Goal: Information Seeking & Learning: Learn about a topic

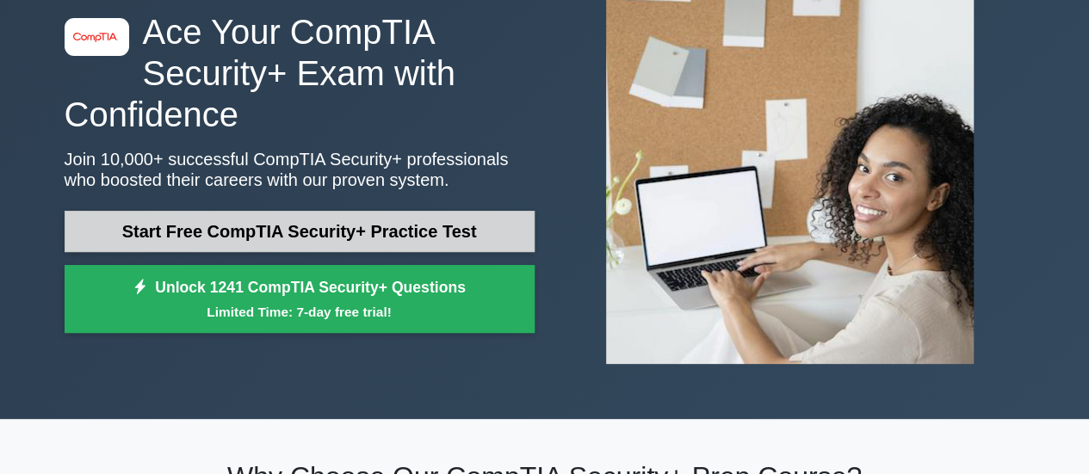
click at [381, 228] on link "Start Free CompTIA Security+ Practice Test" at bounding box center [300, 231] width 470 height 41
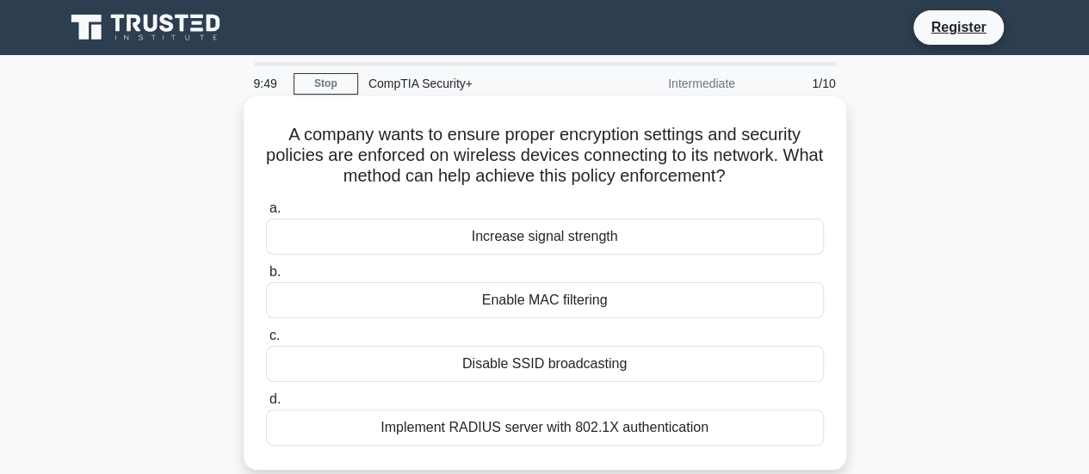
click at [574, 428] on div "Implement RADIUS server with 802.1X authentication" at bounding box center [545, 428] width 558 height 36
click at [266, 405] on input "d. Implement RADIUS server with 802.1X authentication" at bounding box center [266, 399] width 0 height 11
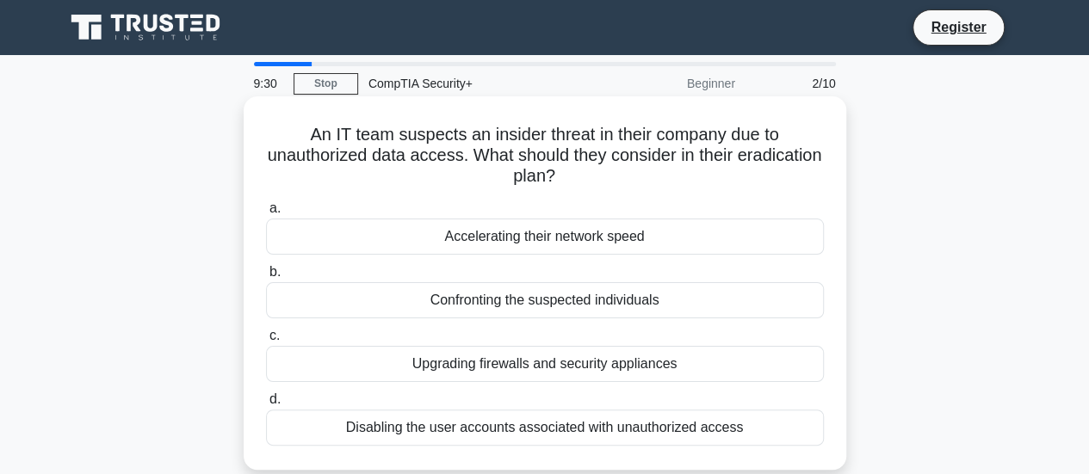
click at [674, 427] on div "Disabling the user accounts associated with unauthorized access" at bounding box center [545, 428] width 558 height 36
click at [266, 405] on input "d. Disabling the user accounts associated with unauthorized access" at bounding box center [266, 399] width 0 height 11
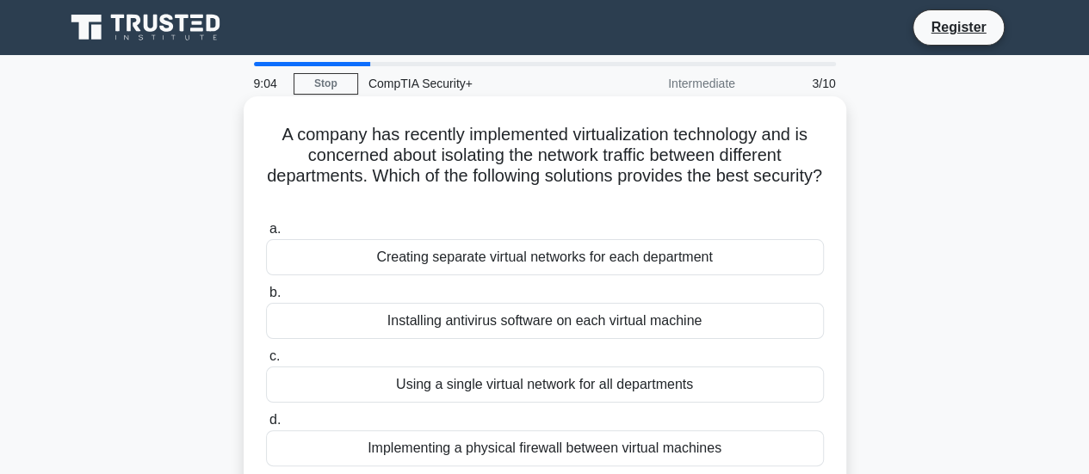
click at [444, 267] on div "Creating separate virtual networks for each department" at bounding box center [545, 257] width 558 height 36
click at [266, 235] on input "a. Creating separate virtual networks for each department" at bounding box center [266, 229] width 0 height 11
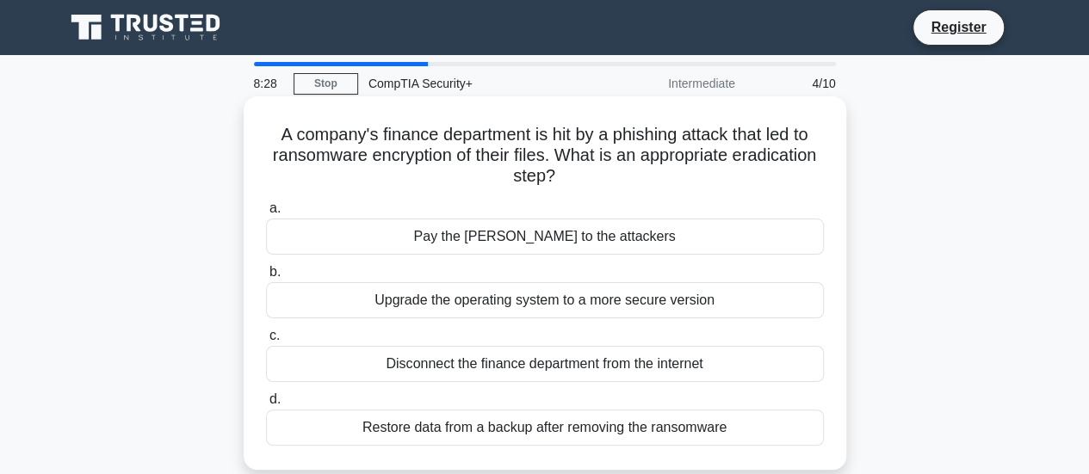
click at [534, 436] on div "Restore data from a backup after removing the ransomware" at bounding box center [545, 428] width 558 height 36
click at [266, 405] on input "d. Restore data from a backup after removing the ransomware" at bounding box center [266, 399] width 0 height 11
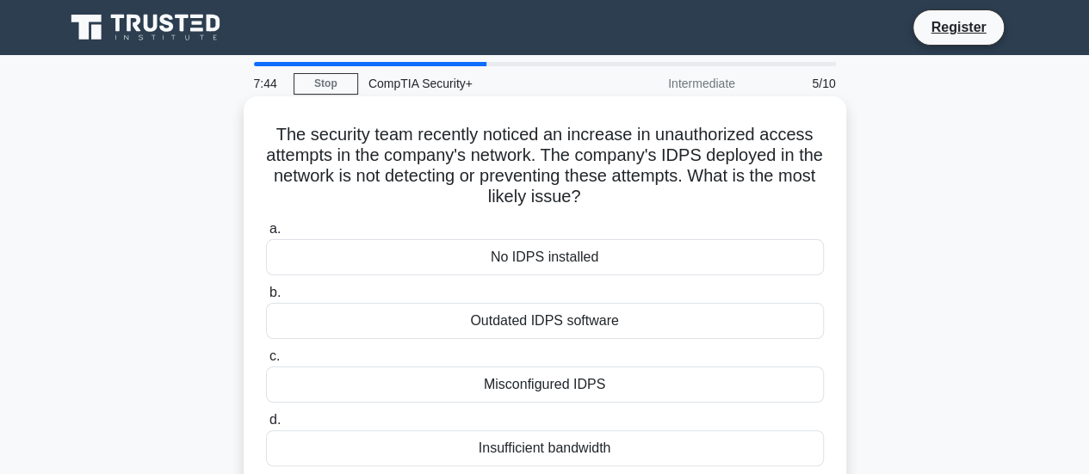
click at [604, 388] on div "Misconfigured IDPS" at bounding box center [545, 385] width 558 height 36
click at [266, 362] on input "c. Misconfigured IDPS" at bounding box center [266, 356] width 0 height 11
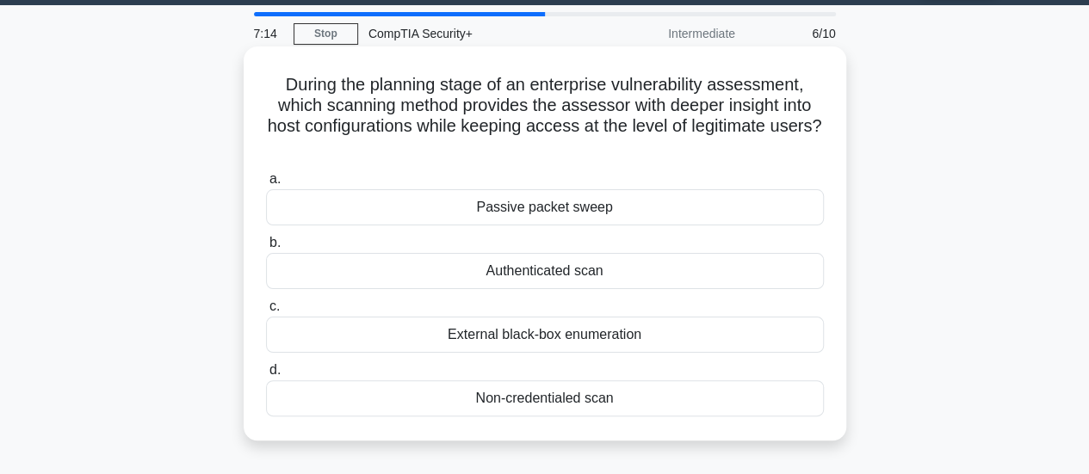
scroll to position [86, 0]
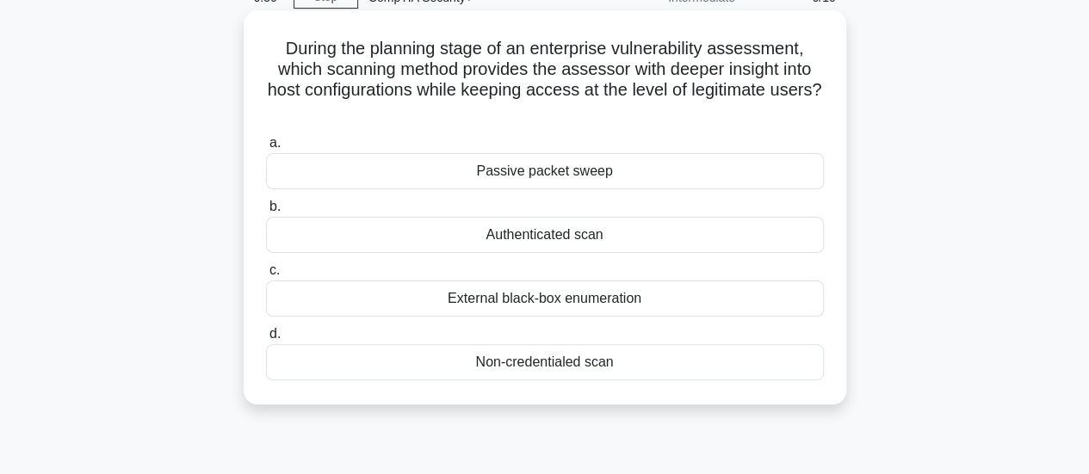
click at [558, 244] on div "Authenticated scan" at bounding box center [545, 235] width 558 height 36
click at [266, 213] on input "b. Authenticated scan" at bounding box center [266, 206] width 0 height 11
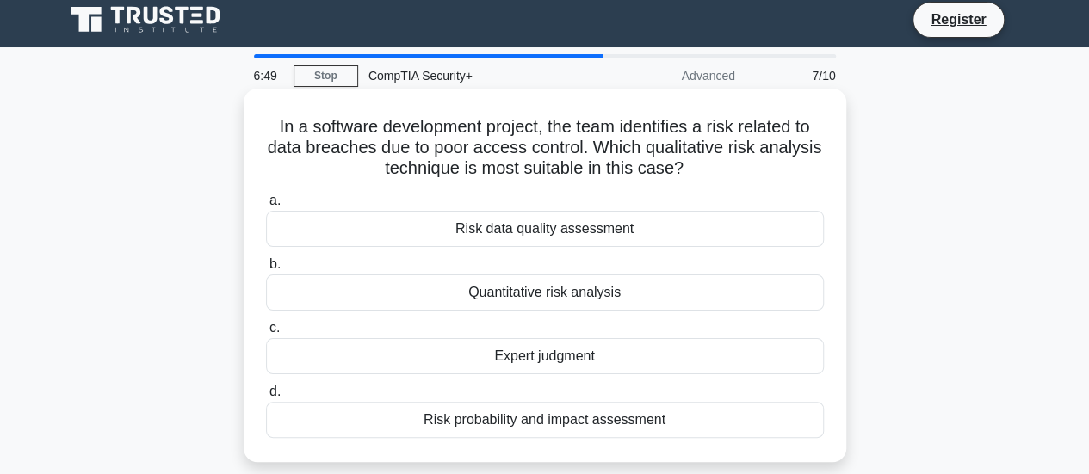
scroll to position [0, 0]
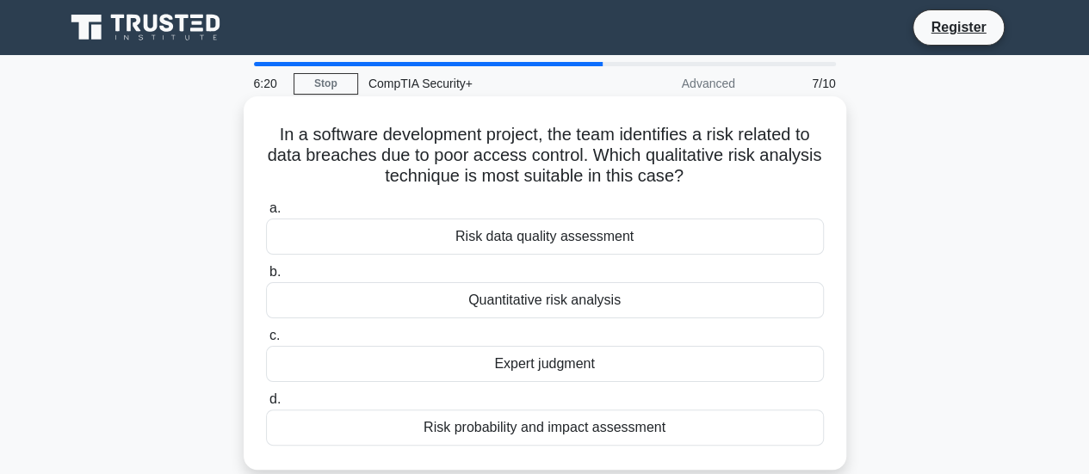
click at [597, 432] on div "Risk probability and impact assessment" at bounding box center [545, 428] width 558 height 36
click at [266, 405] on input "d. Risk probability and impact assessment" at bounding box center [266, 399] width 0 height 11
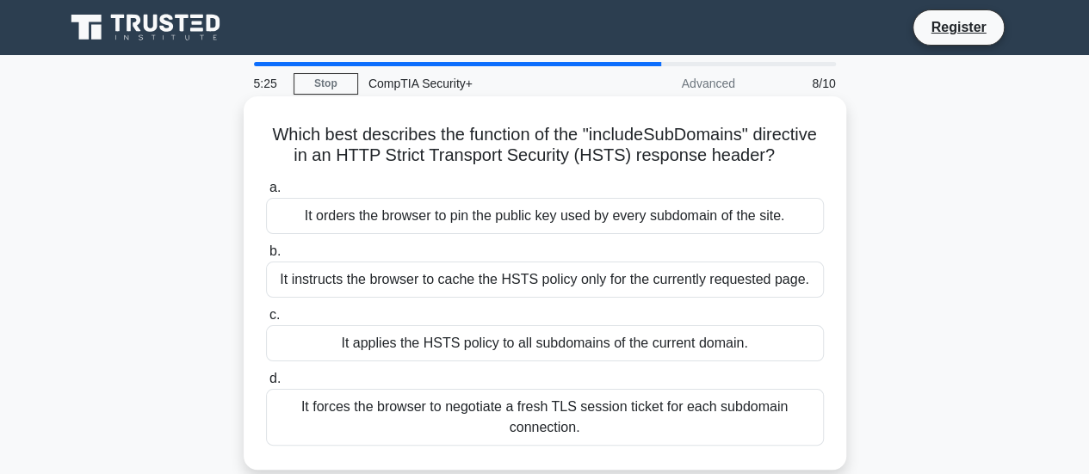
click at [541, 362] on div "It applies the HSTS policy to all subdomains of the current domain." at bounding box center [545, 343] width 558 height 36
click at [266, 321] on input "c. It applies the HSTS policy to all subdomains of the current domain." at bounding box center [266, 315] width 0 height 11
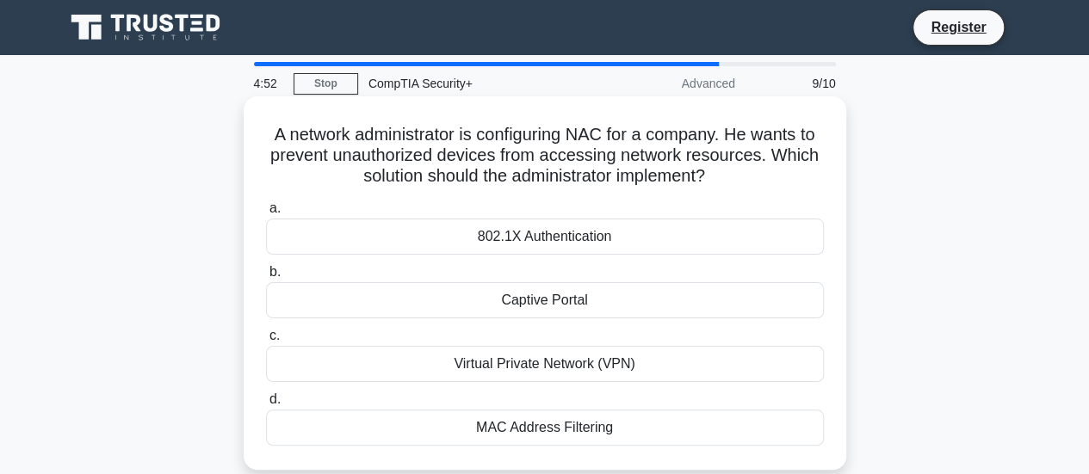
click at [561, 243] on div "802.1X Authentication" at bounding box center [545, 237] width 558 height 36
click at [266, 214] on input "a. 802.1X Authentication" at bounding box center [266, 208] width 0 height 11
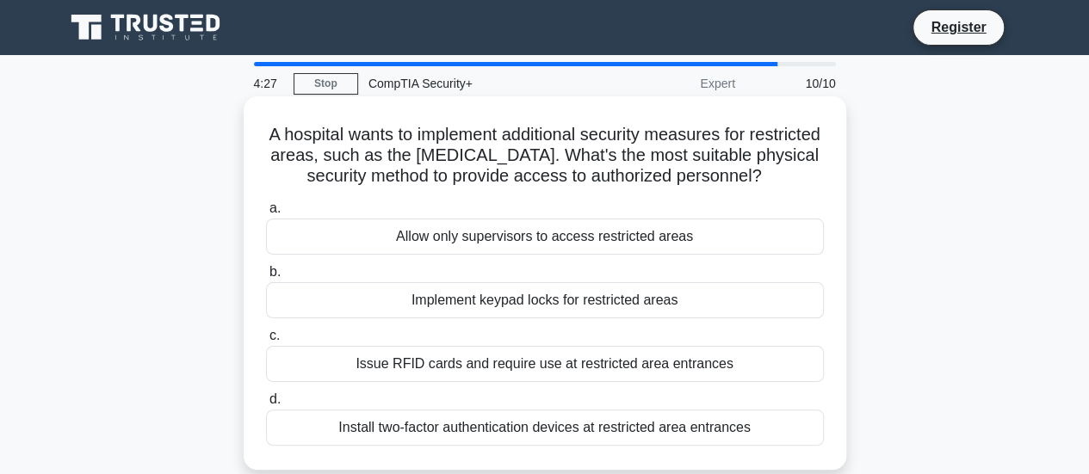
click at [464, 369] on div "Issue RFID cards and require use at restricted area entrances" at bounding box center [545, 364] width 558 height 36
click at [266, 342] on input "c. Issue RFID cards and require use at restricted area entrances" at bounding box center [266, 336] width 0 height 11
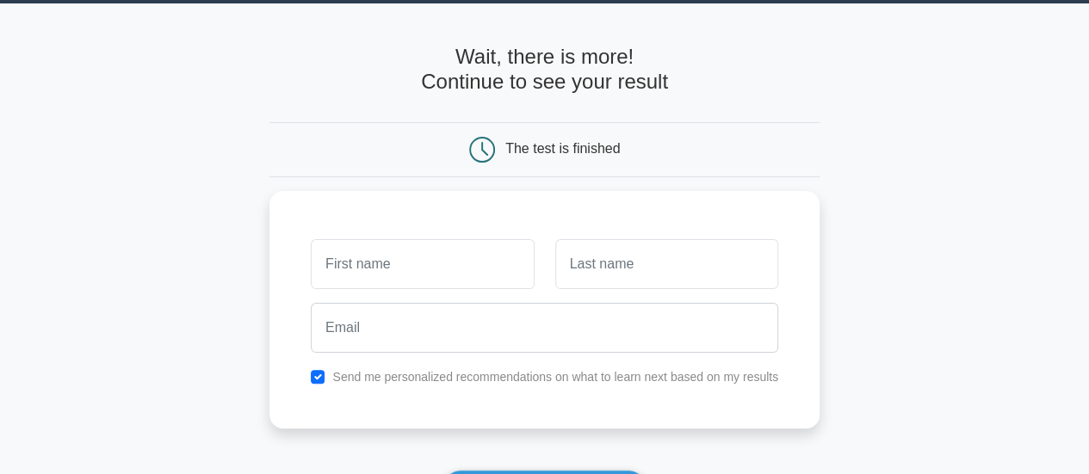
scroll to position [86, 0]
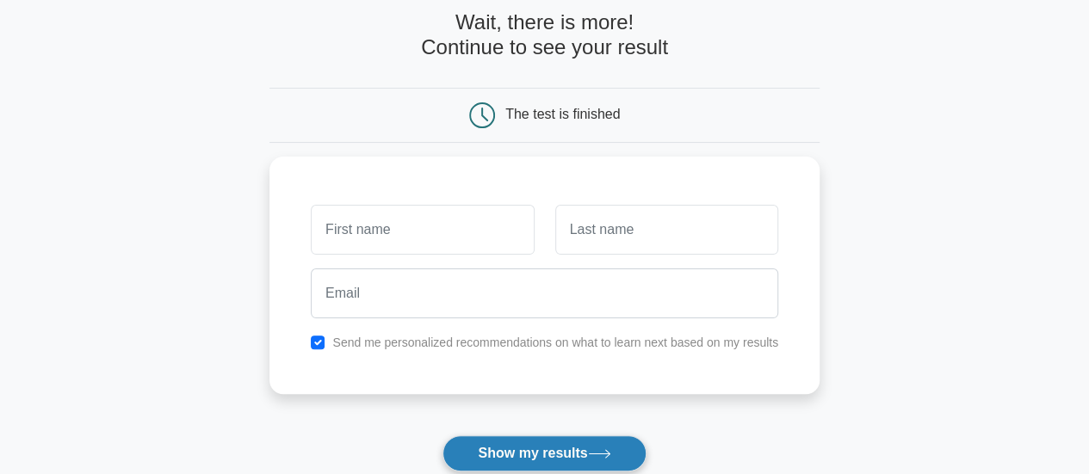
click at [504, 447] on button "Show my results" at bounding box center [543, 454] width 203 height 36
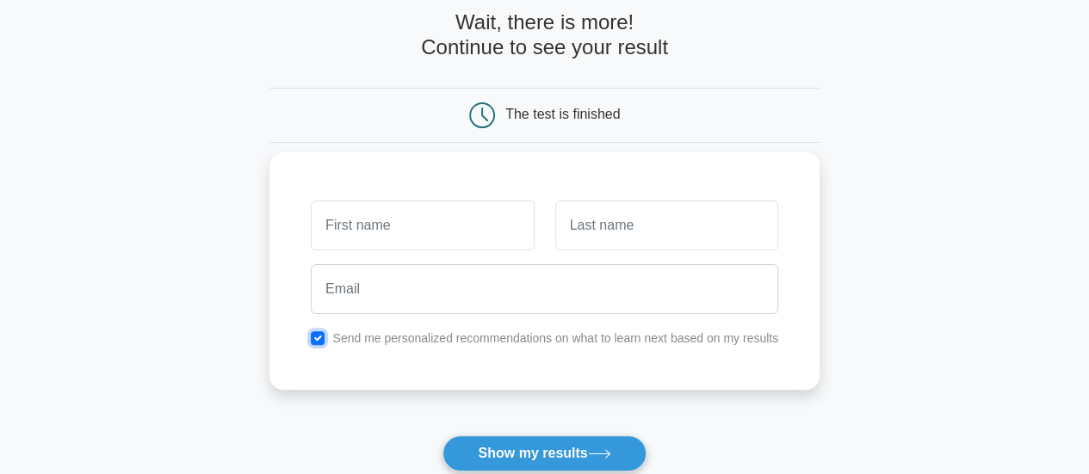
click at [312, 333] on input "checkbox" at bounding box center [318, 338] width 14 height 14
checkbox input "false"
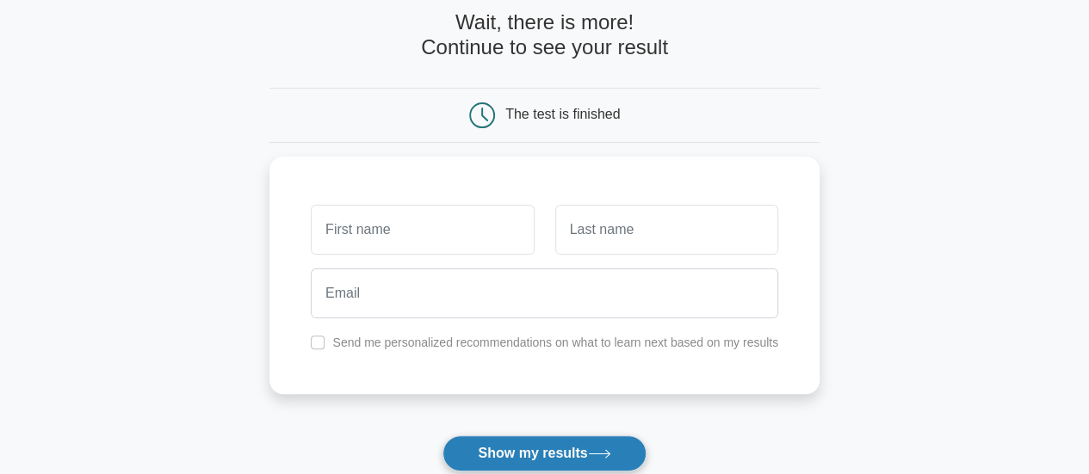
click at [555, 455] on button "Show my results" at bounding box center [543, 454] width 203 height 36
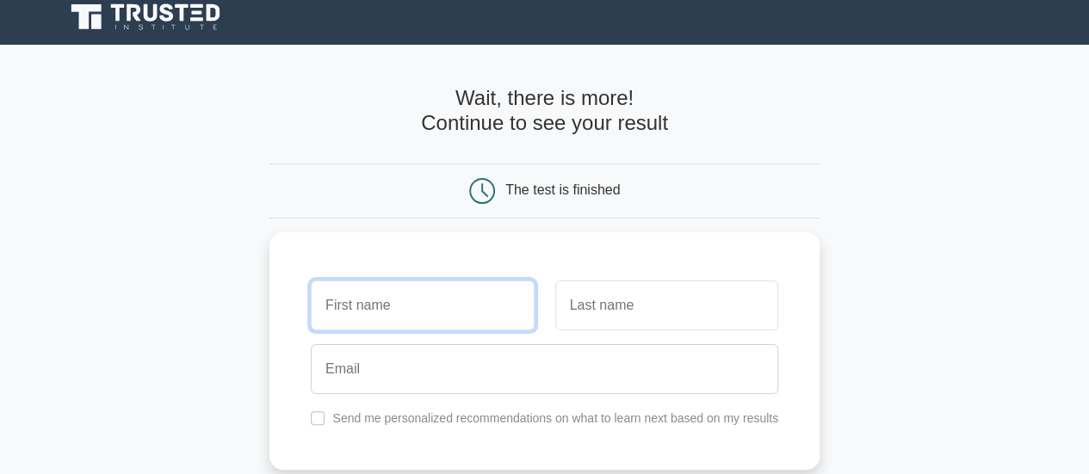
scroll to position [0, 0]
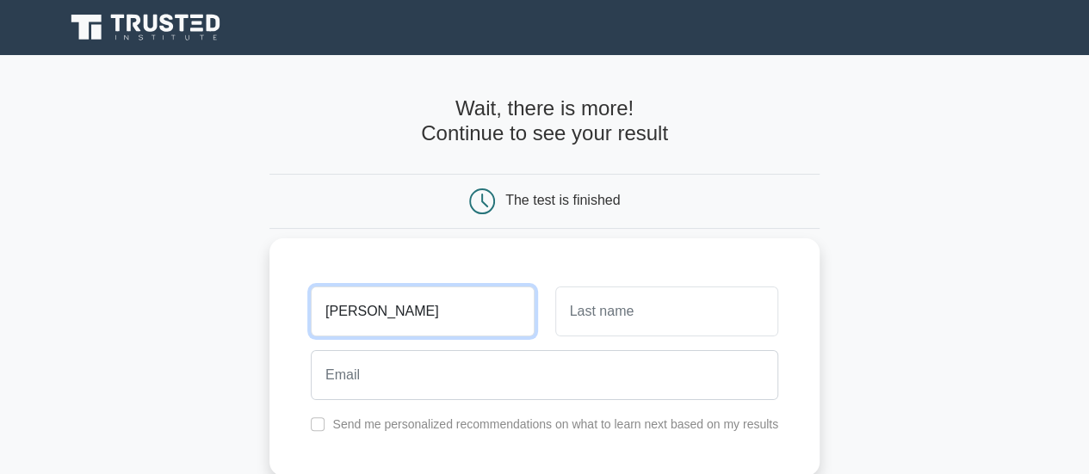
type input "Manisha"
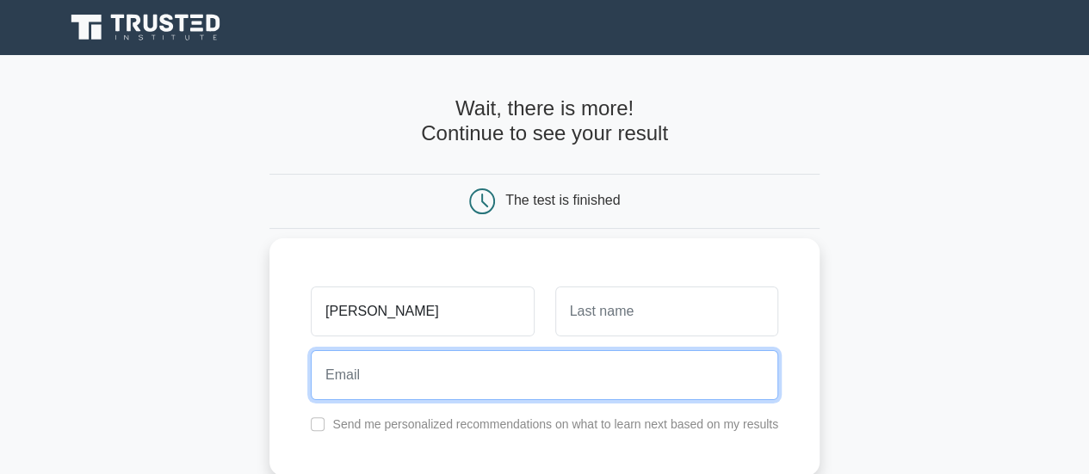
click at [383, 375] on input "email" at bounding box center [544, 375] width 467 height 50
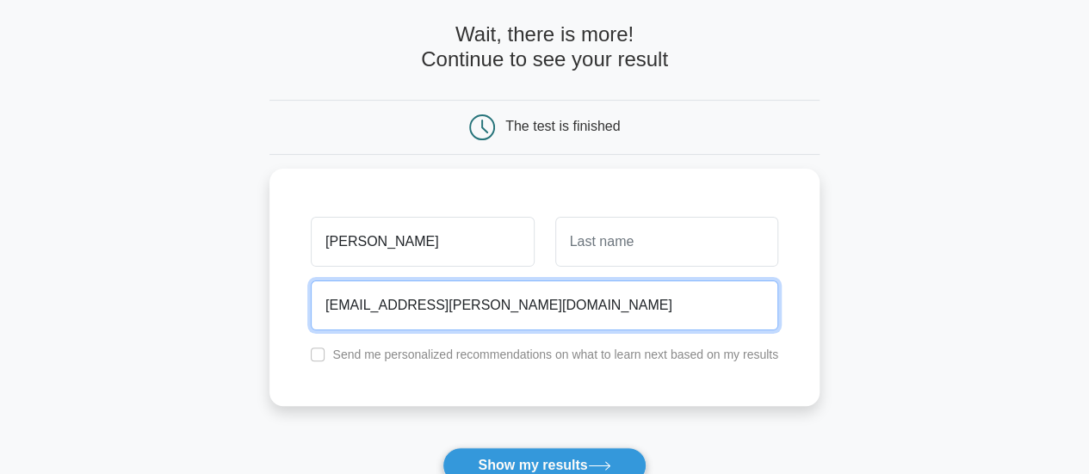
scroll to position [258, 0]
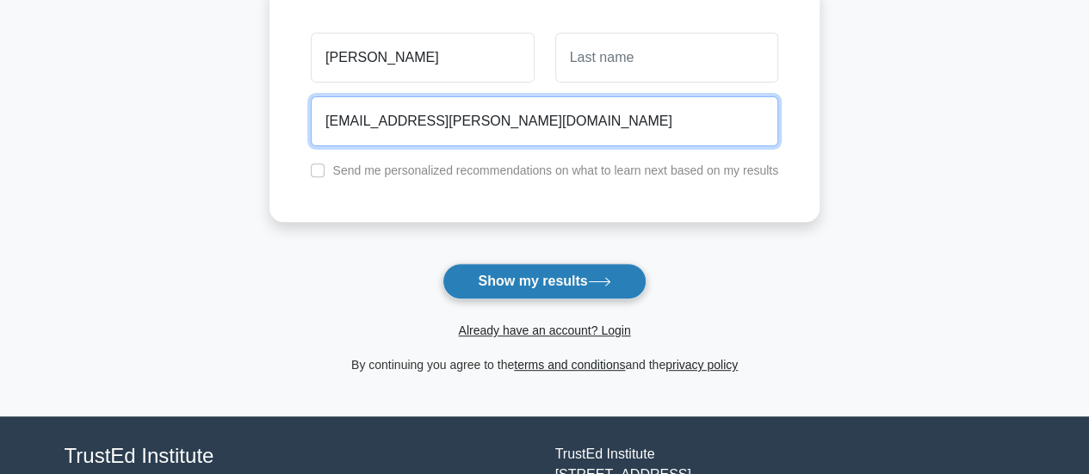
type input "contact.manisha@gmail.com"
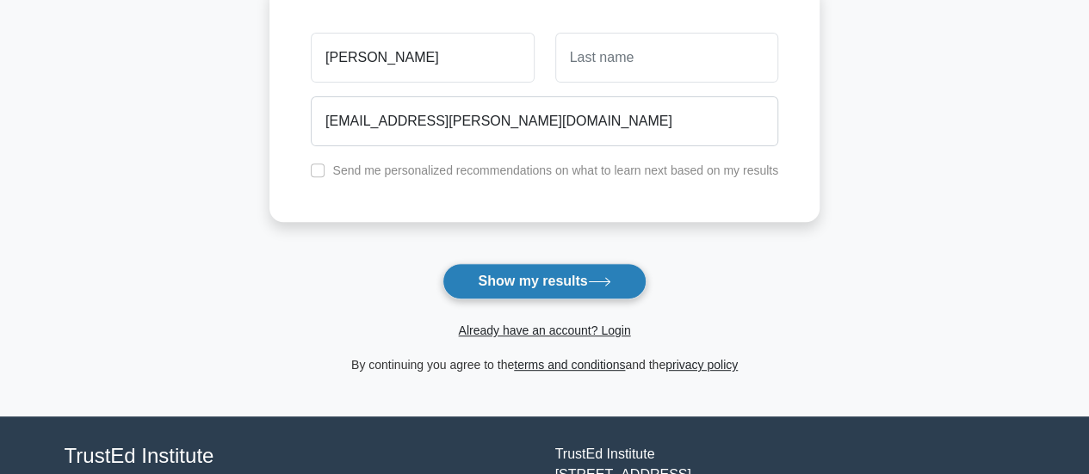
click at [465, 276] on button "Show my results" at bounding box center [543, 281] width 203 height 36
type input "Das"
click at [566, 269] on button "Show my results" at bounding box center [543, 281] width 203 height 36
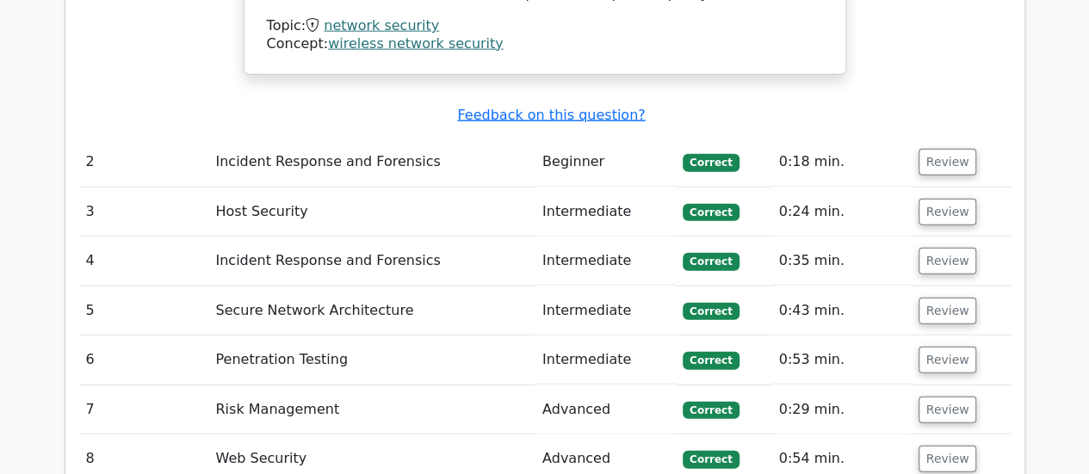
scroll to position [1980, 0]
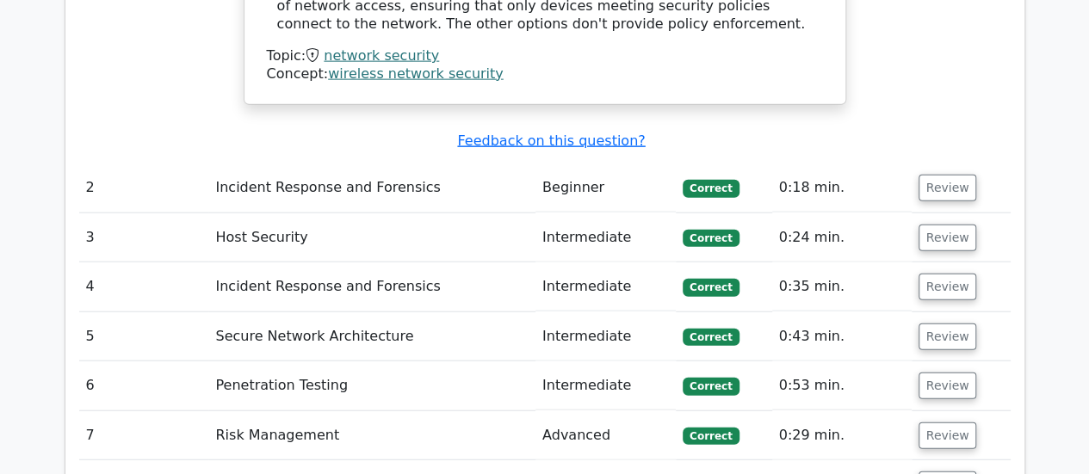
click at [438, 164] on td "Incident Response and Forensics" at bounding box center [371, 188] width 326 height 49
drag, startPoint x: 363, startPoint y: 108, endPoint x: 879, endPoint y: 127, distance: 516.0
click at [393, 164] on td "Incident Response and Forensics" at bounding box center [371, 188] width 326 height 49
click at [957, 175] on button "Review" at bounding box center [948, 188] width 59 height 27
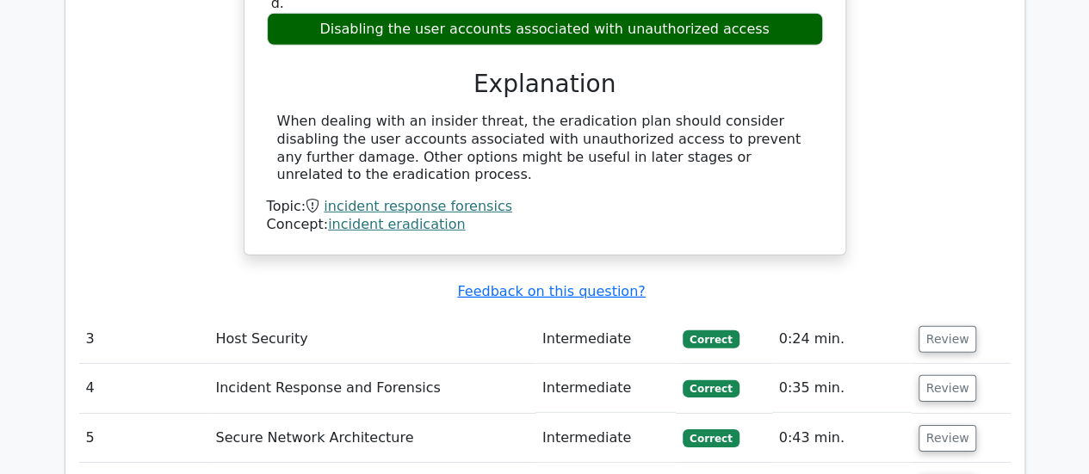
scroll to position [2497, 0]
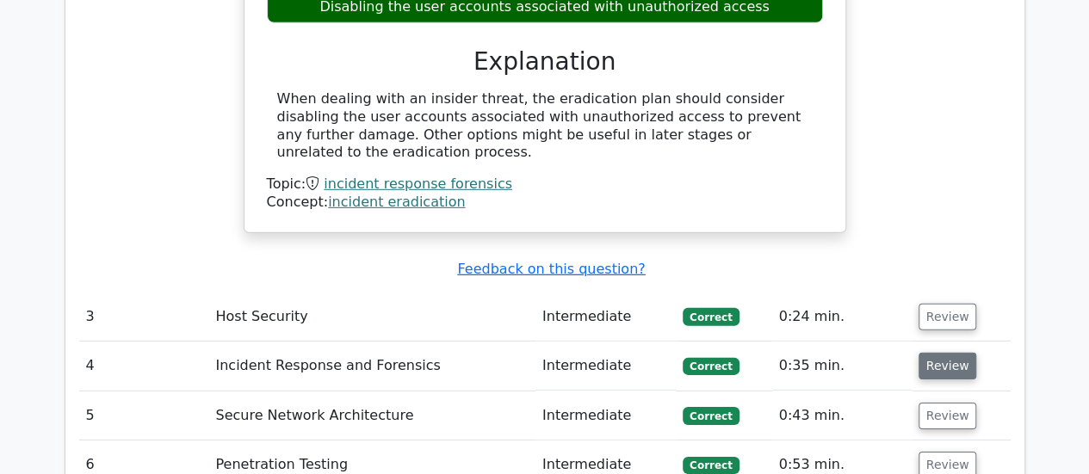
click at [935, 353] on button "Review" at bounding box center [948, 366] width 59 height 27
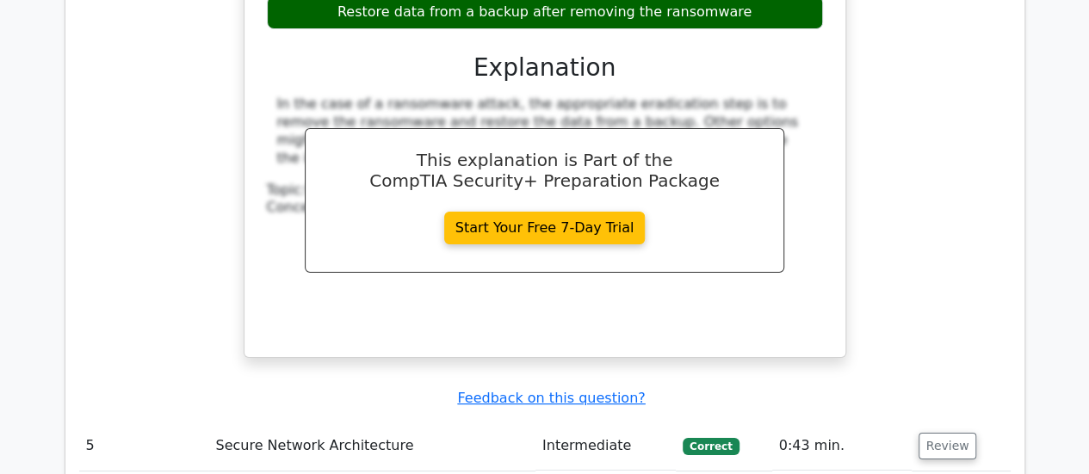
scroll to position [3271, 0]
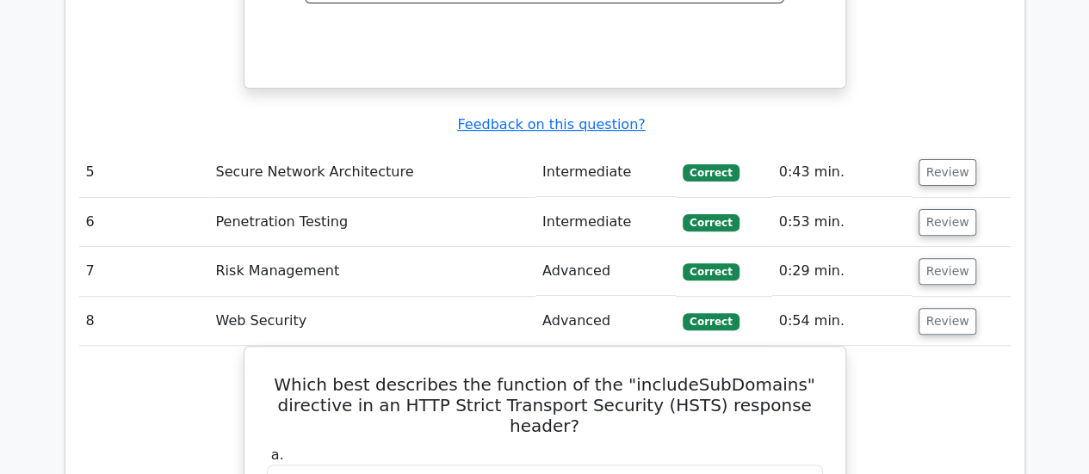
scroll to position [3530, 0]
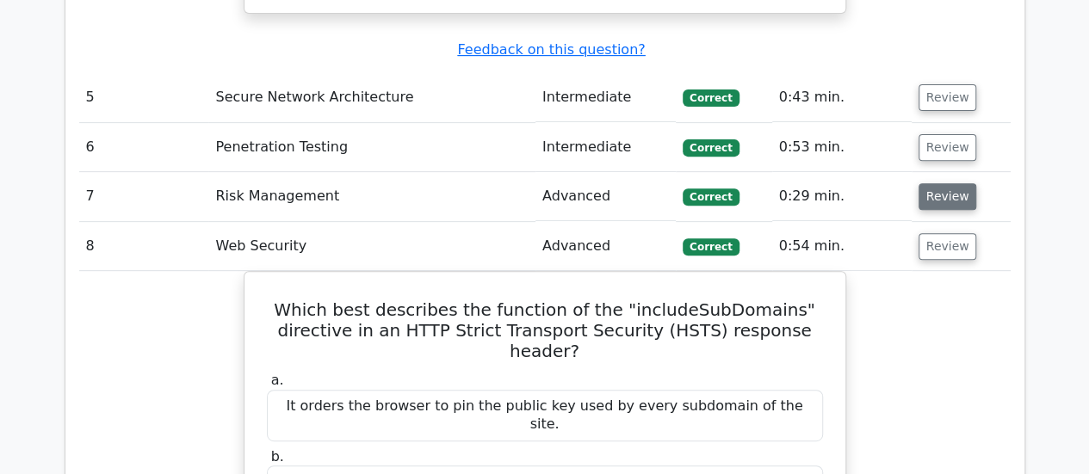
click at [947, 183] on button "Review" at bounding box center [948, 196] width 59 height 27
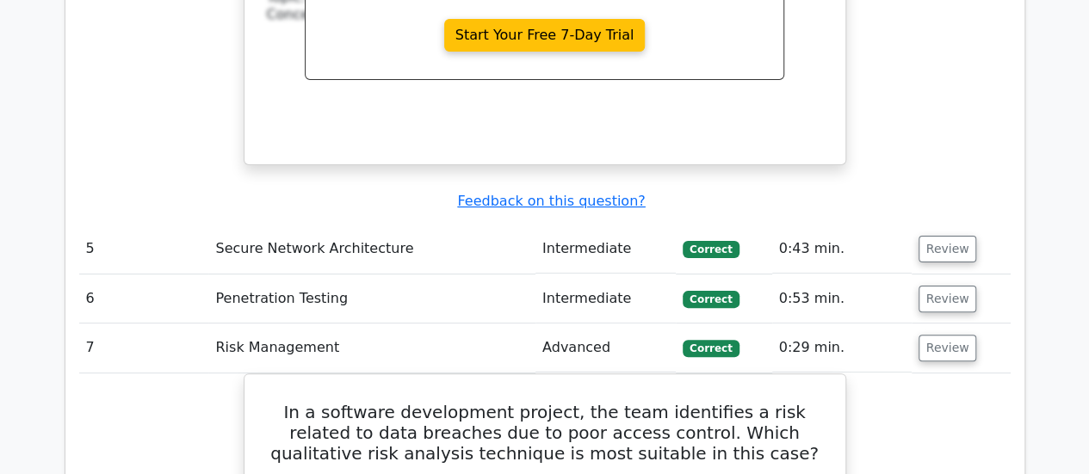
scroll to position [3357, 0]
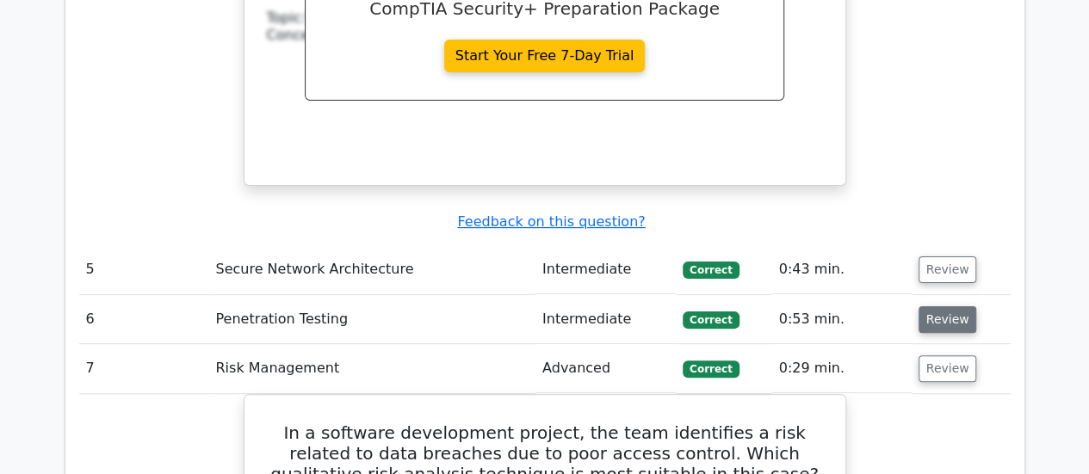
click at [923, 306] on button "Review" at bounding box center [948, 319] width 59 height 27
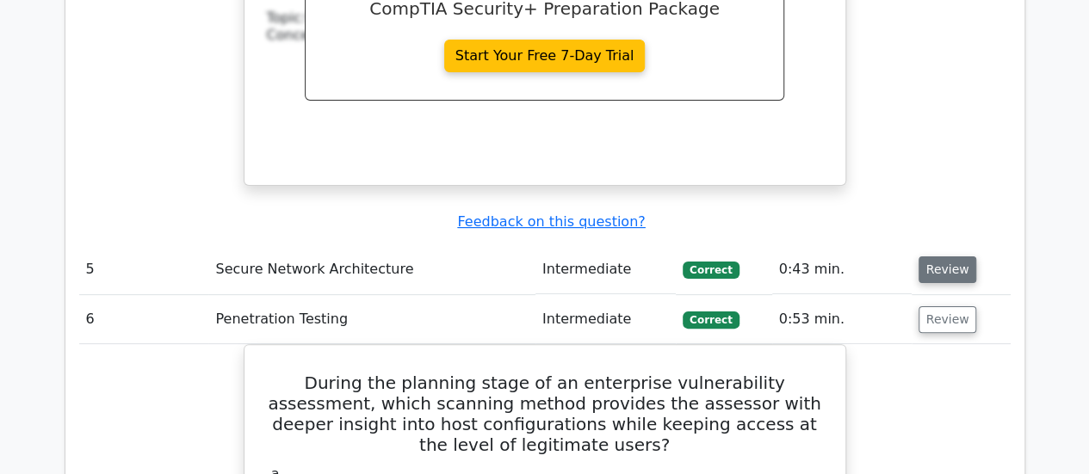
click at [935, 257] on button "Review" at bounding box center [948, 270] width 59 height 27
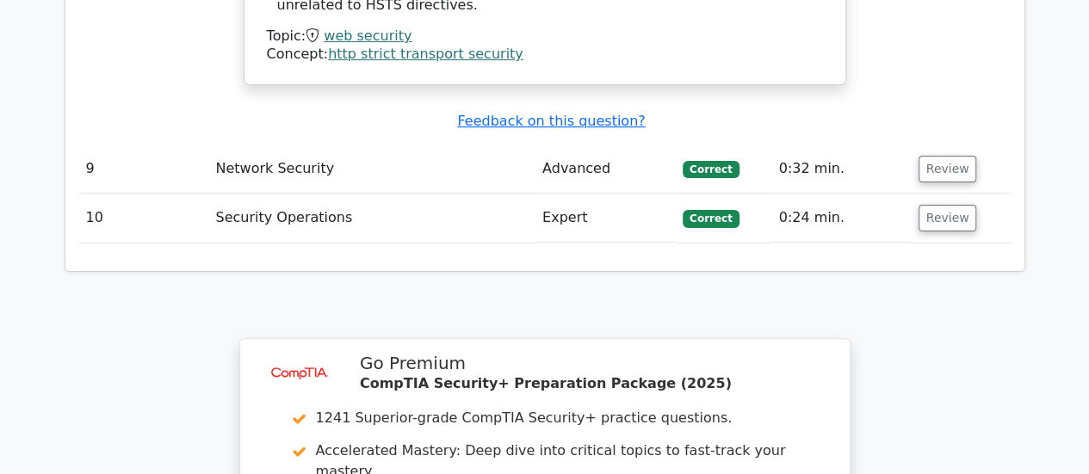
scroll to position [6959, 0]
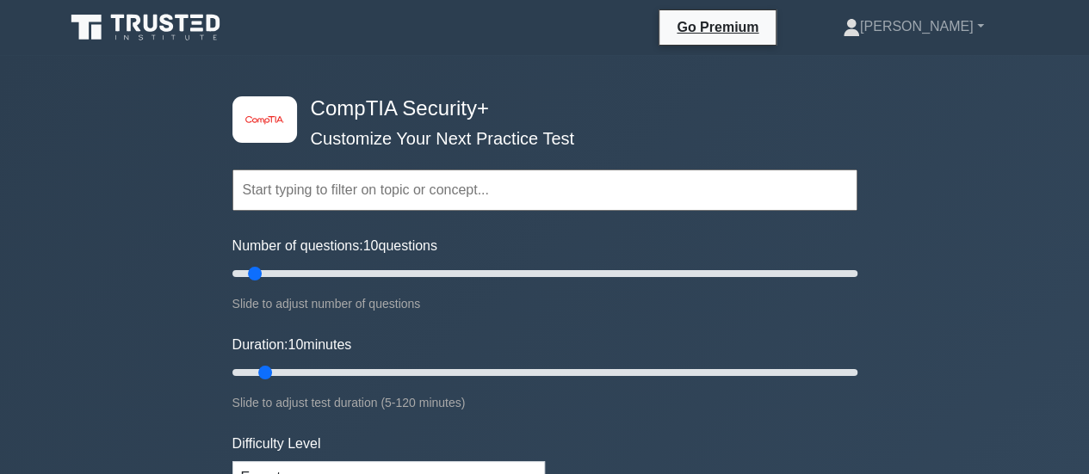
click at [406, 195] on input "text" at bounding box center [544, 190] width 625 height 41
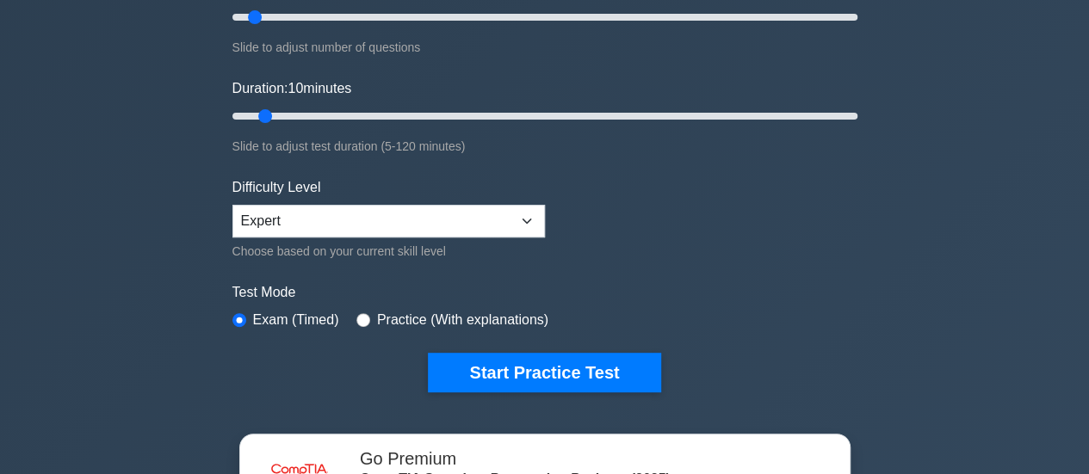
scroll to position [258, 0]
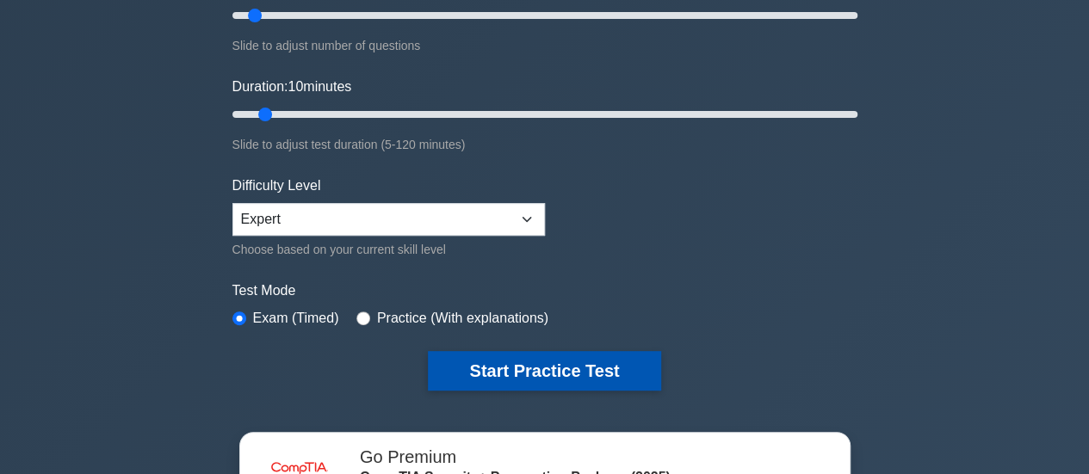
click at [532, 364] on button "Start Practice Test" at bounding box center [544, 371] width 232 height 40
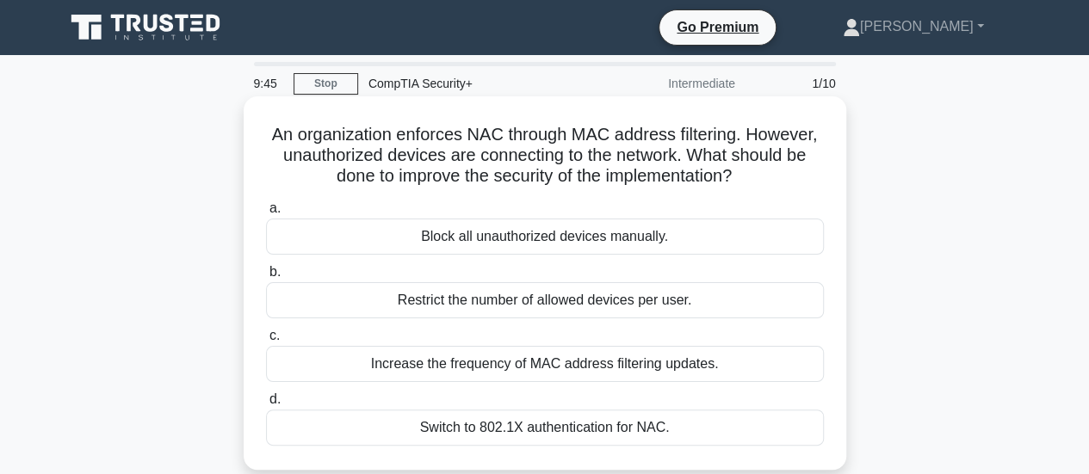
click at [496, 428] on div "Switch to 802.1X authentication for NAC." at bounding box center [545, 428] width 558 height 36
click at [266, 405] on input "d. Switch to 802.1X authentication for NAC." at bounding box center [266, 399] width 0 height 11
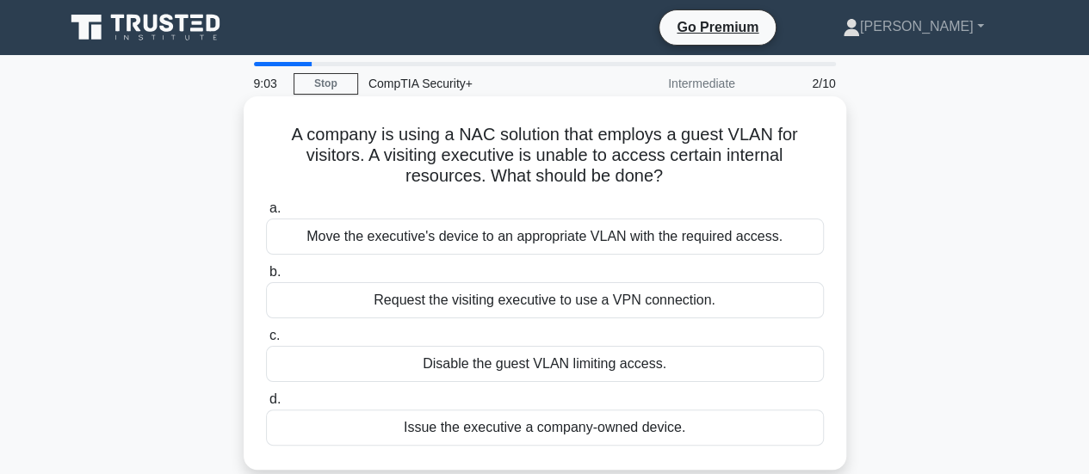
click at [525, 313] on div "Request the visiting executive to use a VPN connection." at bounding box center [545, 300] width 558 height 36
click at [266, 278] on input "b. Request the visiting executive to use a VPN connection." at bounding box center [266, 272] width 0 height 11
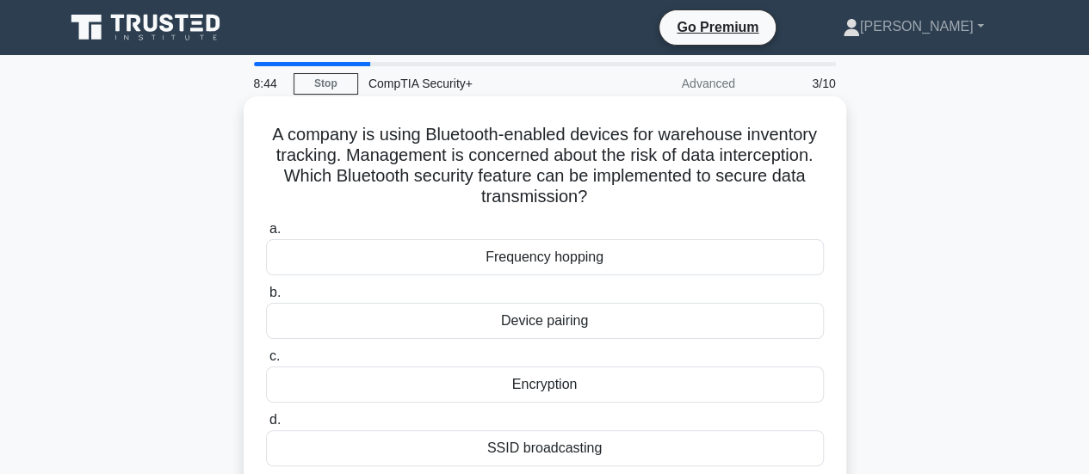
click at [587, 325] on div "Device pairing" at bounding box center [545, 321] width 558 height 36
click at [266, 299] on input "b. Device pairing" at bounding box center [266, 293] width 0 height 11
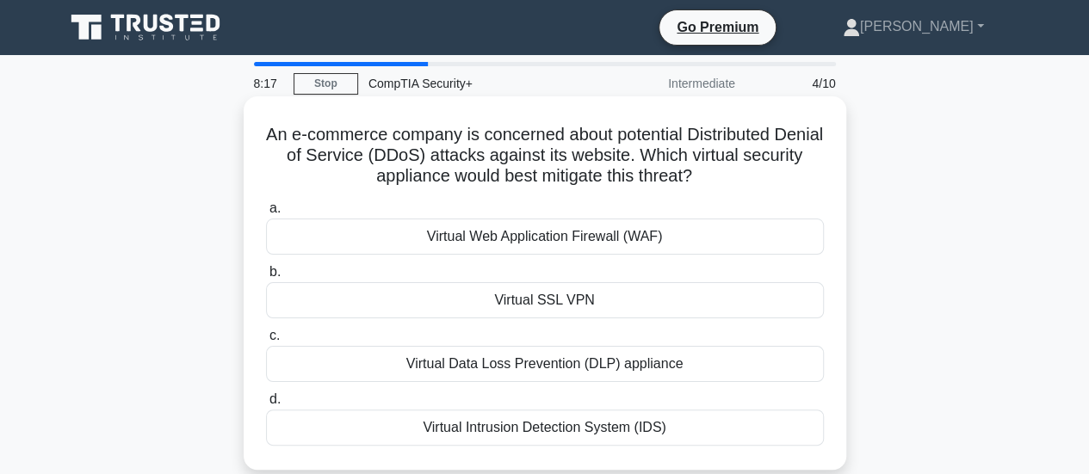
click at [578, 237] on div "Virtual Web Application Firewall (WAF)" at bounding box center [545, 237] width 558 height 36
click at [266, 214] on input "a. Virtual Web Application Firewall (WAF)" at bounding box center [266, 208] width 0 height 11
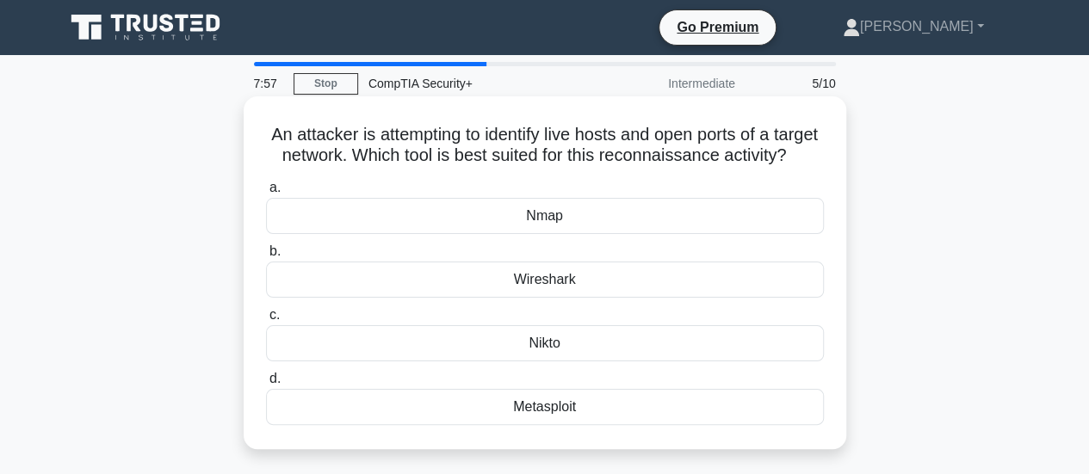
click at [523, 234] on div "Nmap" at bounding box center [545, 216] width 558 height 36
click at [266, 194] on input "a. Nmap" at bounding box center [266, 188] width 0 height 11
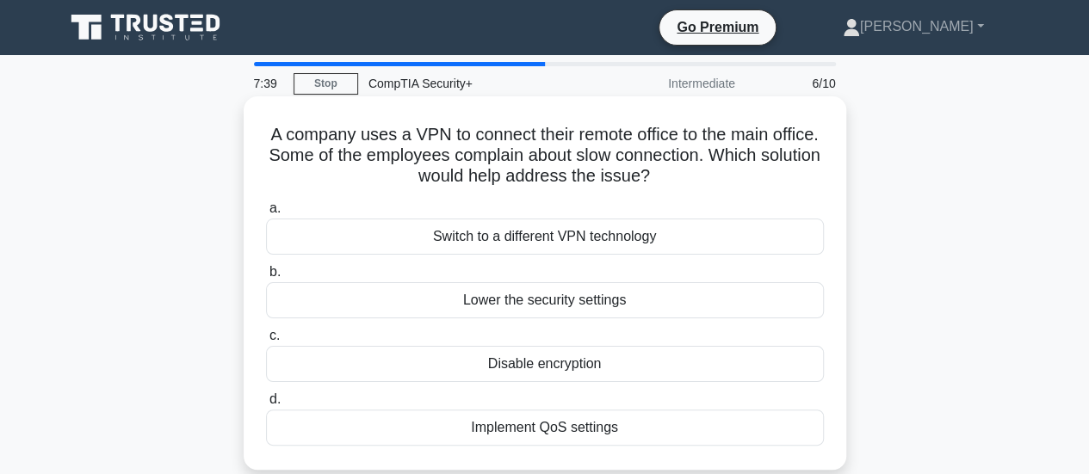
click at [541, 427] on div "Implement QoS settings" at bounding box center [545, 428] width 558 height 36
click at [266, 405] on input "d. Implement QoS settings" at bounding box center [266, 399] width 0 height 11
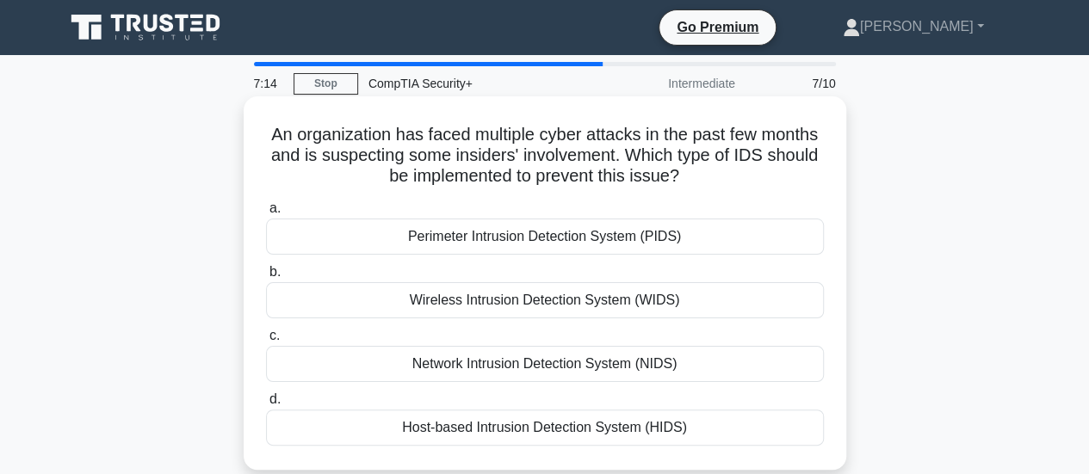
click at [512, 428] on div "Host-based Intrusion Detection System (HIDS)" at bounding box center [545, 428] width 558 height 36
click at [266, 405] on input "d. Host-based Intrusion Detection System (HIDS)" at bounding box center [266, 399] width 0 height 11
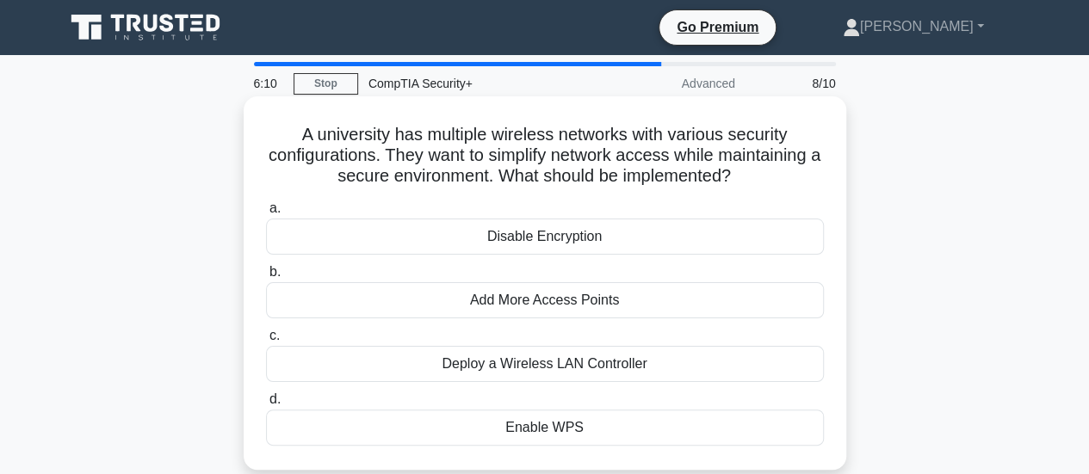
click at [521, 424] on div "Enable WPS" at bounding box center [545, 428] width 558 height 36
click at [266, 405] on input "d. Enable WPS" at bounding box center [266, 399] width 0 height 11
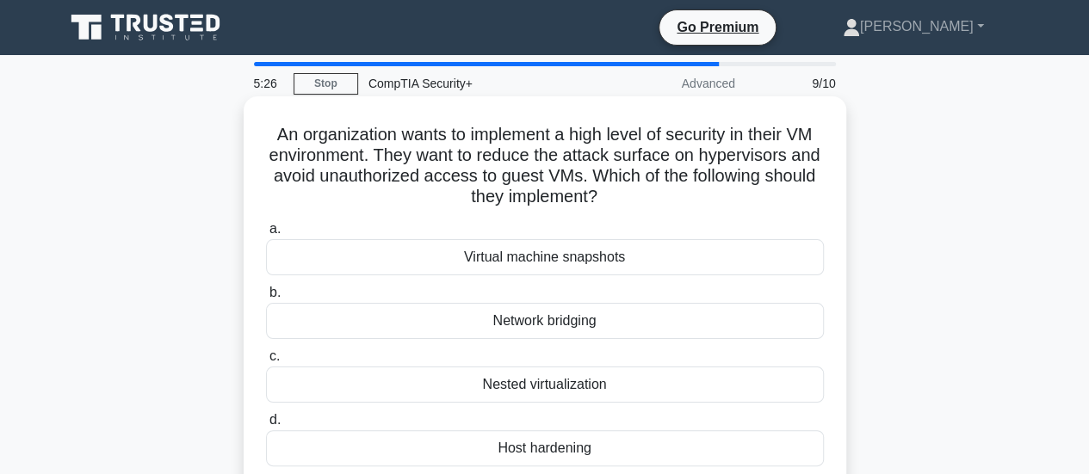
click at [520, 389] on div "Nested virtualization" at bounding box center [545, 385] width 558 height 36
click at [266, 362] on input "c. Nested virtualization" at bounding box center [266, 356] width 0 height 11
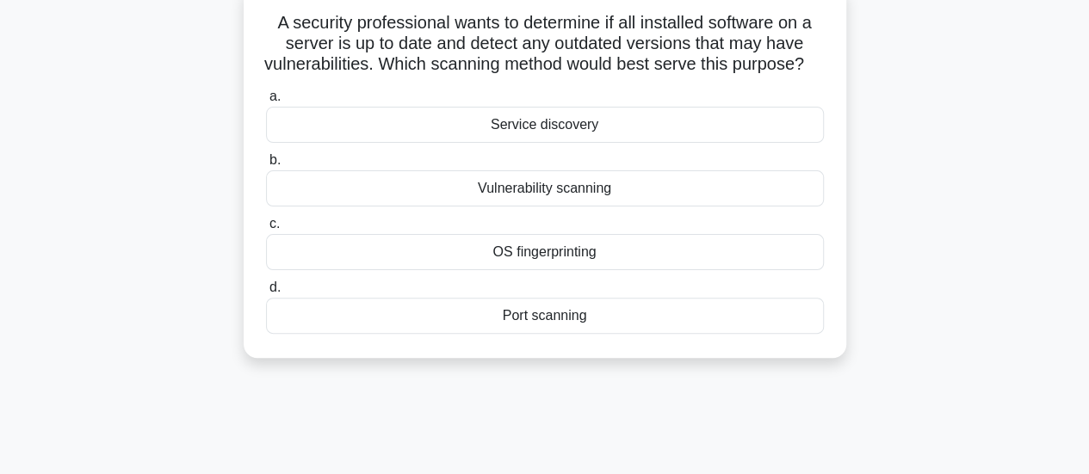
scroll to position [86, 0]
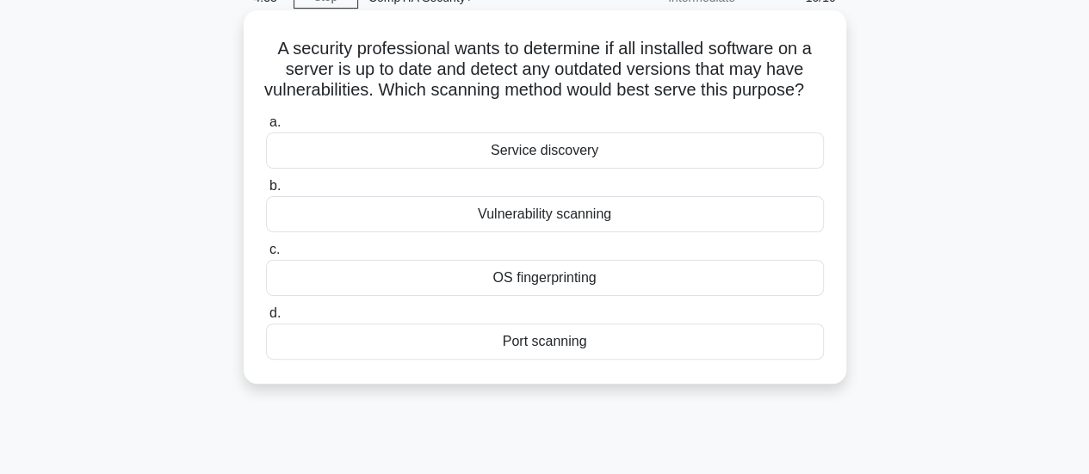
click at [555, 296] on div "OS fingerprinting" at bounding box center [545, 278] width 558 height 36
click at [266, 256] on input "c. OS fingerprinting" at bounding box center [266, 249] width 0 height 11
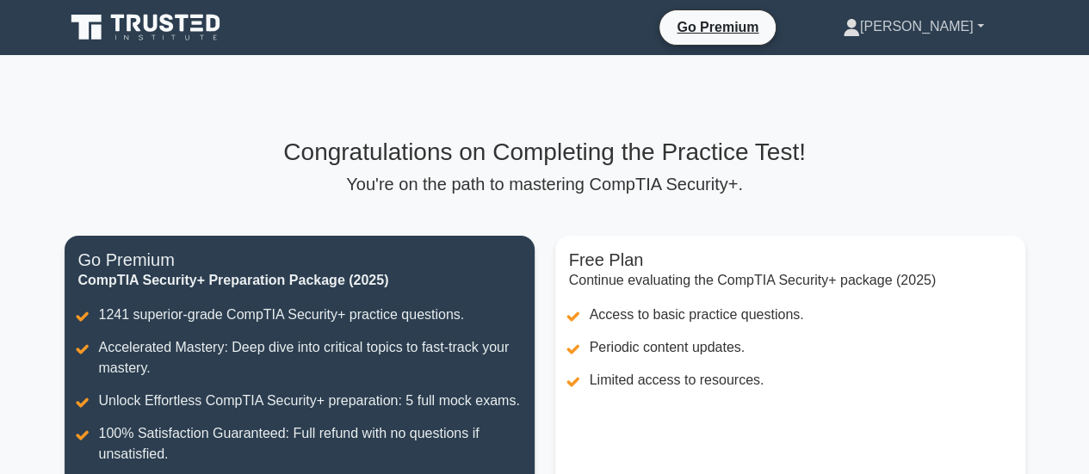
click at [940, 29] on link "[PERSON_NAME]" at bounding box center [913, 26] width 224 height 34
drag, startPoint x: 864, startPoint y: 187, endPoint x: 843, endPoint y: 195, distance: 23.2
click at [864, 187] on p "You're on the path to mastering CompTIA Security+." at bounding box center [545, 184] width 961 height 21
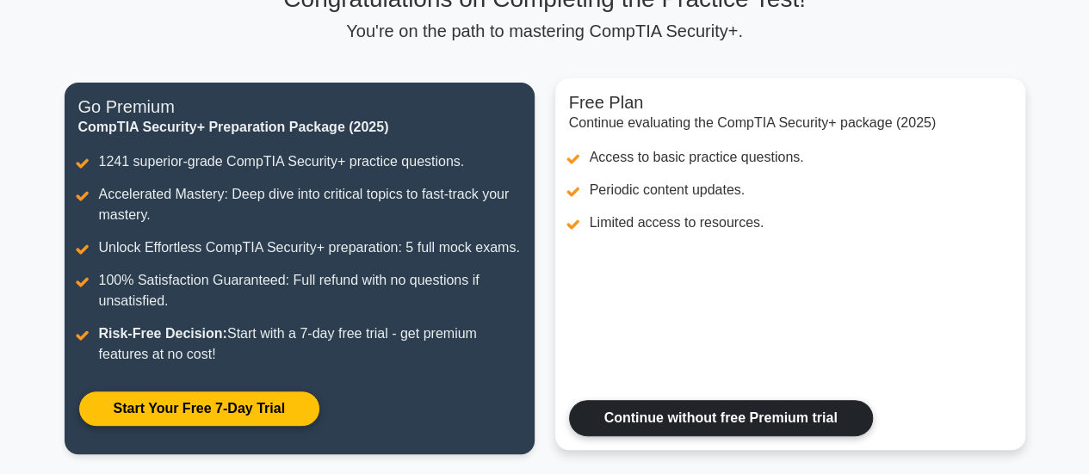
scroll to position [258, 0]
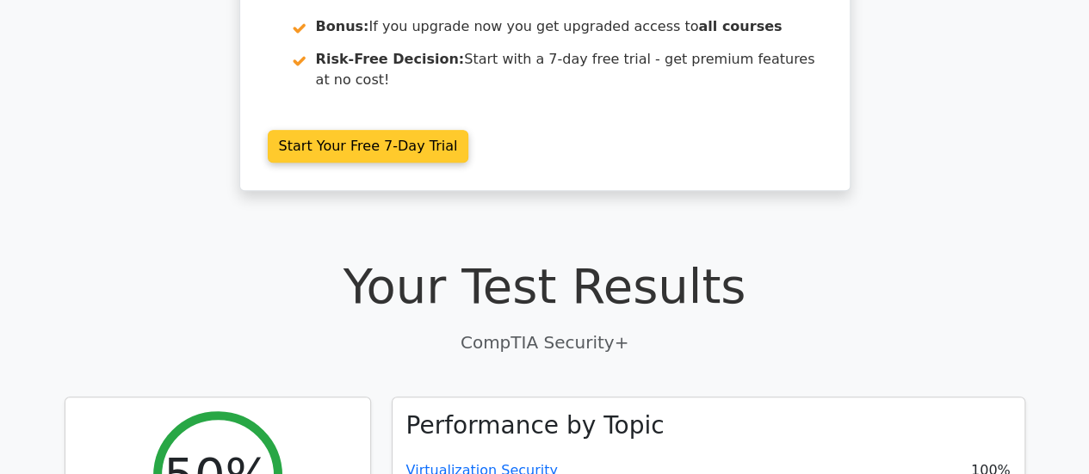
scroll to position [517, 0]
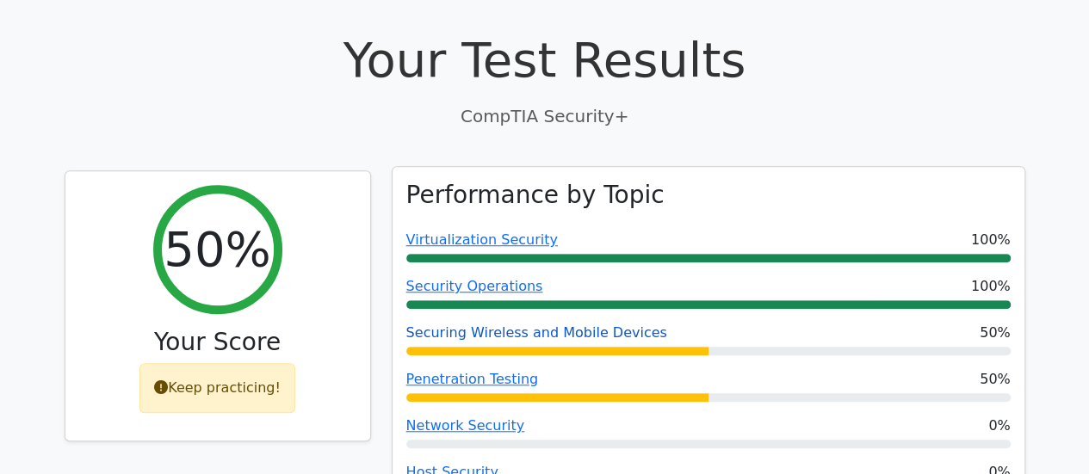
click at [532, 325] on link "Securing Wireless and Mobile Devices" at bounding box center [536, 333] width 261 height 16
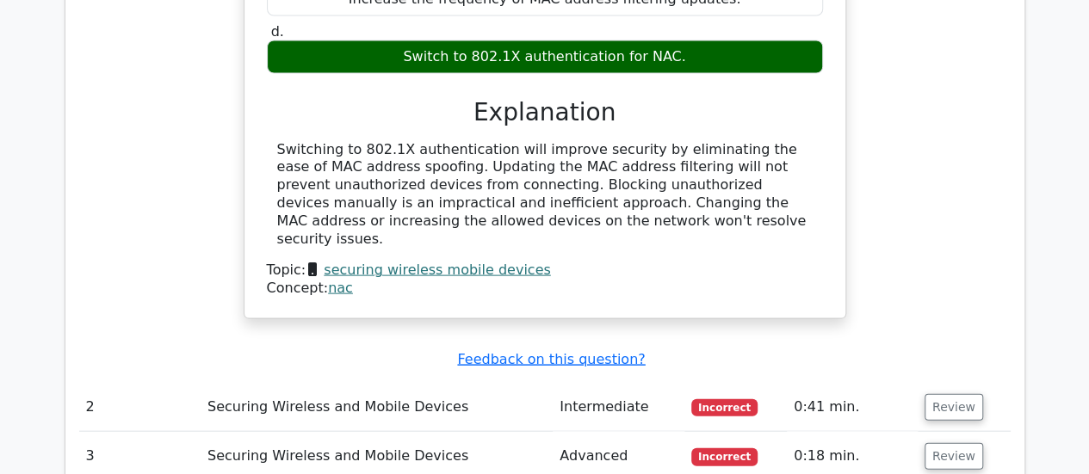
scroll to position [1808, 0]
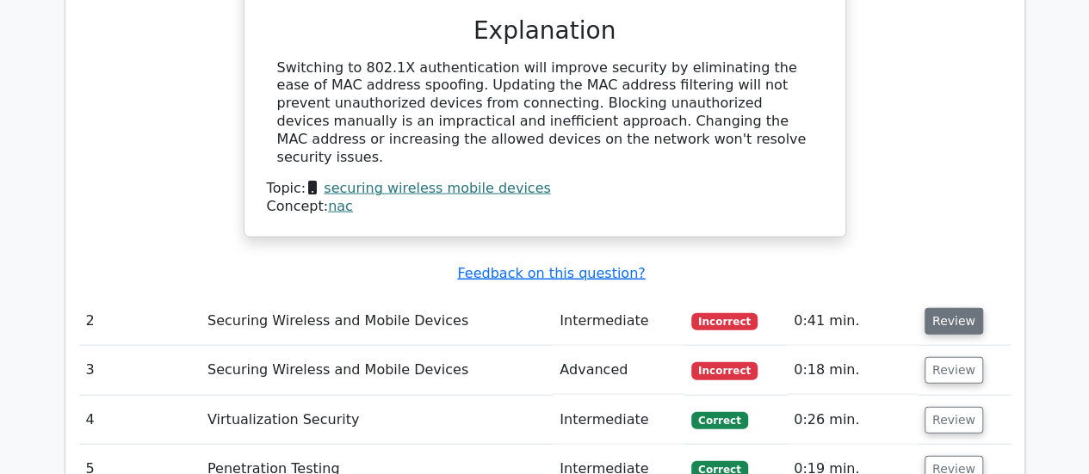
click at [955, 308] on button "Review" at bounding box center [954, 321] width 59 height 27
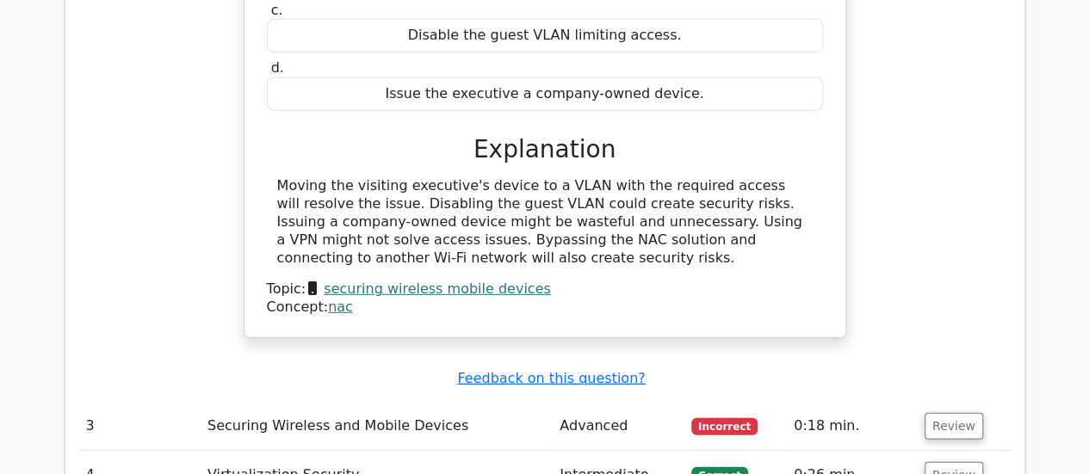
scroll to position [2410, 0]
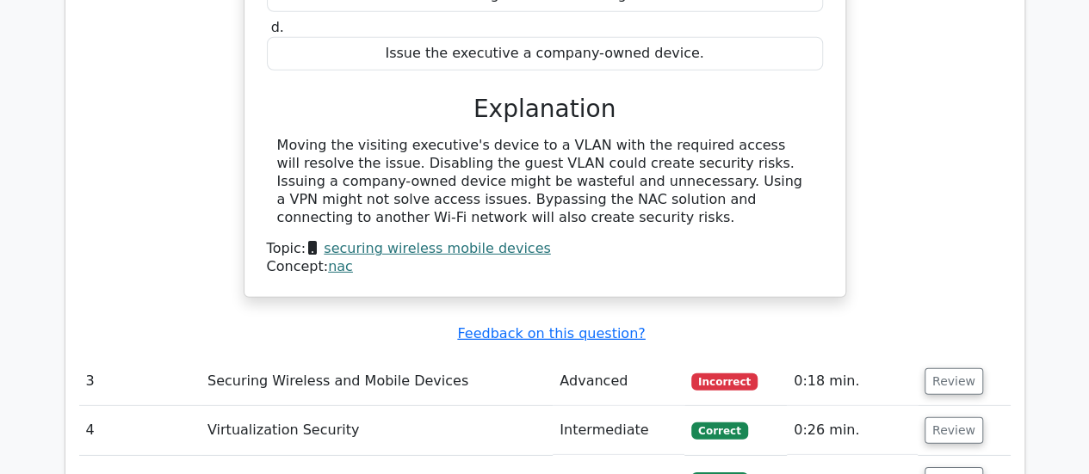
click at [614, 357] on td "Advanced" at bounding box center [619, 381] width 132 height 49
click at [947, 368] on button "Review" at bounding box center [954, 381] width 59 height 27
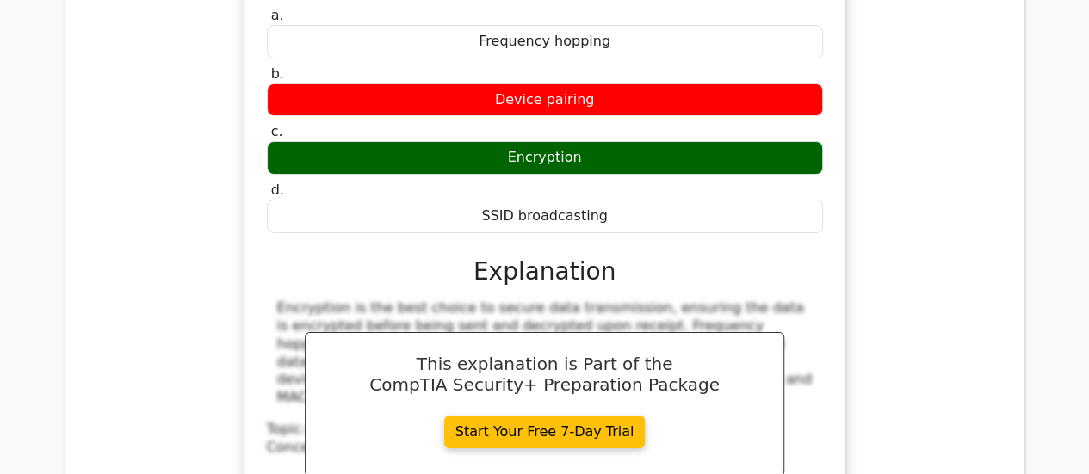
scroll to position [3357, 0]
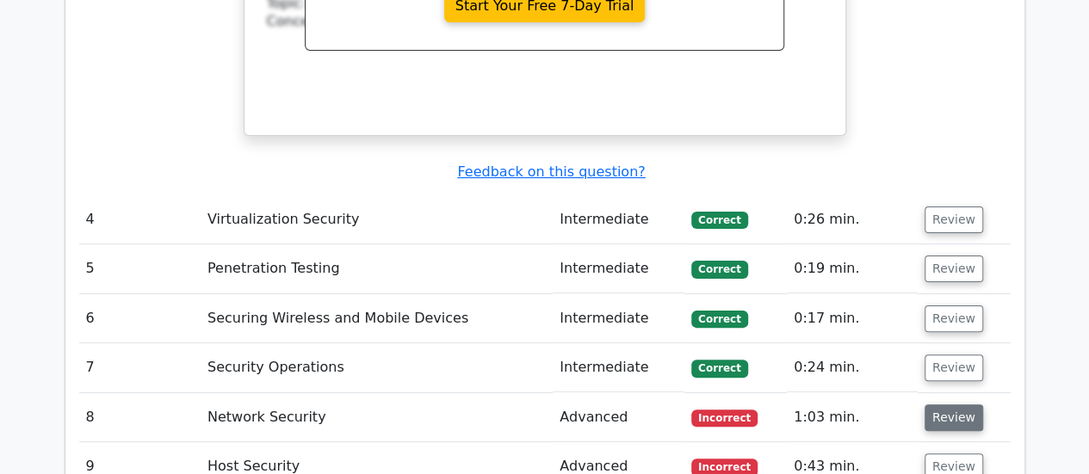
click at [950, 405] on button "Review" at bounding box center [954, 418] width 59 height 27
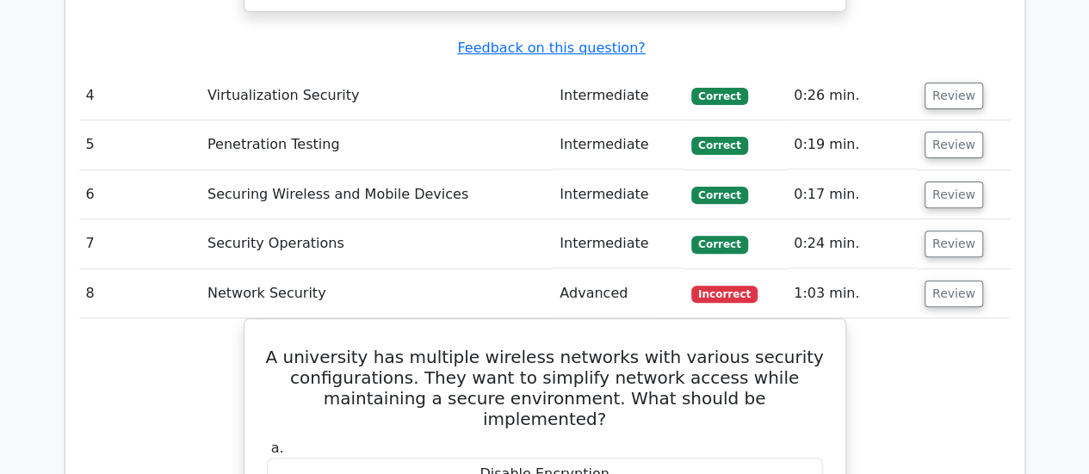
scroll to position [3444, 0]
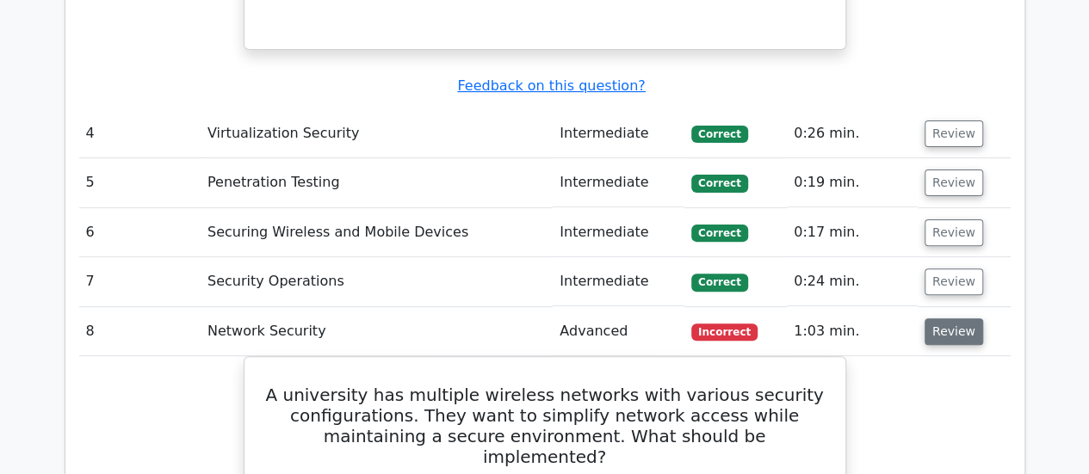
click at [935, 319] on button "Review" at bounding box center [954, 332] width 59 height 27
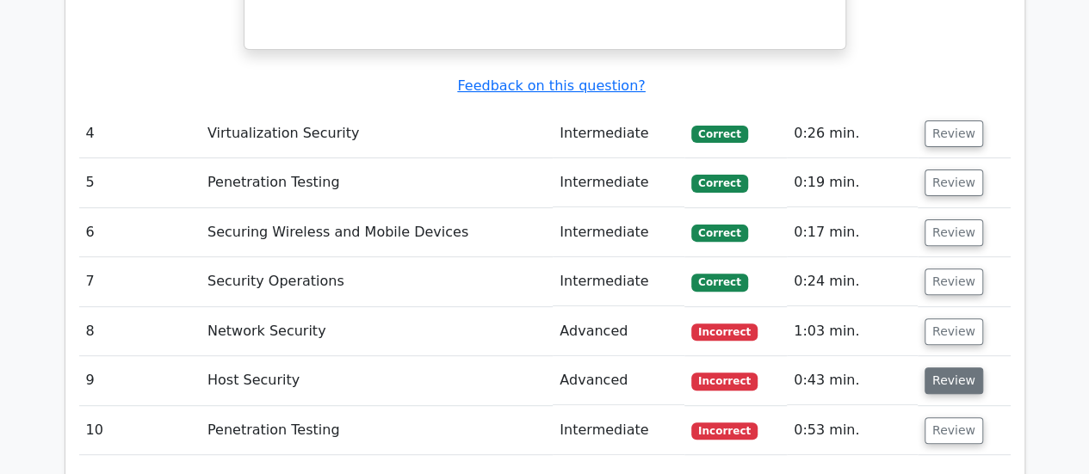
click at [951, 368] on button "Review" at bounding box center [954, 381] width 59 height 27
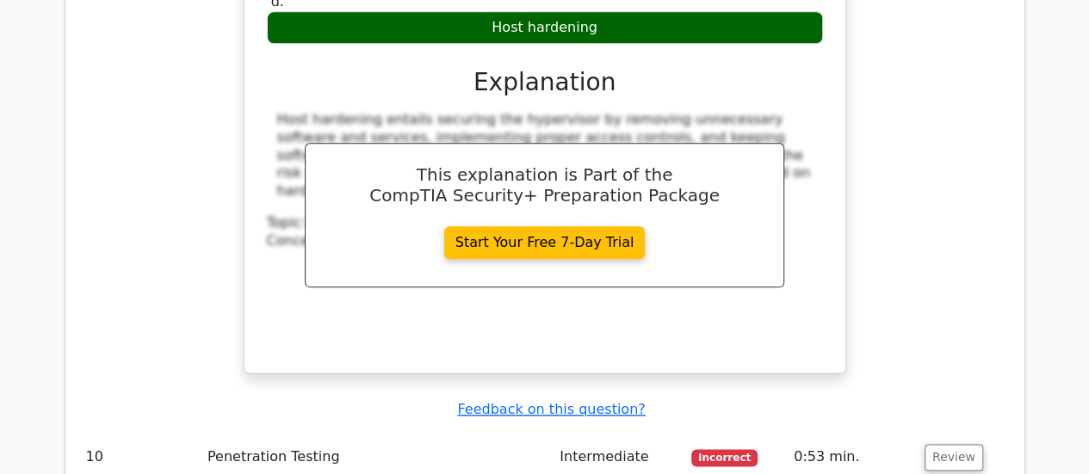
scroll to position [4153, 0]
click at [616, 433] on td "Intermediate" at bounding box center [619, 457] width 132 height 49
click at [939, 444] on button "Review" at bounding box center [954, 457] width 59 height 27
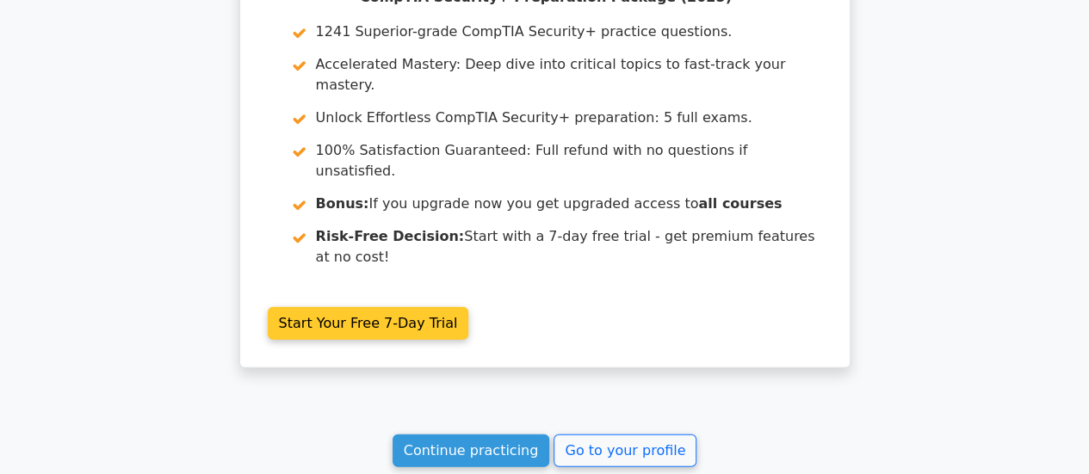
scroll to position [5554, 0]
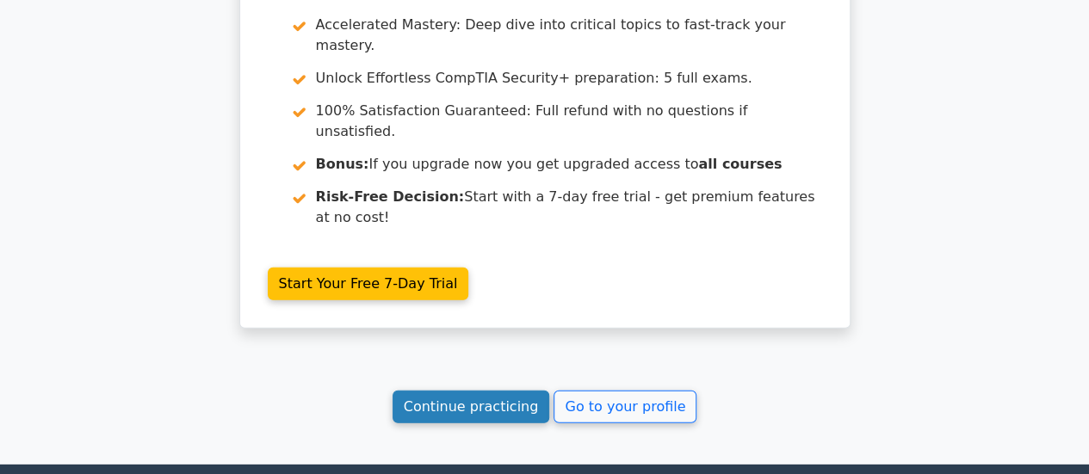
click at [470, 391] on link "Continue practicing" at bounding box center [472, 407] width 158 height 33
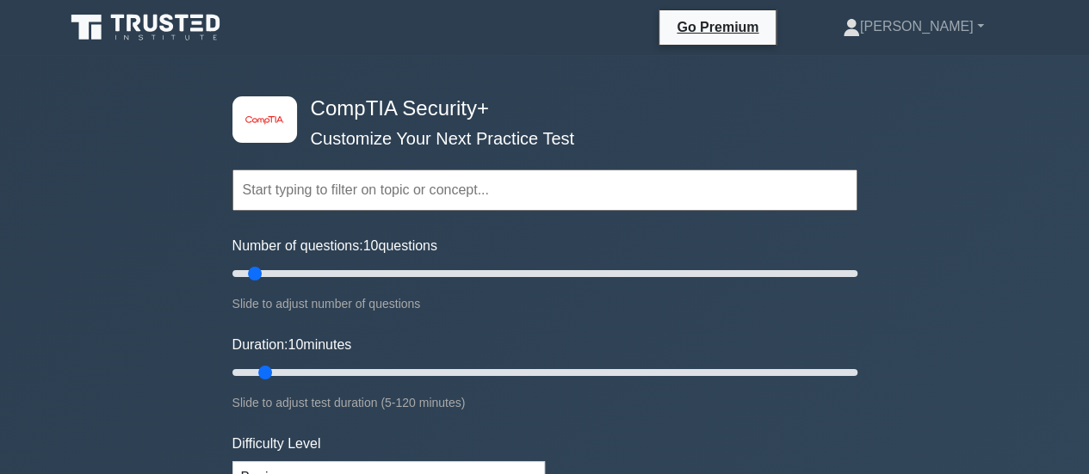
scroll to position [258, 0]
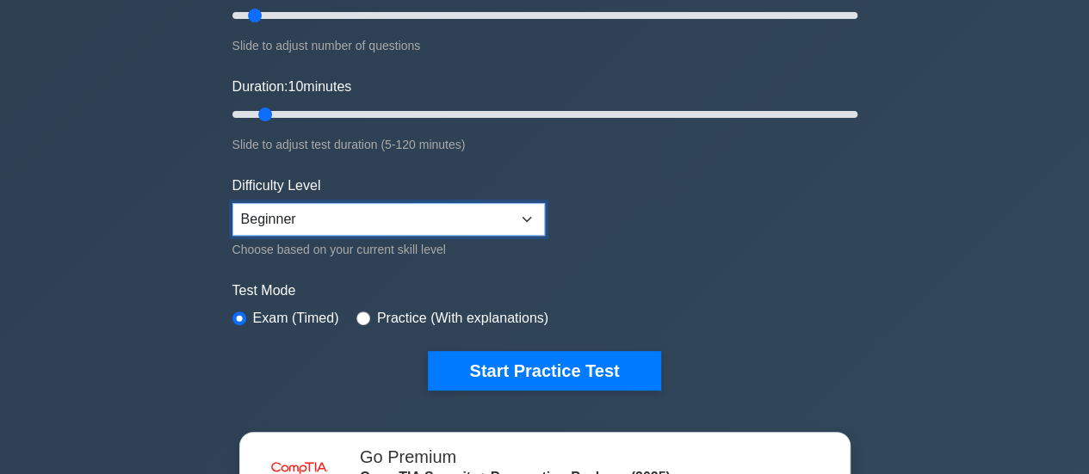
click at [489, 222] on select "Beginner Intermediate Expert" at bounding box center [388, 219] width 313 height 33
select select "expert"
click at [232, 203] on select "Beginner Intermediate Expert" at bounding box center [388, 219] width 313 height 33
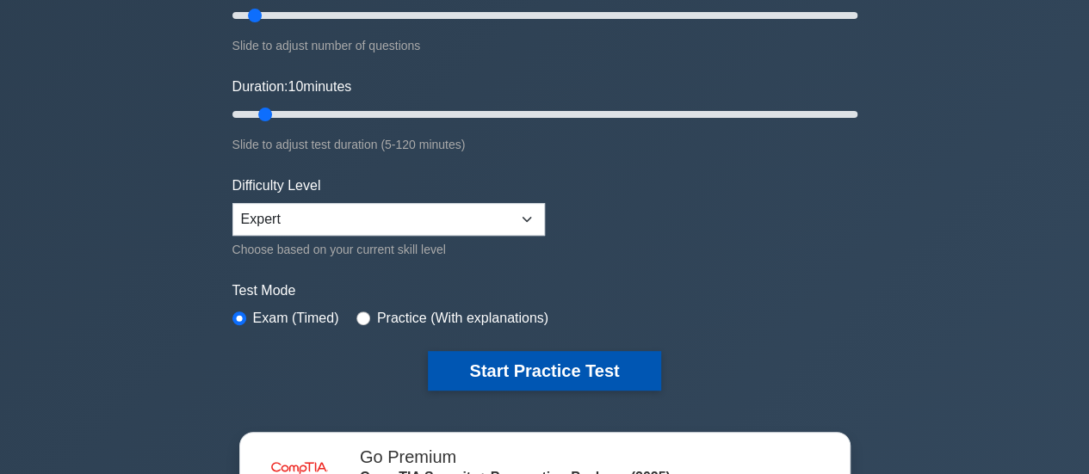
click at [544, 364] on button "Start Practice Test" at bounding box center [544, 371] width 232 height 40
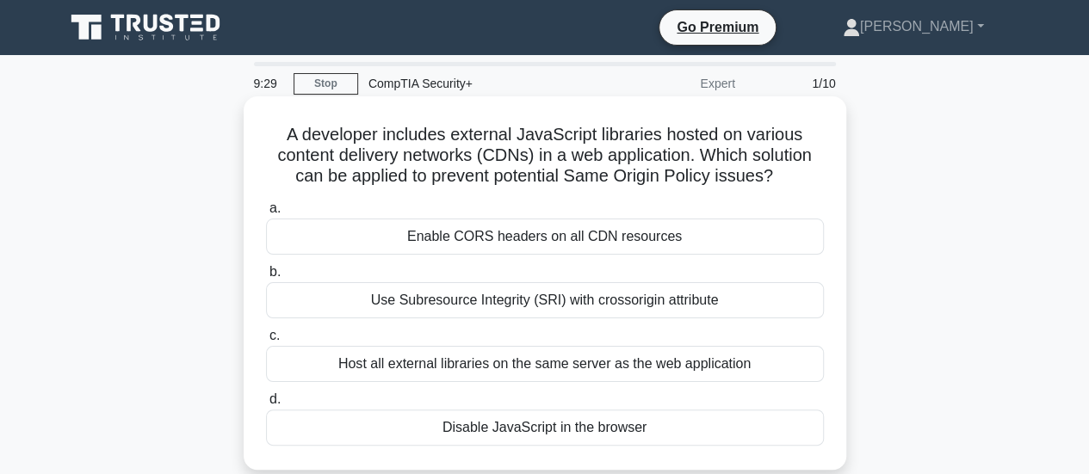
click at [533, 235] on div "Enable CORS headers on all CDN resources" at bounding box center [545, 237] width 558 height 36
click at [266, 214] on input "a. Enable CORS headers on all CDN resources" at bounding box center [266, 208] width 0 height 11
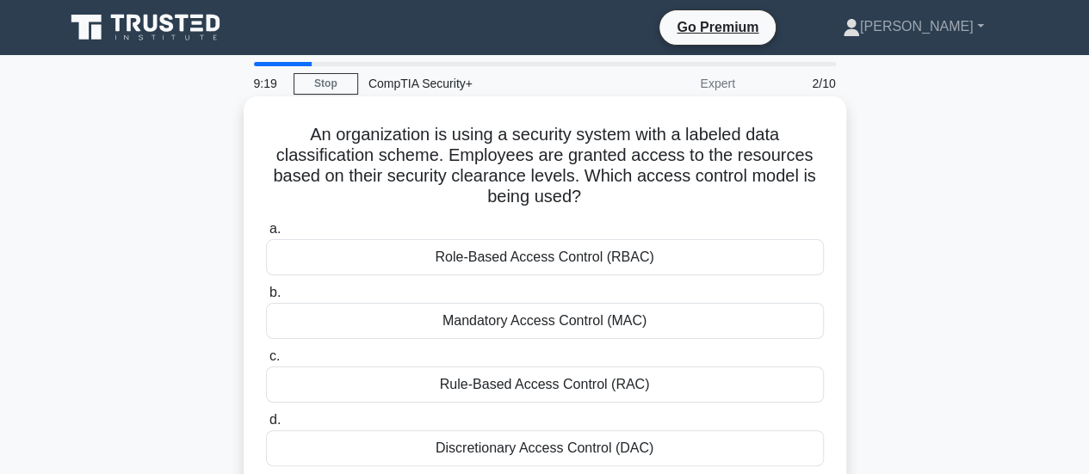
scroll to position [86, 0]
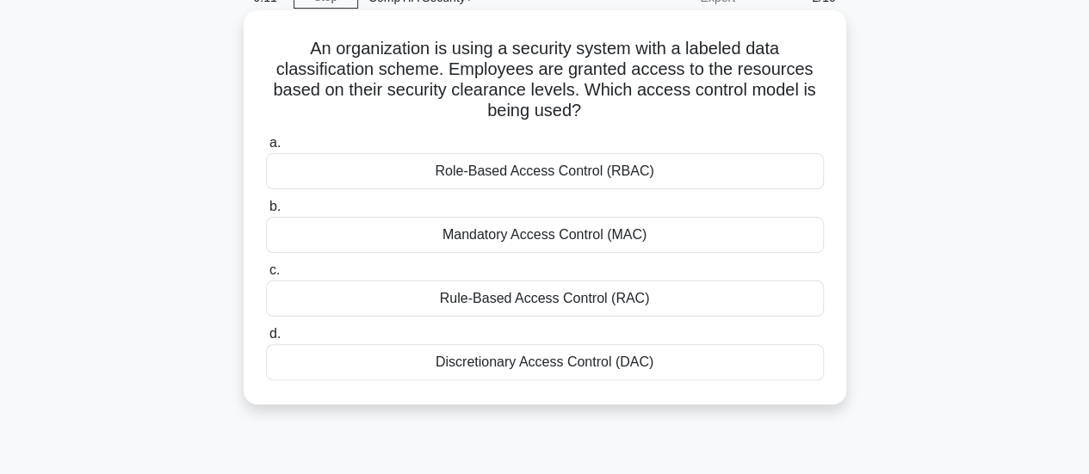
click at [505, 236] on div "Mandatory Access Control (MAC)" at bounding box center [545, 235] width 558 height 36
click at [266, 213] on input "b. Mandatory Access Control (MAC)" at bounding box center [266, 206] width 0 height 11
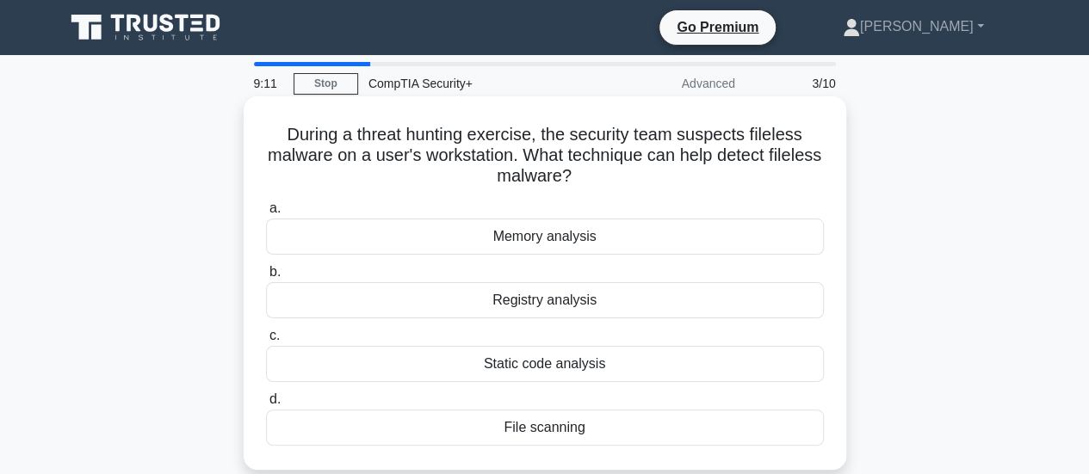
scroll to position [0, 0]
click at [541, 242] on div "Memory analysis" at bounding box center [545, 237] width 558 height 36
click at [266, 214] on input "a. Memory analysis" at bounding box center [266, 208] width 0 height 11
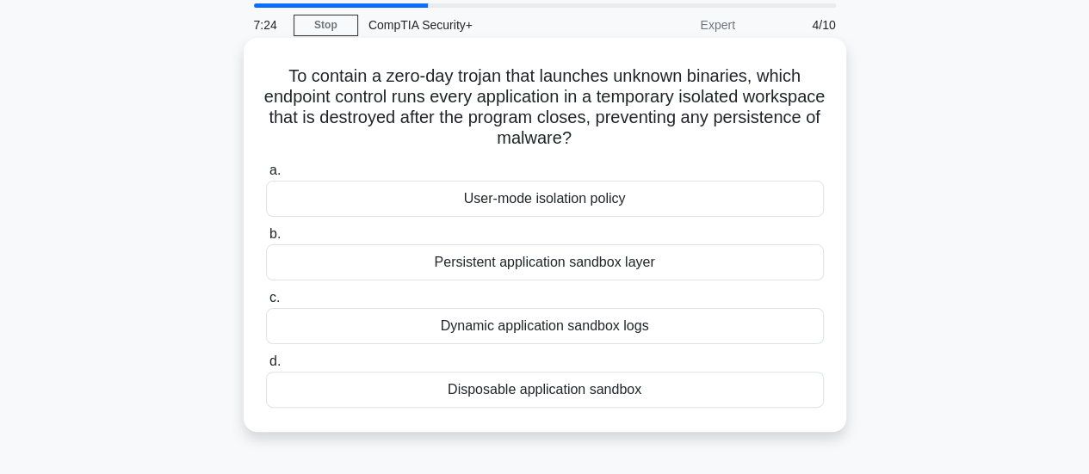
scroll to position [86, 0]
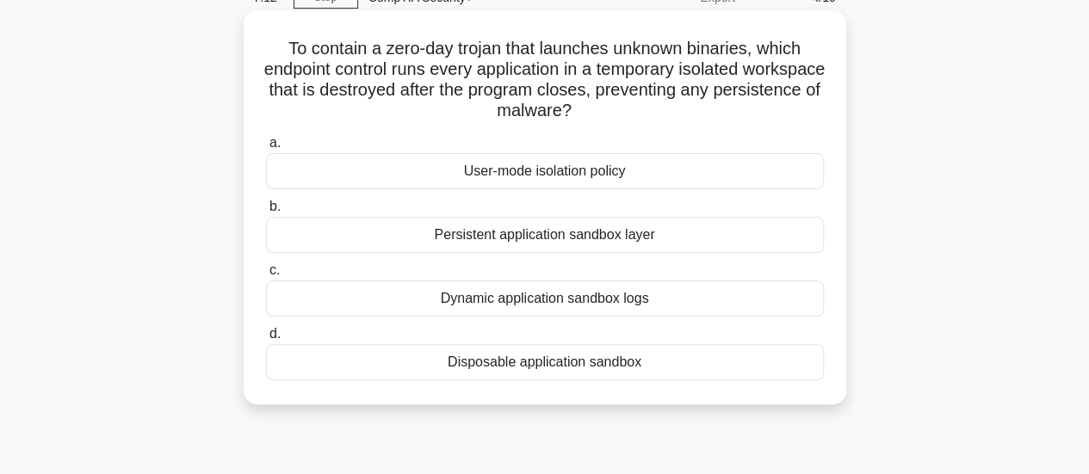
click at [580, 365] on div "Disposable application sandbox" at bounding box center [545, 362] width 558 height 36
click at [266, 340] on input "d. Disposable application sandbox" at bounding box center [266, 334] width 0 height 11
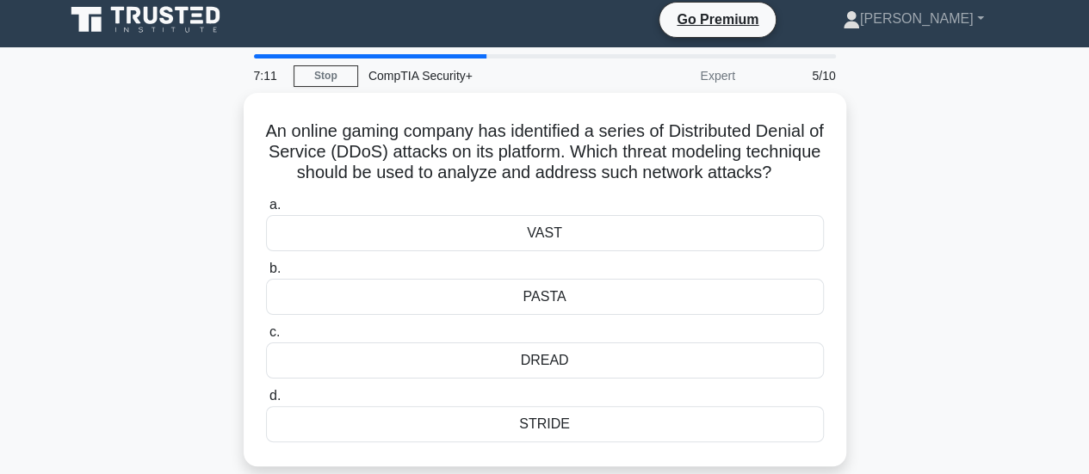
scroll to position [0, 0]
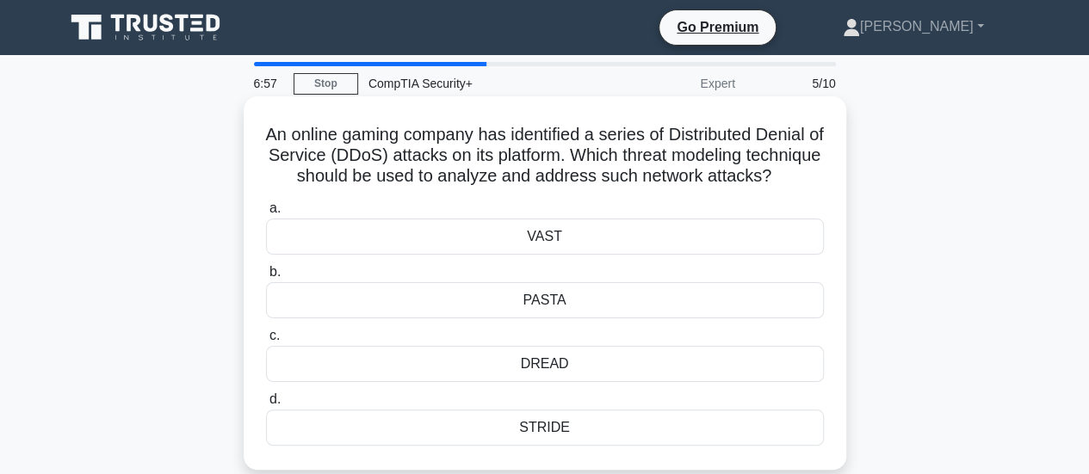
click at [546, 255] on div "VAST" at bounding box center [545, 237] width 558 height 36
click at [266, 214] on input "a. VAST" at bounding box center [266, 208] width 0 height 11
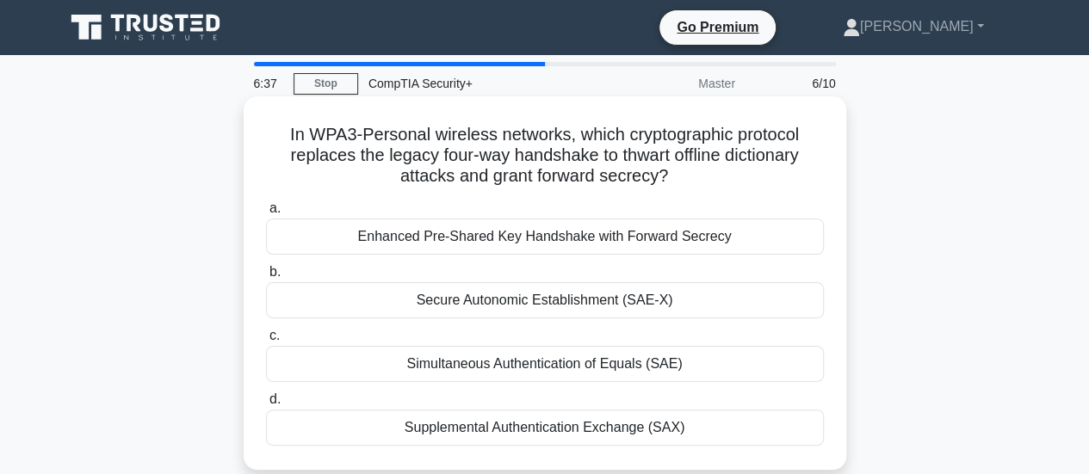
click at [560, 366] on div "Simultaneous Authentication of Equals (SAE)" at bounding box center [545, 364] width 558 height 36
click at [266, 342] on input "c. Simultaneous Authentication of Equals (SAE)" at bounding box center [266, 336] width 0 height 11
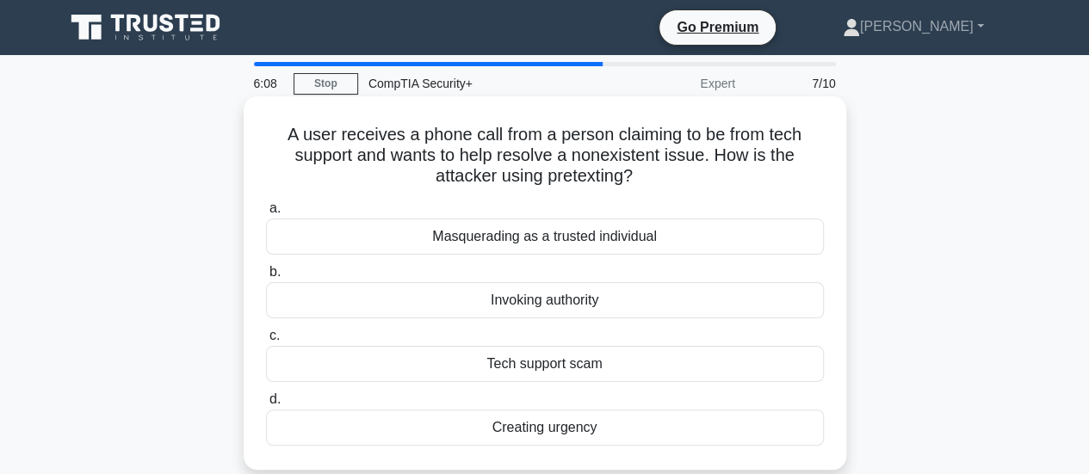
click at [531, 242] on div "Masquerading as a trusted individual" at bounding box center [545, 237] width 558 height 36
click at [266, 214] on input "a. Masquerading as a trusted individual" at bounding box center [266, 208] width 0 height 11
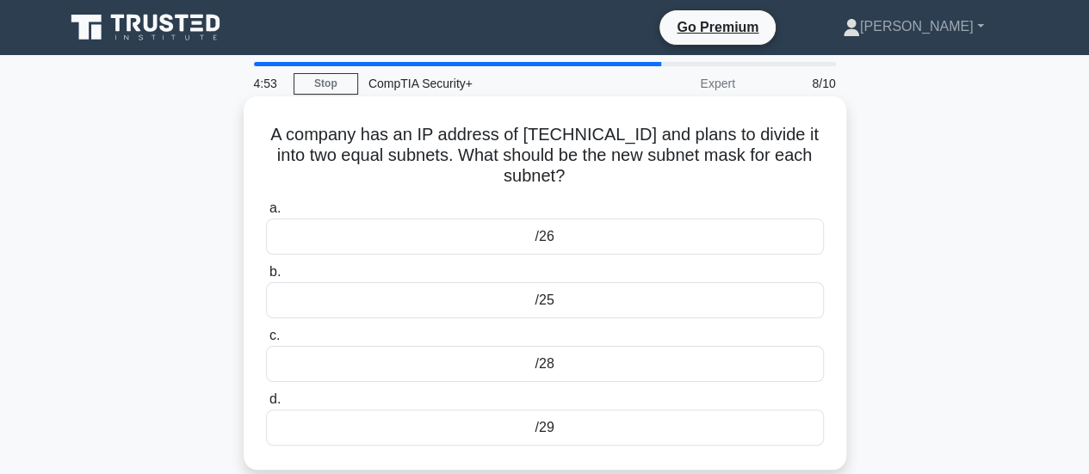
click at [508, 356] on div "/28" at bounding box center [545, 364] width 558 height 36
click at [266, 342] on input "c. /28" at bounding box center [266, 336] width 0 height 11
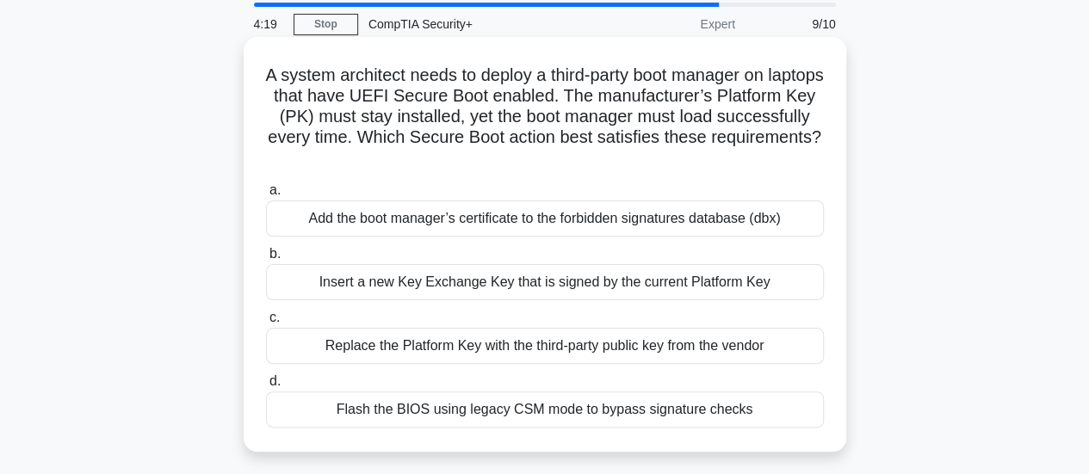
scroll to position [86, 0]
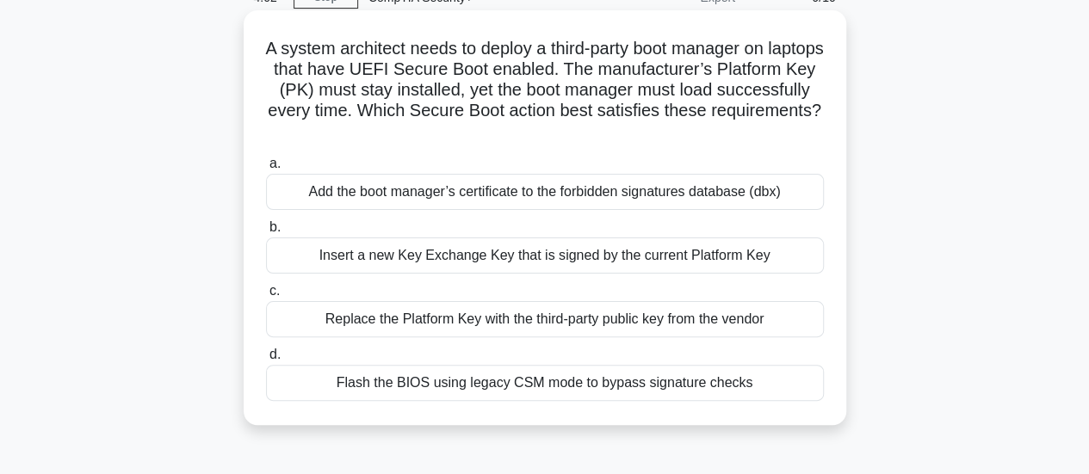
click at [396, 268] on div "Insert a new Key Exchange Key that is signed by the current Platform Key" at bounding box center [545, 256] width 558 height 36
click at [266, 233] on input "b. Insert a new Key Exchange Key that is signed by the current Platform Key" at bounding box center [266, 227] width 0 height 11
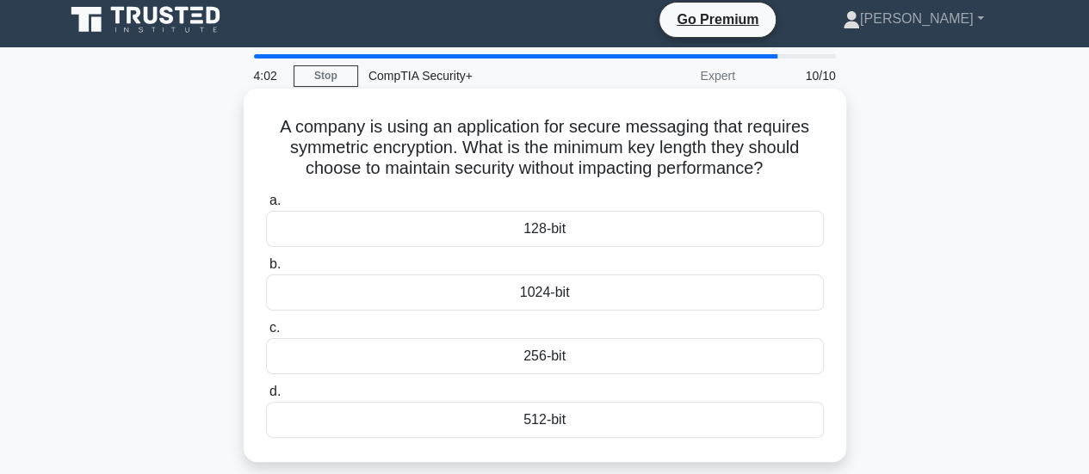
scroll to position [0, 0]
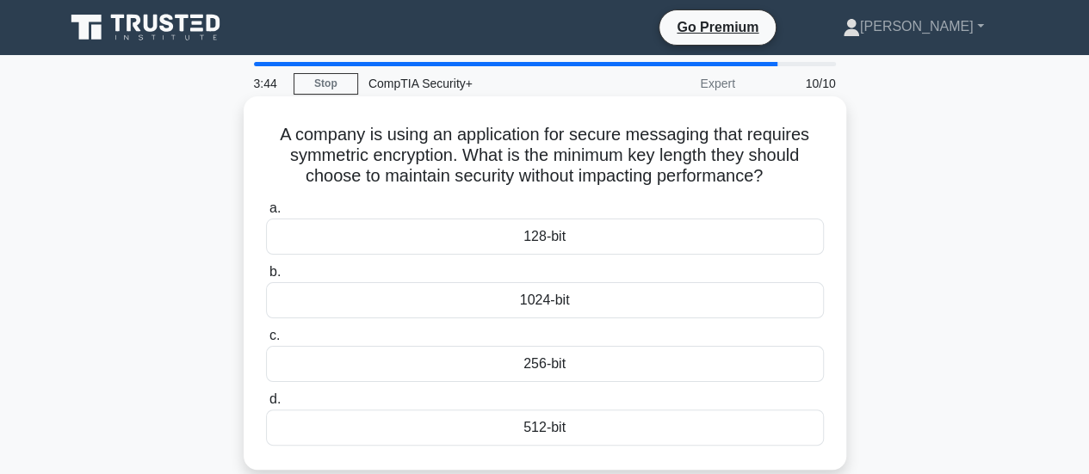
click at [566, 247] on div "128-bit" at bounding box center [545, 237] width 558 height 36
click at [266, 214] on input "a. 128-bit" at bounding box center [266, 208] width 0 height 11
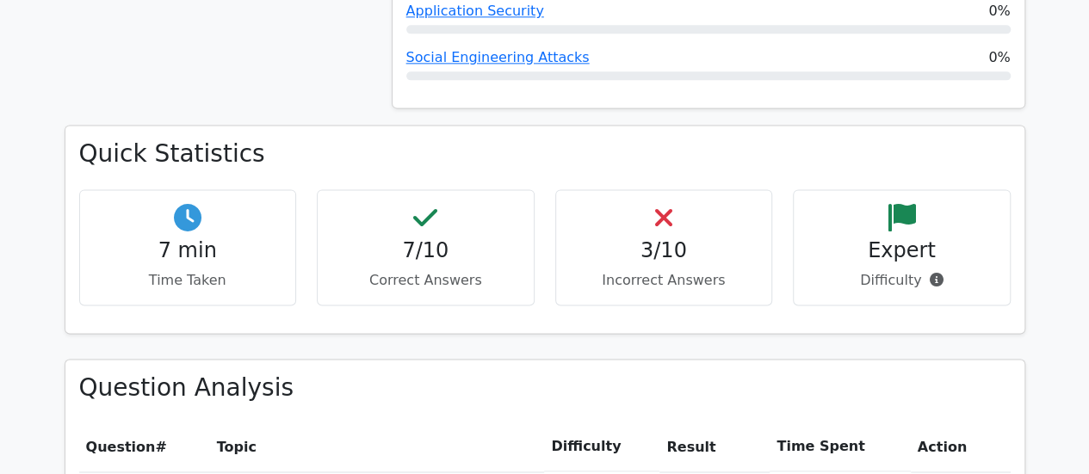
scroll to position [1119, 0]
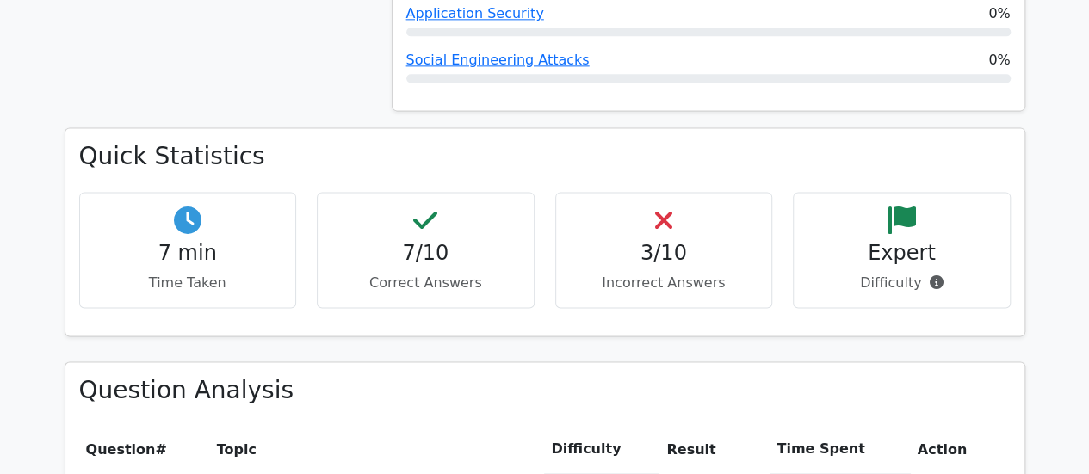
click at [665, 241] on h4 "3/10" at bounding box center [664, 253] width 189 height 25
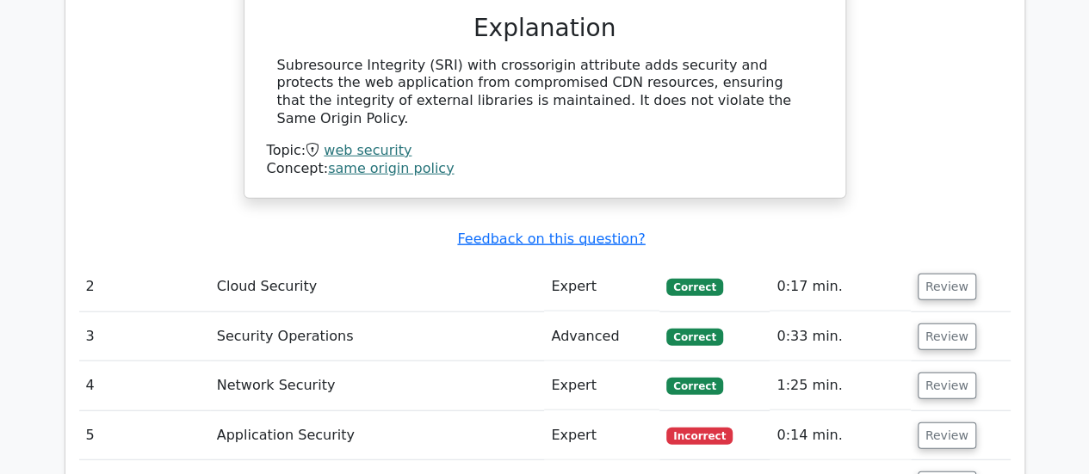
scroll to position [2066, 0]
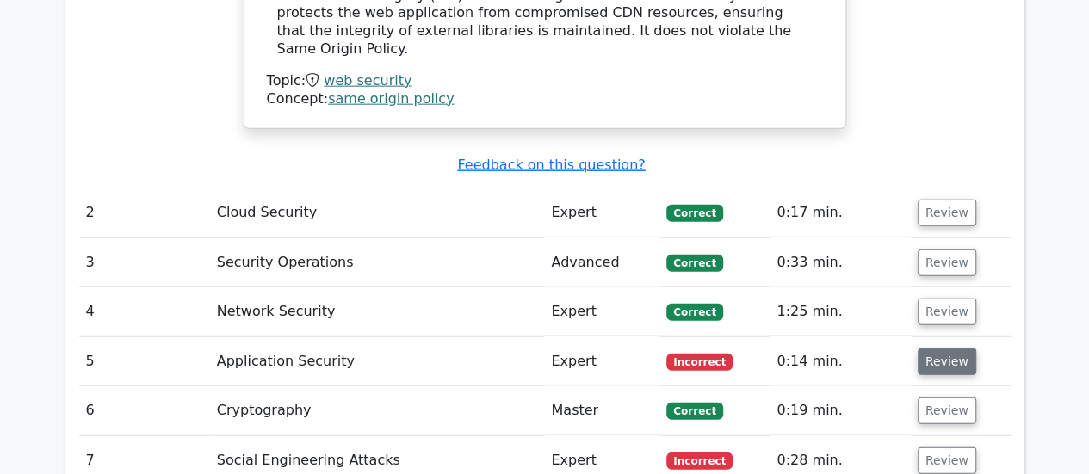
click at [958, 349] on button "Review" at bounding box center [947, 362] width 59 height 27
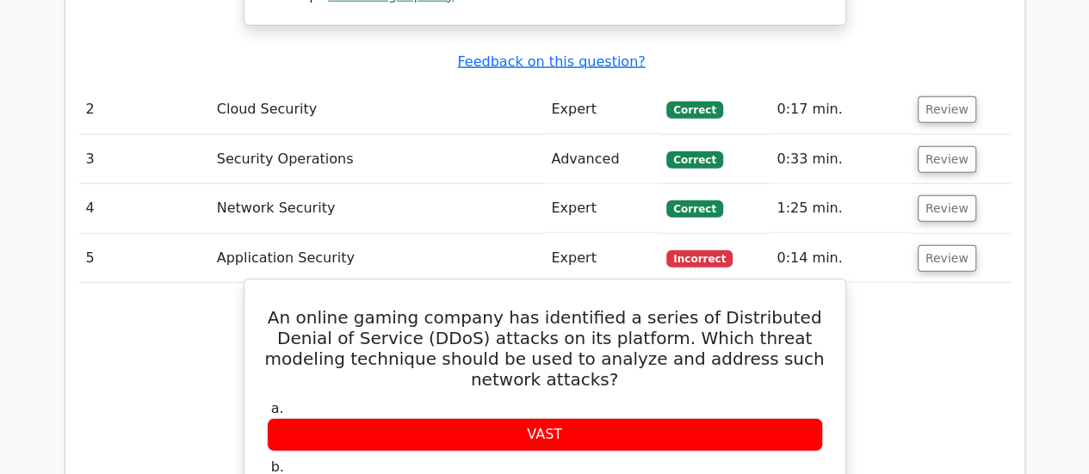
scroll to position [2238, 0]
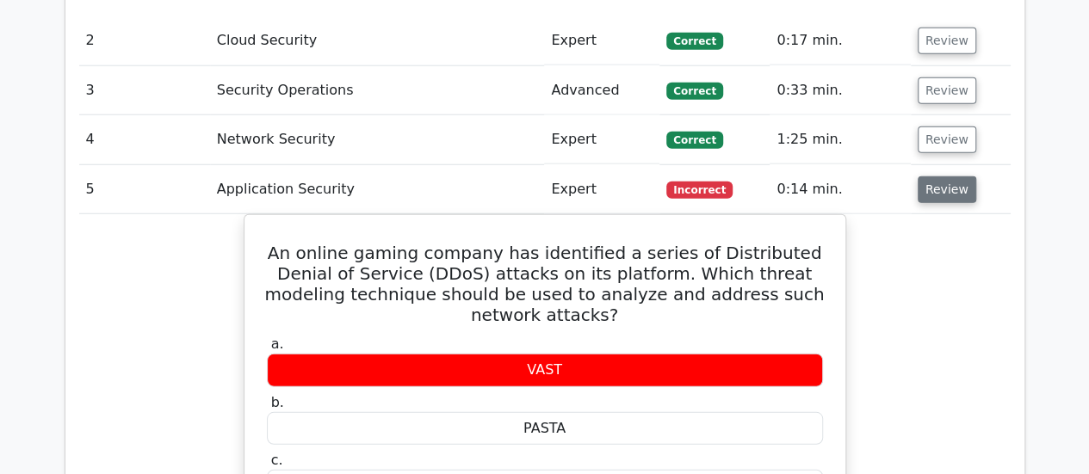
click at [938, 176] on button "Review" at bounding box center [947, 189] width 59 height 27
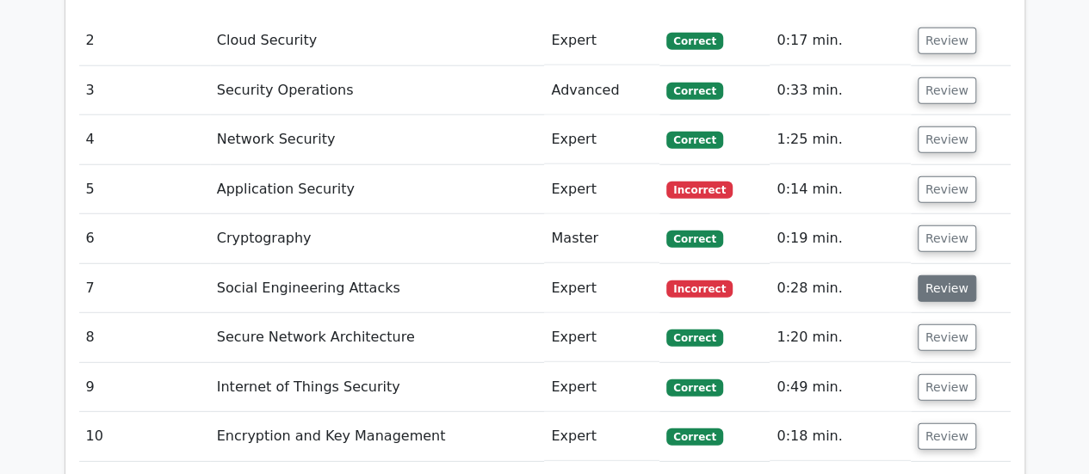
click at [944, 275] on button "Review" at bounding box center [947, 288] width 59 height 27
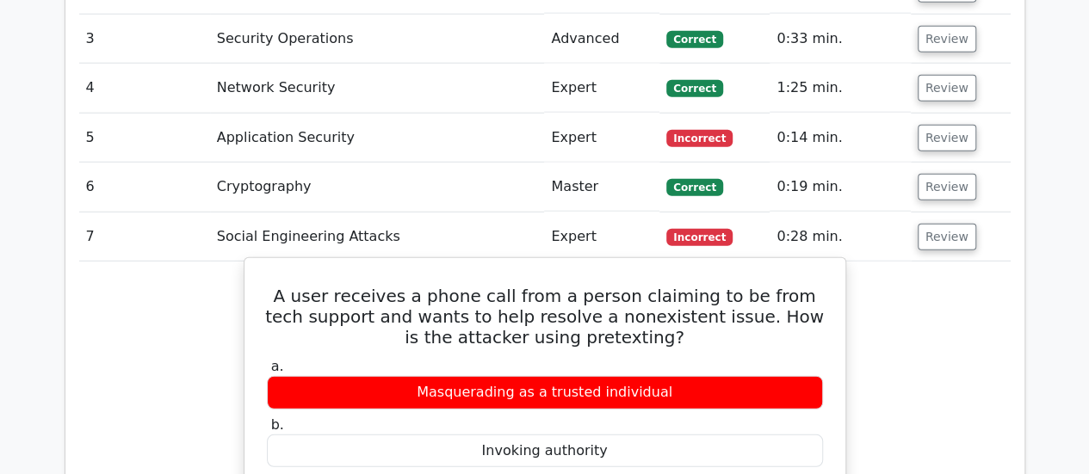
scroll to position [2324, 0]
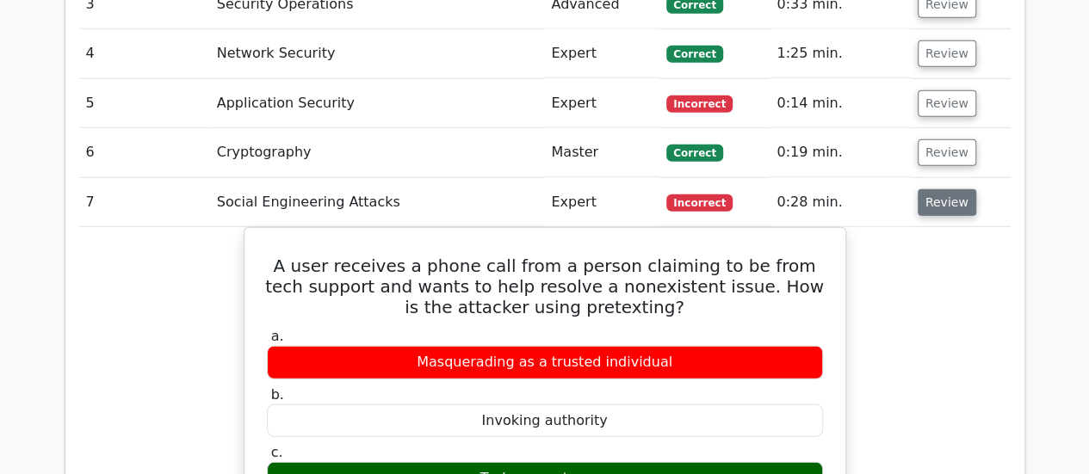
click at [949, 189] on button "Review" at bounding box center [947, 202] width 59 height 27
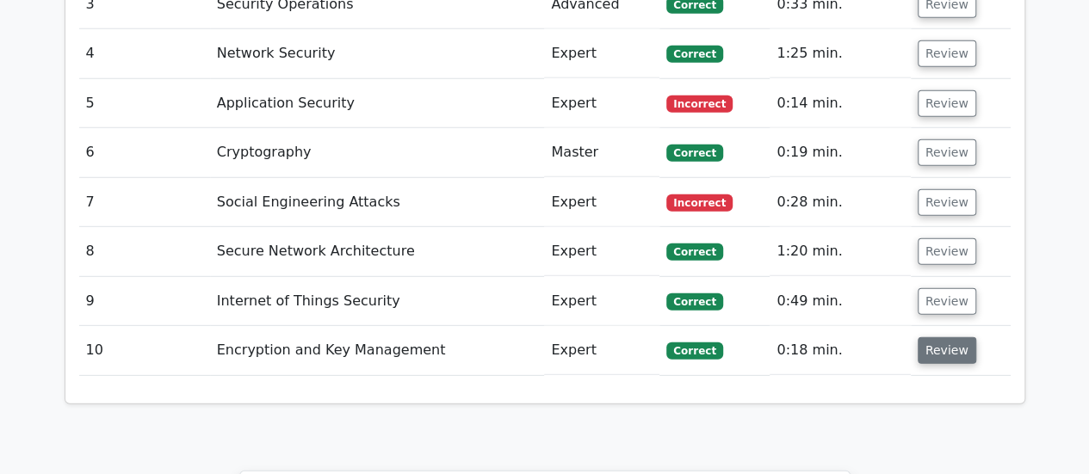
click at [954, 337] on button "Review" at bounding box center [947, 350] width 59 height 27
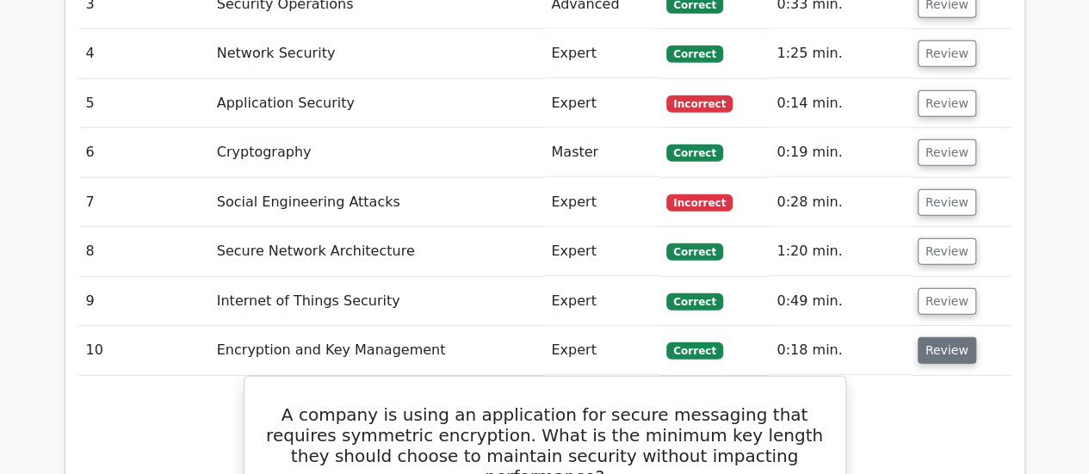
click at [954, 337] on button "Review" at bounding box center [947, 350] width 59 height 27
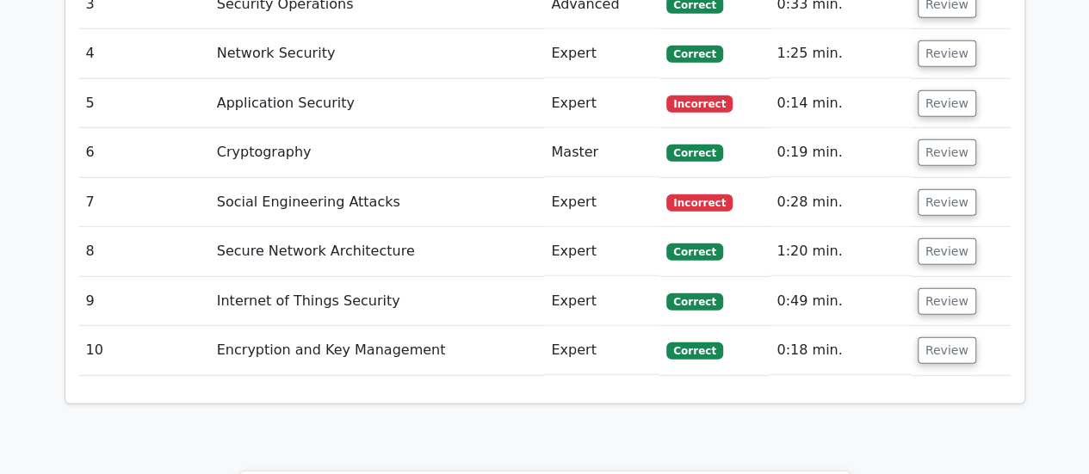
click at [944, 277] on td "Review" at bounding box center [961, 301] width 100 height 49
click at [944, 288] on button "Review" at bounding box center [947, 301] width 59 height 27
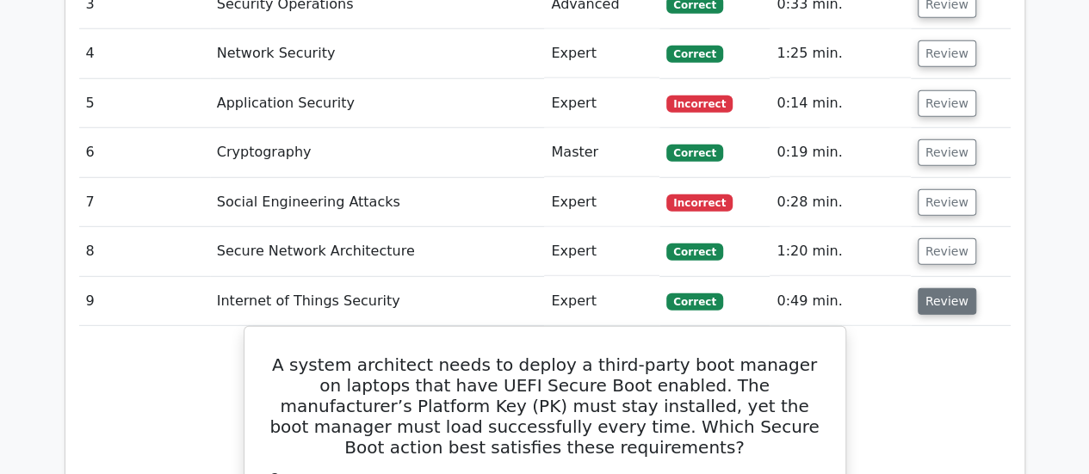
click at [944, 288] on button "Review" at bounding box center [947, 301] width 59 height 27
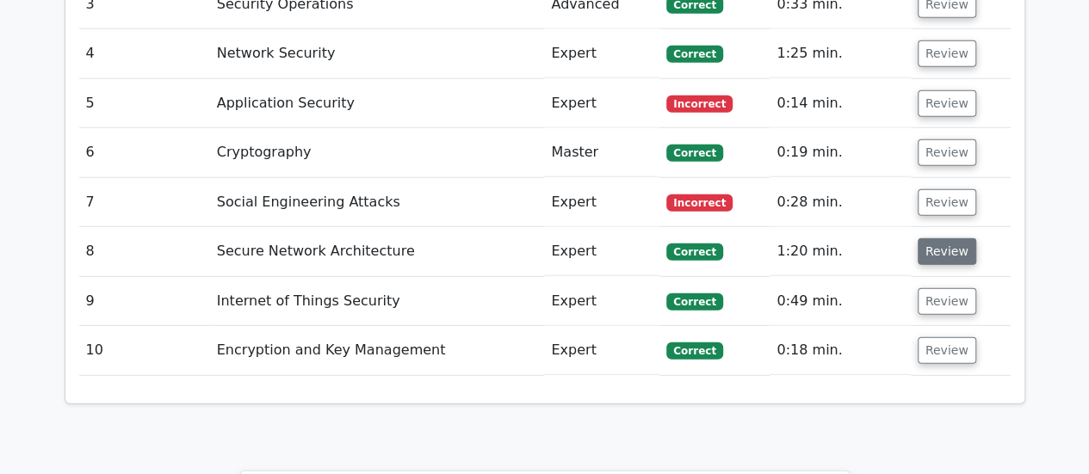
click at [939, 238] on button "Review" at bounding box center [947, 251] width 59 height 27
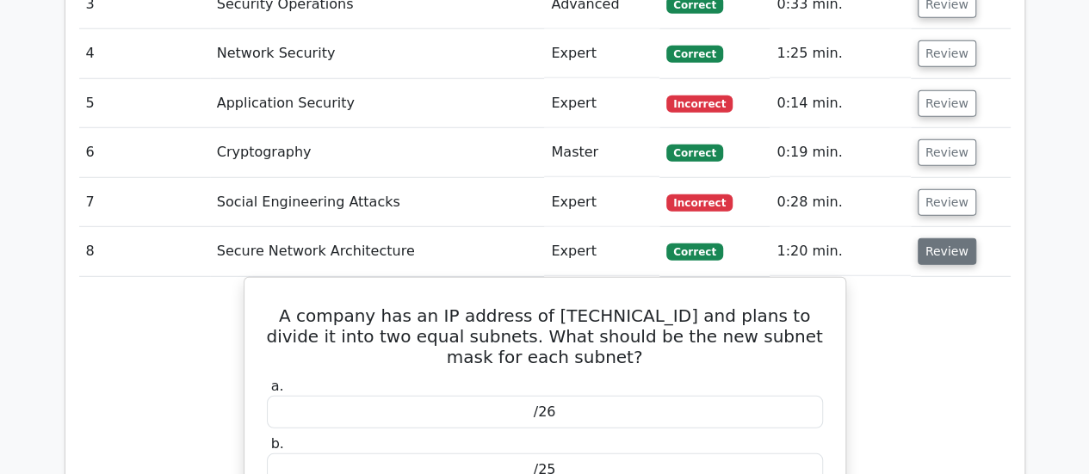
click at [939, 238] on button "Review" at bounding box center [947, 251] width 59 height 27
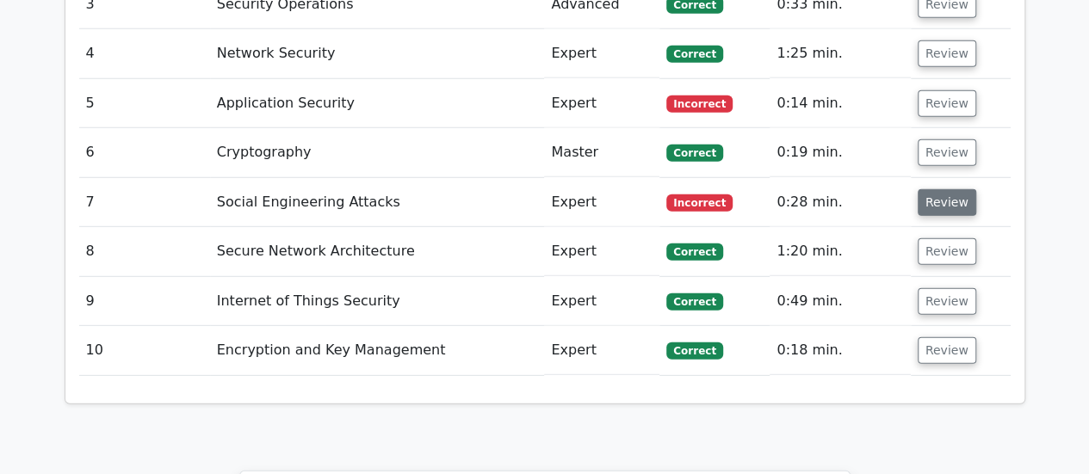
click at [945, 189] on button "Review" at bounding box center [947, 202] width 59 height 27
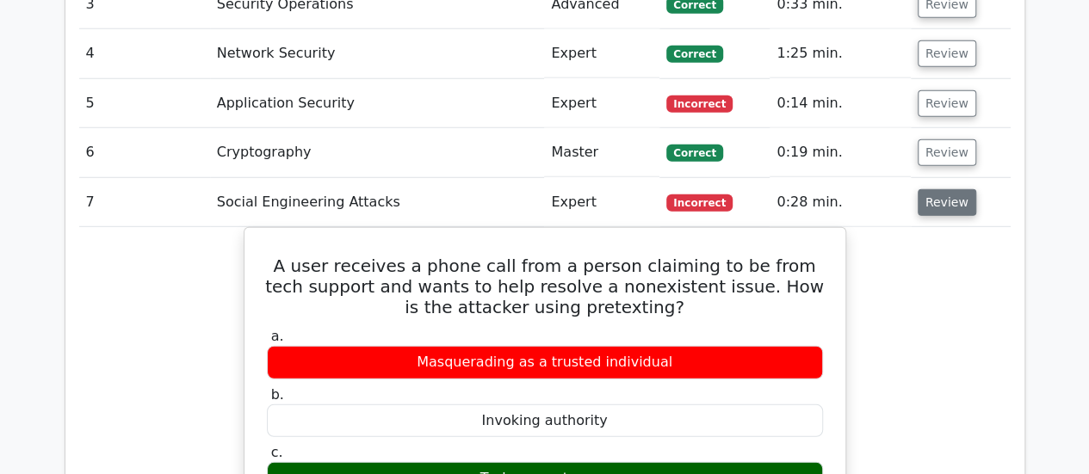
click at [947, 189] on button "Review" at bounding box center [947, 202] width 59 height 27
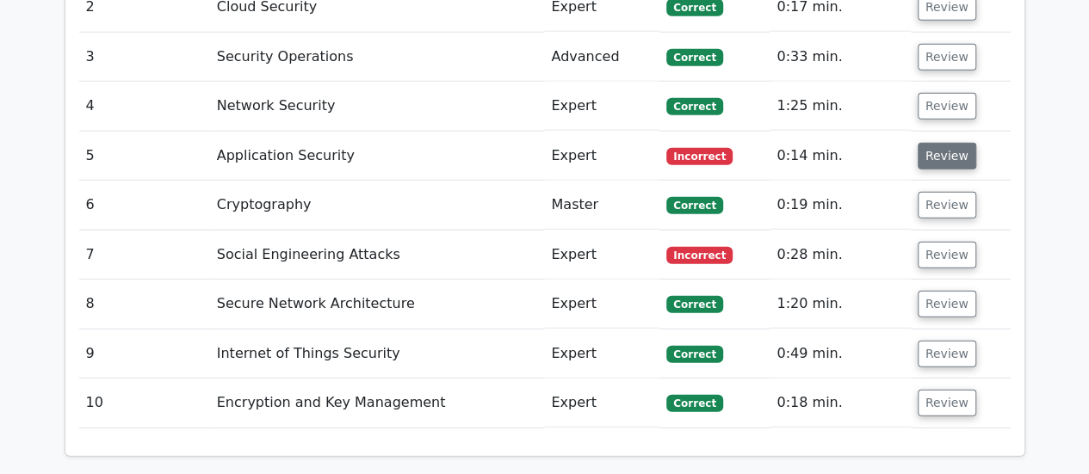
scroll to position [2152, 0]
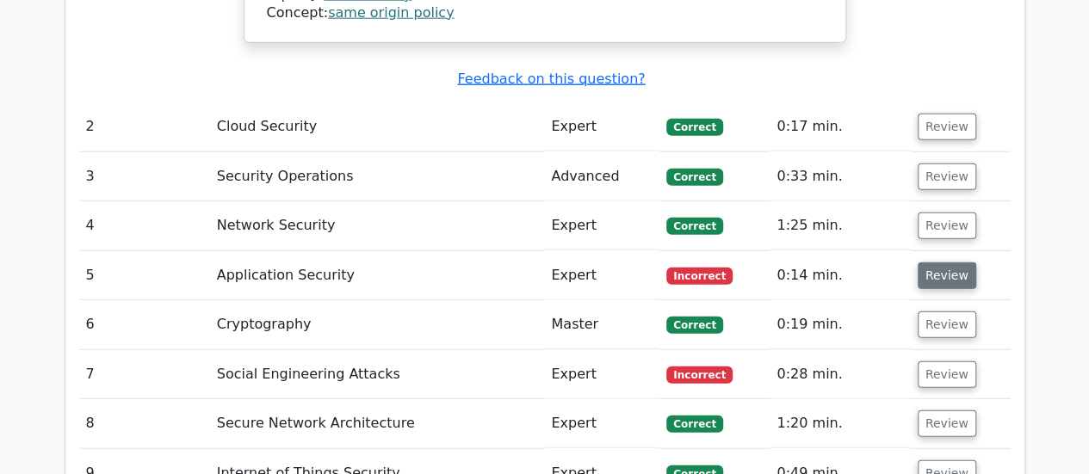
click at [941, 263] on button "Review" at bounding box center [947, 276] width 59 height 27
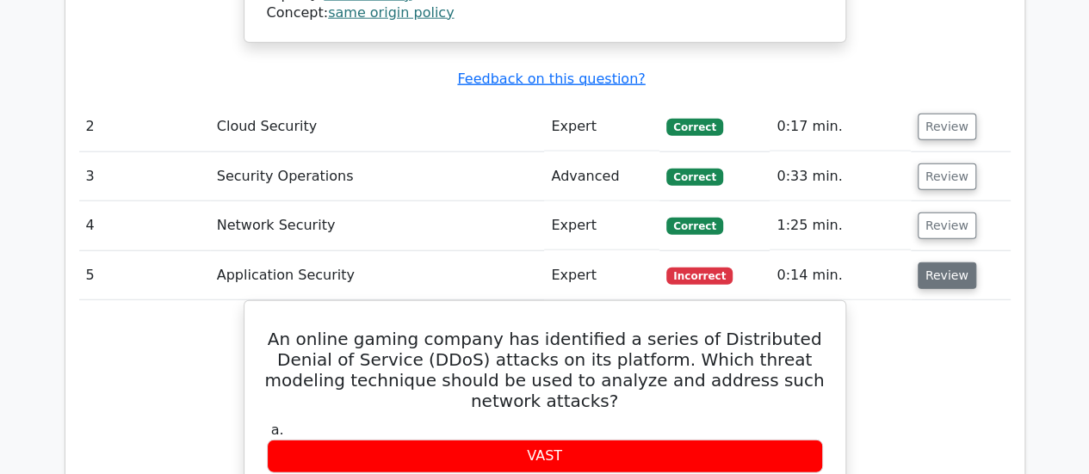
click at [941, 263] on button "Review" at bounding box center [947, 276] width 59 height 27
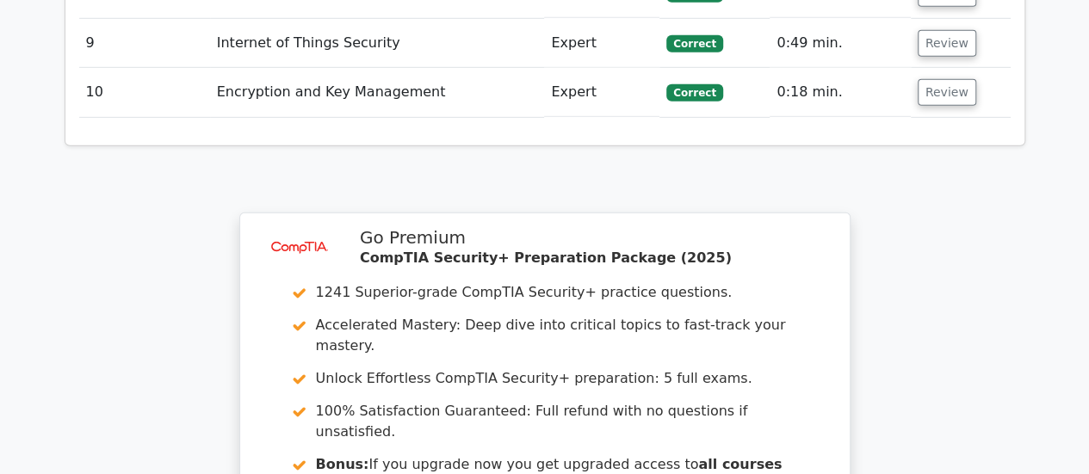
scroll to position [2915, 0]
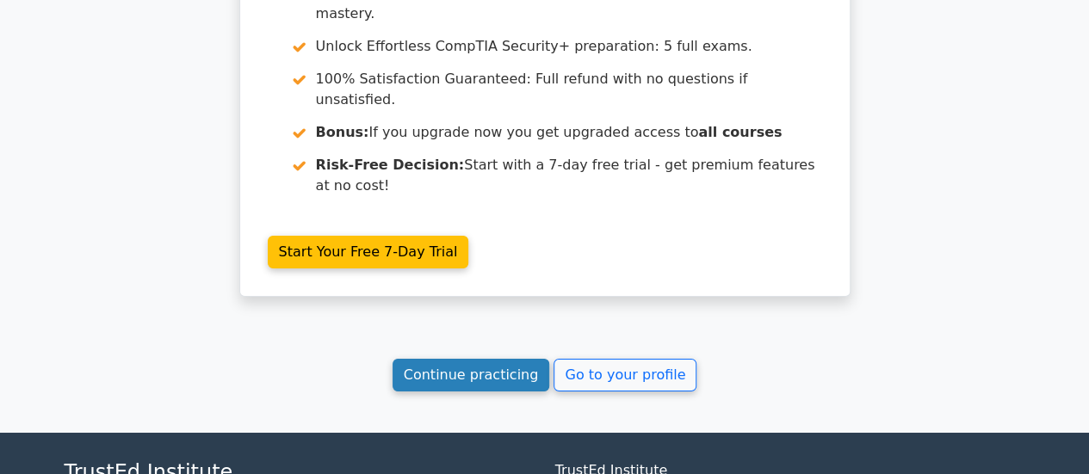
drag, startPoint x: 517, startPoint y: 214, endPoint x: 476, endPoint y: 251, distance: 54.8
click at [518, 359] on link "Continue practicing" at bounding box center [472, 375] width 158 height 33
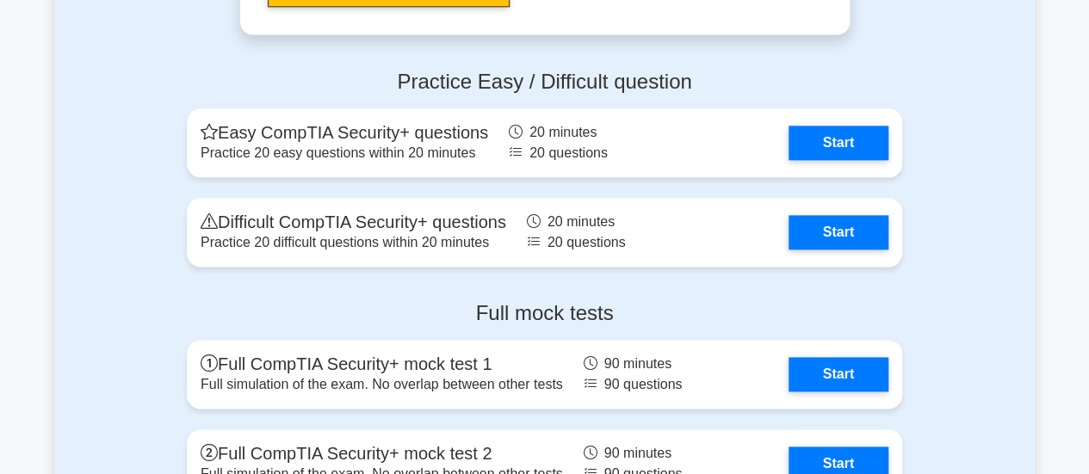
scroll to position [4157, 0]
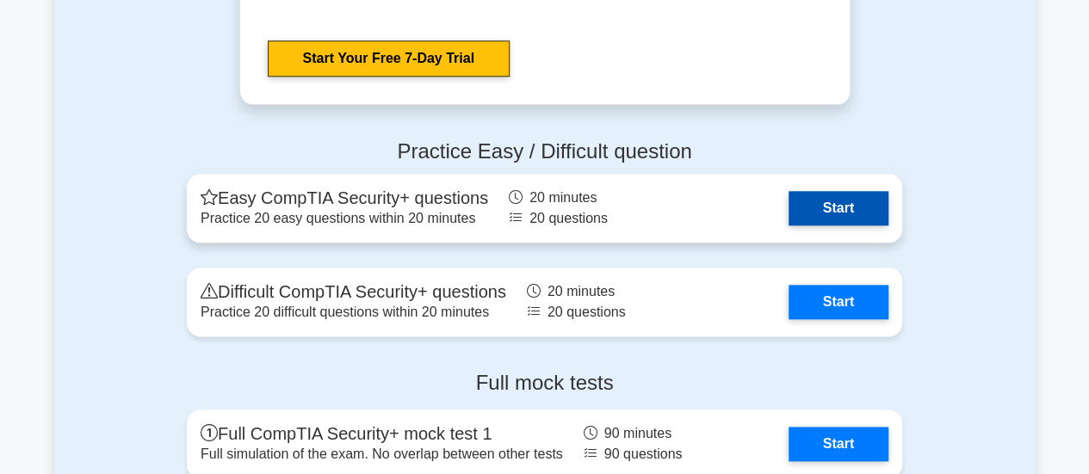
click at [835, 202] on link "Start" at bounding box center [839, 208] width 100 height 34
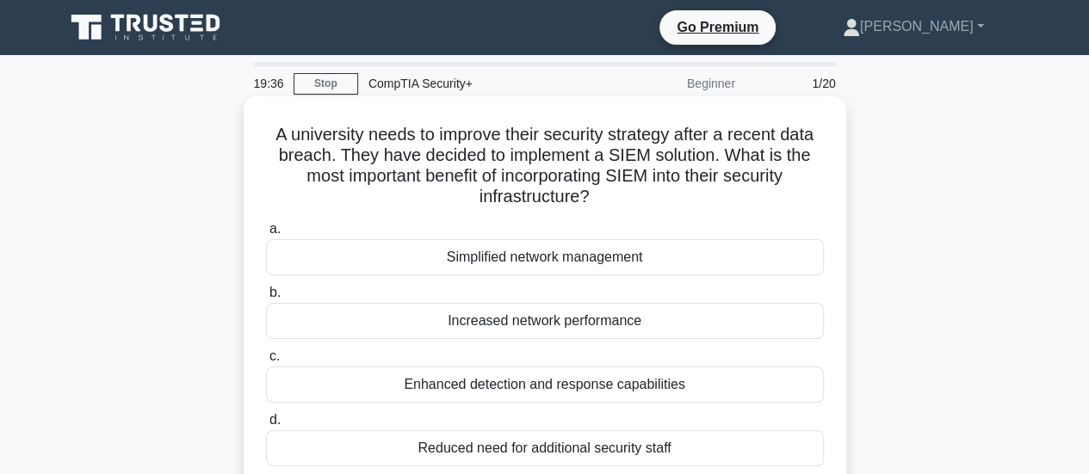
click at [511, 384] on div "Enhanced detection and response capabilities" at bounding box center [545, 385] width 558 height 36
click at [266, 362] on input "c. Enhanced detection and response capabilities" at bounding box center [266, 356] width 0 height 11
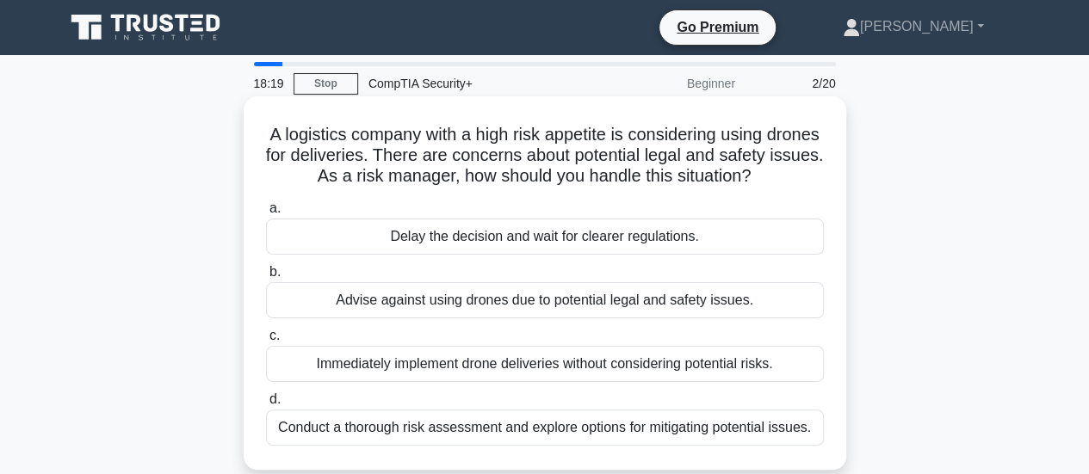
click at [561, 445] on div "Conduct a thorough risk assessment and explore options for mitigating potential…" at bounding box center [545, 428] width 558 height 36
click at [266, 405] on input "d. Conduct a thorough risk assessment and explore options for mitigating potent…" at bounding box center [266, 399] width 0 height 11
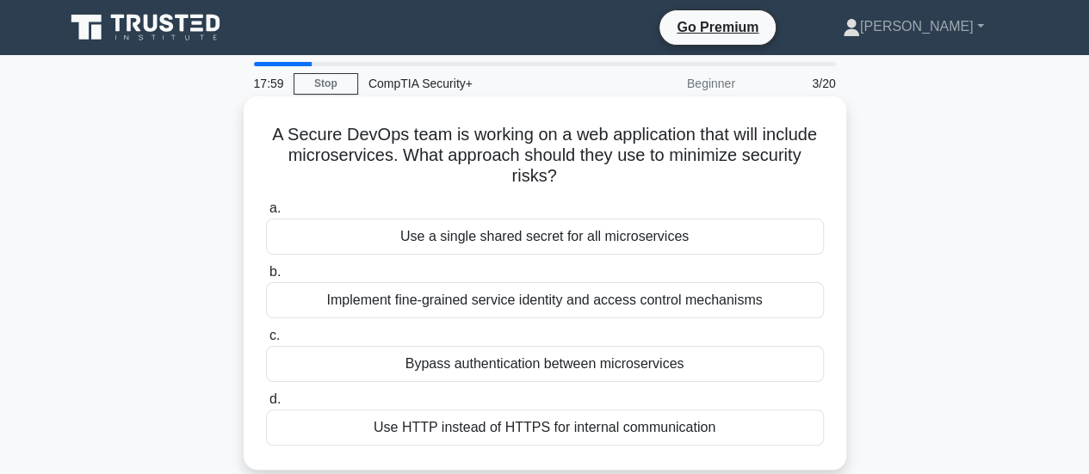
click at [571, 310] on div "Implement fine-grained service identity and access control mechanisms" at bounding box center [545, 300] width 558 height 36
click at [266, 278] on input "b. Implement fine-grained service identity and access control mechanisms" at bounding box center [266, 272] width 0 height 11
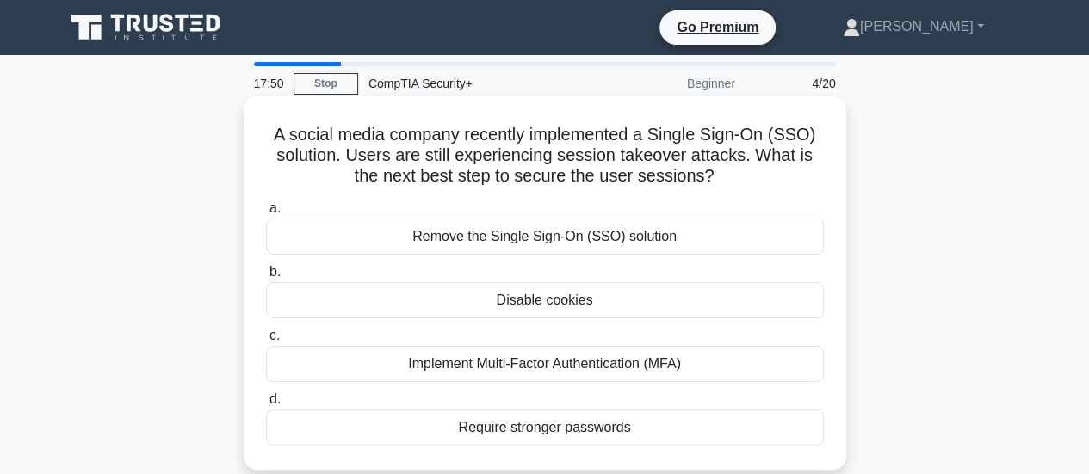
click at [546, 370] on div "Implement Multi-Factor Authentication (MFA)" at bounding box center [545, 364] width 558 height 36
click at [266, 342] on input "c. Implement Multi-Factor Authentication (MFA)" at bounding box center [266, 336] width 0 height 11
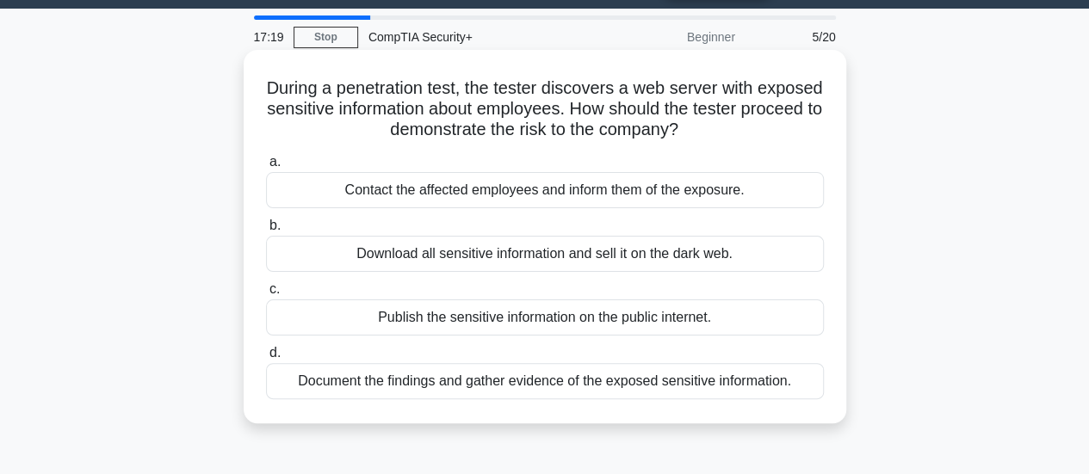
scroll to position [86, 0]
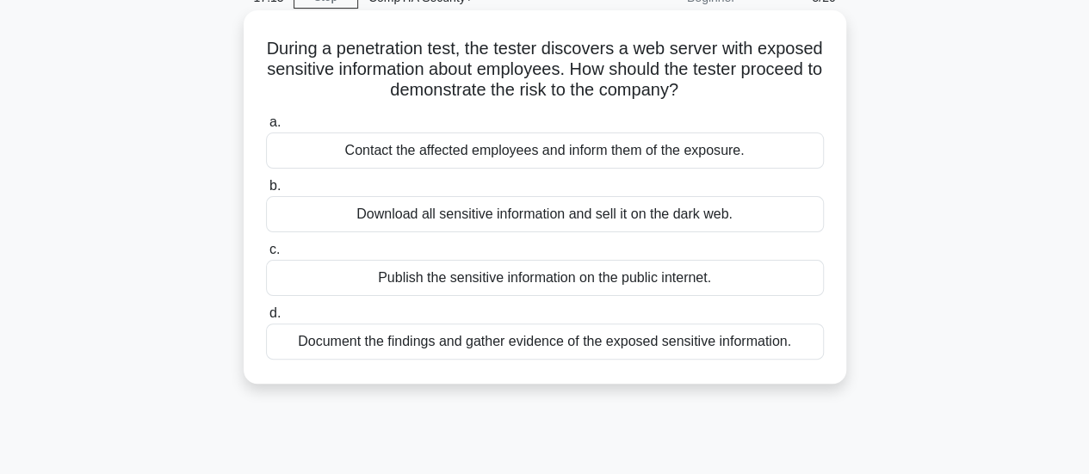
click at [580, 348] on div "Document the findings and gather evidence of the exposed sensitive information." at bounding box center [545, 342] width 558 height 36
click at [266, 319] on input "d. Document the findings and gather evidence of the exposed sensitive informati…" at bounding box center [266, 313] width 0 height 11
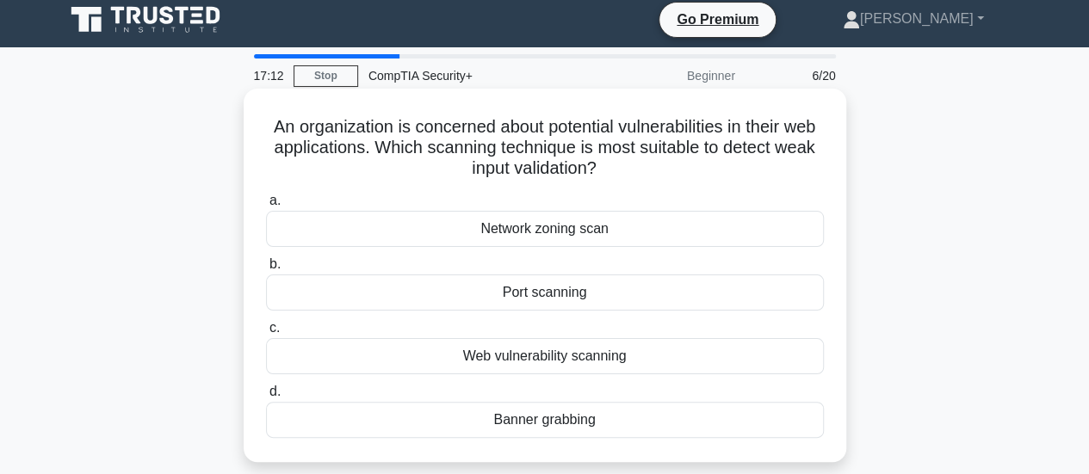
scroll to position [0, 0]
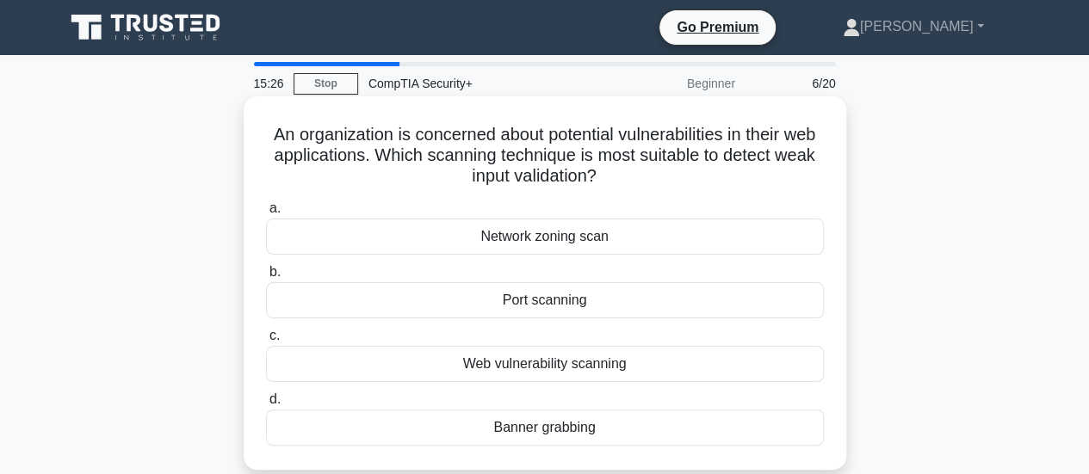
click at [571, 366] on div "Web vulnerability scanning" at bounding box center [545, 364] width 558 height 36
click at [266, 342] on input "c. Web vulnerability scanning" at bounding box center [266, 336] width 0 height 11
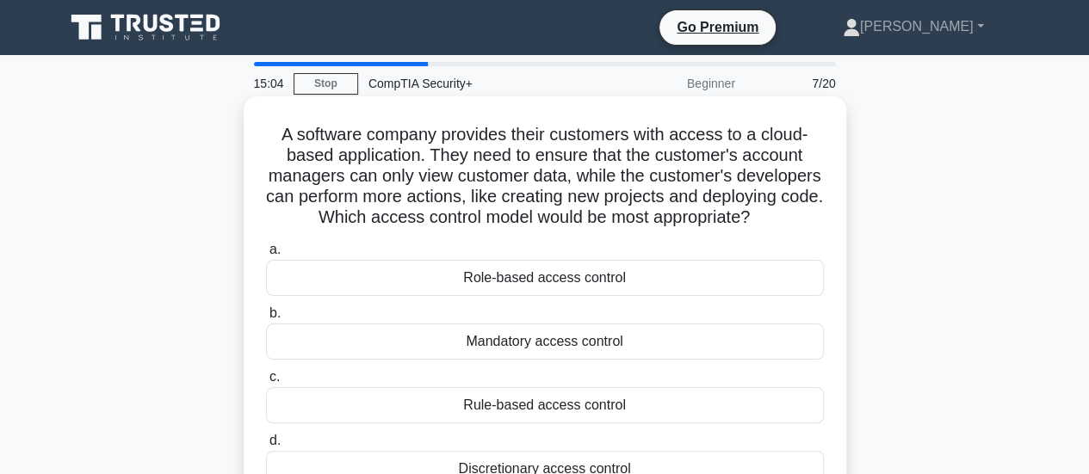
click at [541, 296] on div "Role-based access control" at bounding box center [545, 278] width 558 height 36
click at [266, 256] on input "a. Role-based access control" at bounding box center [266, 249] width 0 height 11
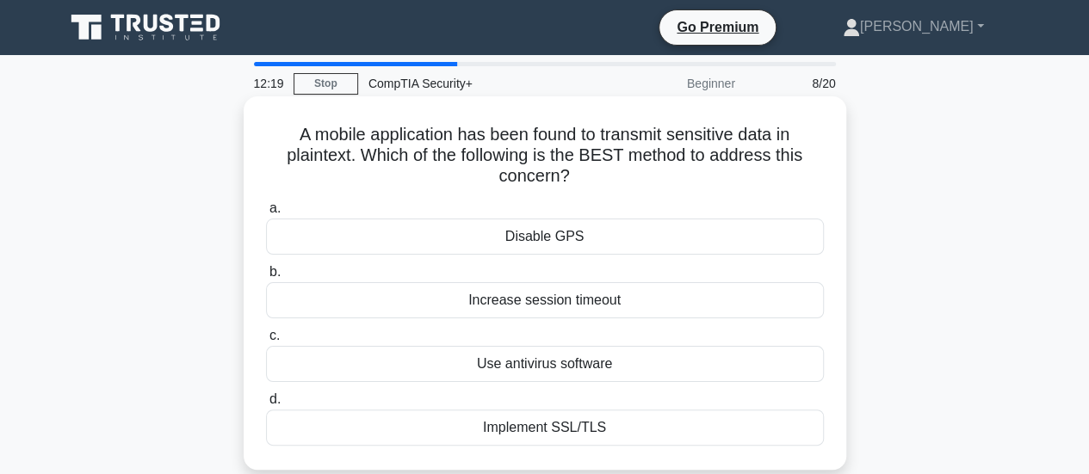
drag, startPoint x: 573, startPoint y: 173, endPoint x: 244, endPoint y: 122, distance: 333.6
click at [244, 122] on div "A mobile application has been found to transmit sensitive data in plaintext. Wh…" at bounding box center [545, 283] width 603 height 374
click at [623, 434] on div "Implement SSL/TLS" at bounding box center [545, 428] width 558 height 36
click at [266, 405] on input "d. Implement SSL/TLS" at bounding box center [266, 399] width 0 height 11
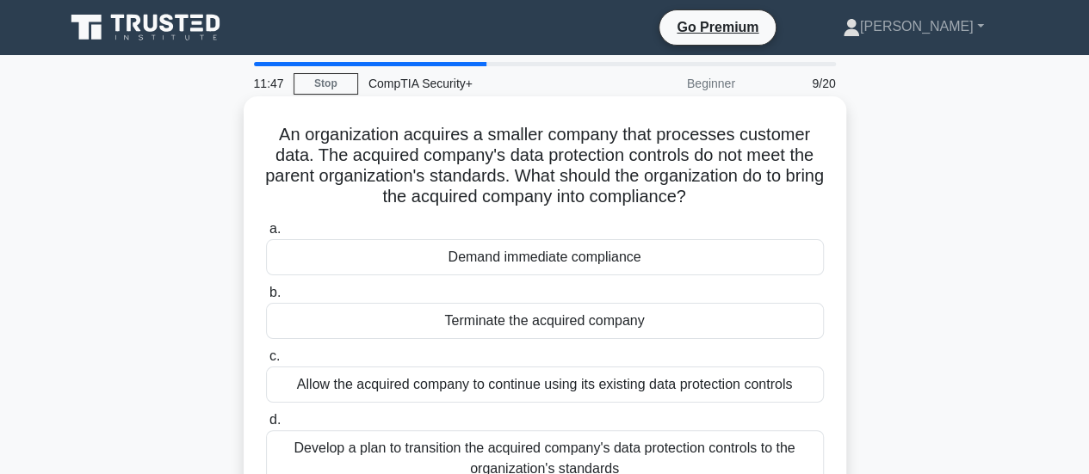
scroll to position [86, 0]
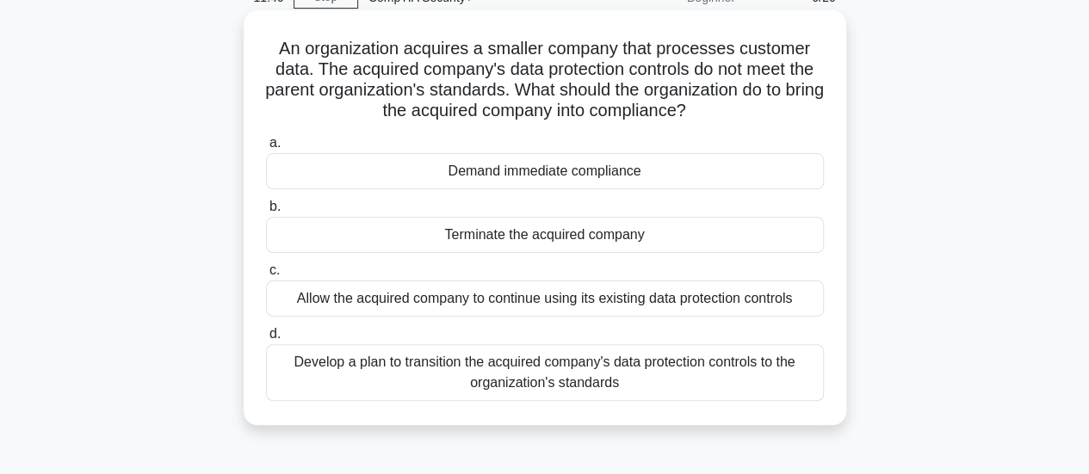
click at [543, 382] on div "Develop a plan to transition the acquired company's data protection controls to…" at bounding box center [545, 372] width 558 height 57
click at [266, 340] on input "d. Develop a plan to transition the acquired company's data protection controls…" at bounding box center [266, 334] width 0 height 11
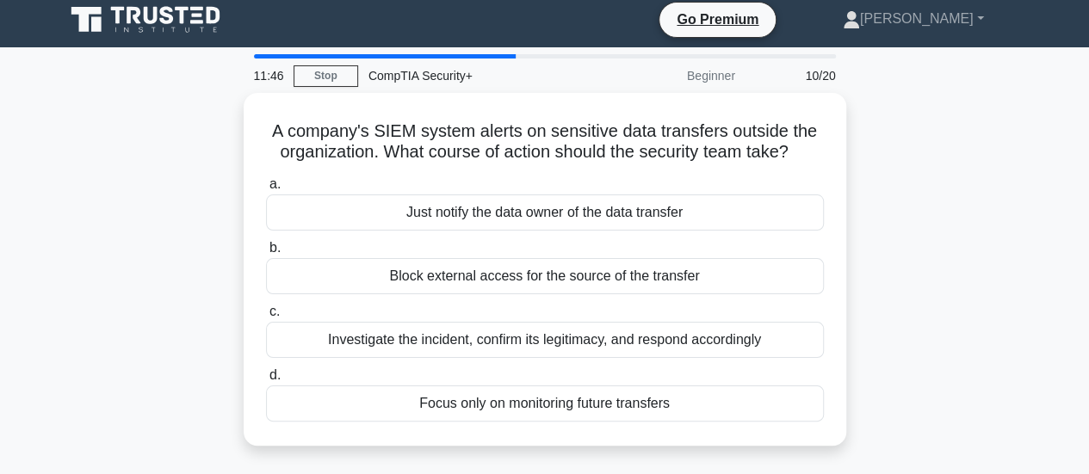
scroll to position [0, 0]
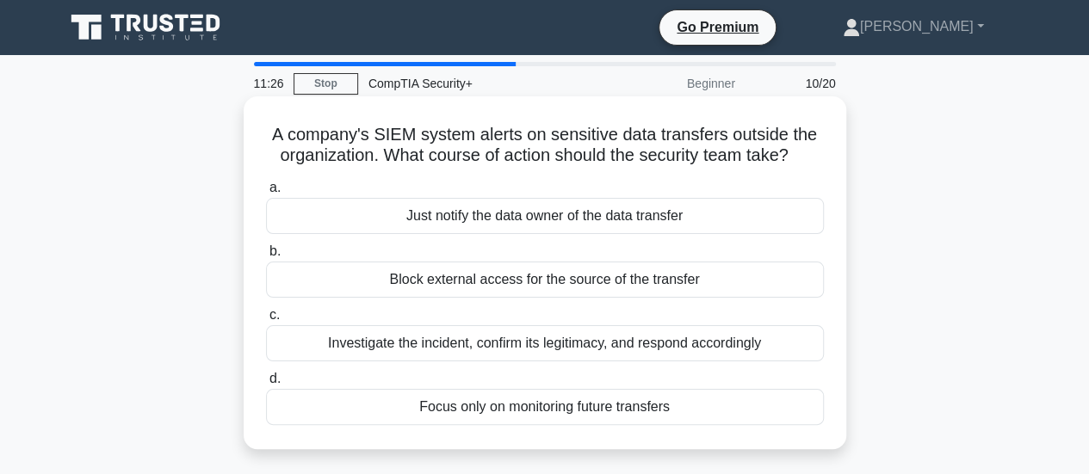
click at [555, 283] on div "Block external access for the source of the transfer" at bounding box center [545, 280] width 558 height 36
click at [266, 257] on input "b. Block external access for the source of the transfer" at bounding box center [266, 251] width 0 height 11
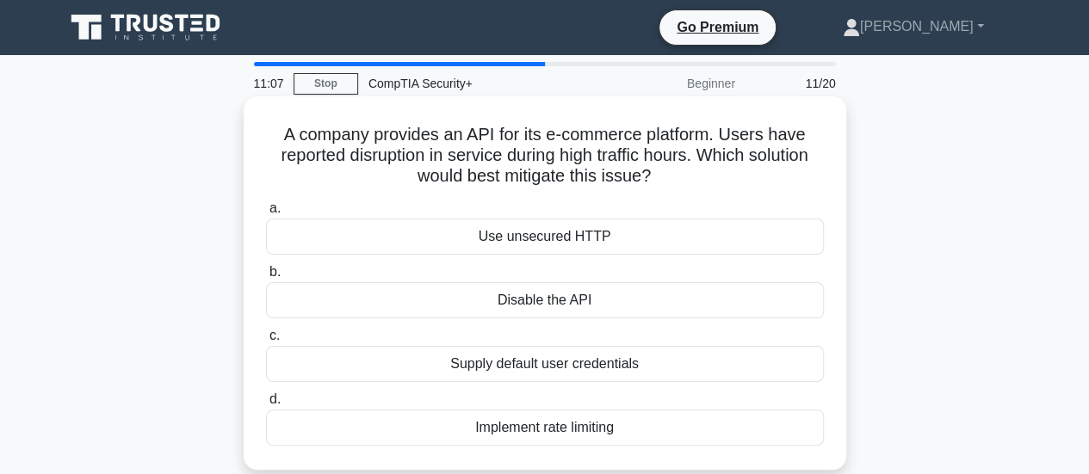
click at [597, 421] on div "Implement rate limiting" at bounding box center [545, 428] width 558 height 36
click at [266, 405] on input "d. Implement rate limiting" at bounding box center [266, 399] width 0 height 11
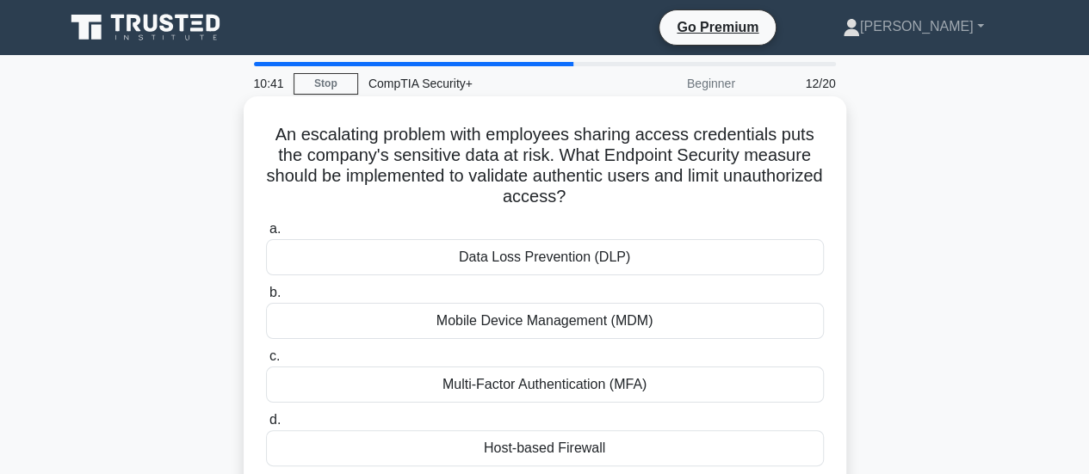
click at [577, 385] on div "Multi-Factor Authentication (MFA)" at bounding box center [545, 385] width 558 height 36
click at [266, 362] on input "c. Multi-Factor Authentication (MFA)" at bounding box center [266, 356] width 0 height 11
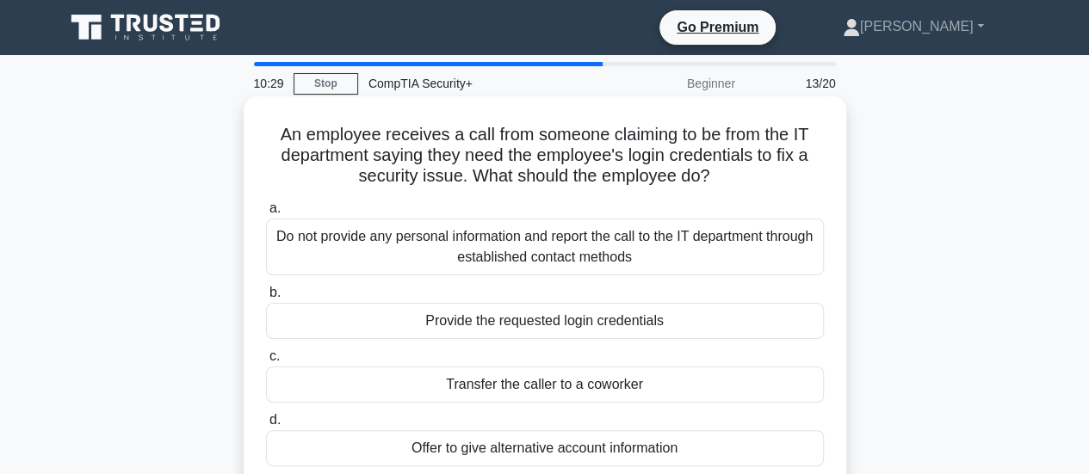
click at [615, 253] on div "Do not provide any personal information and report the call to the IT departmen…" at bounding box center [545, 247] width 558 height 57
click at [266, 214] on input "a. Do not provide any personal information and report the call to the IT depart…" at bounding box center [266, 208] width 0 height 11
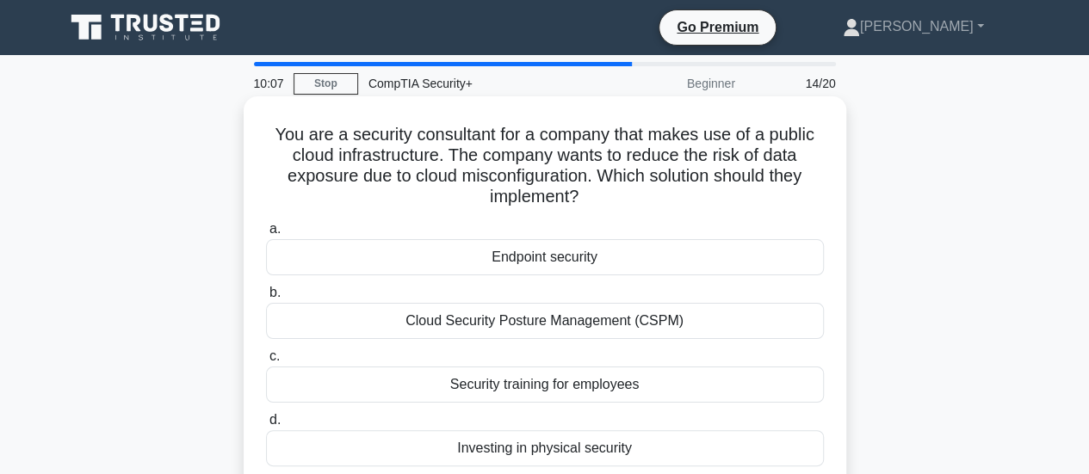
click at [572, 322] on div "Cloud Security Posture Management (CSPM)" at bounding box center [545, 321] width 558 height 36
click at [266, 299] on input "b. Cloud Security Posture Management (CSPM)" at bounding box center [266, 293] width 0 height 11
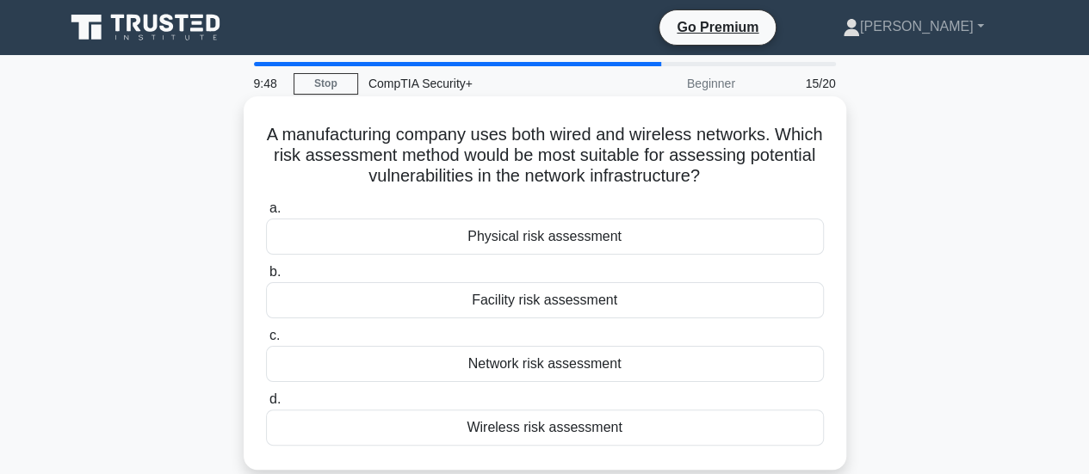
click at [536, 368] on div "Network risk assessment" at bounding box center [545, 364] width 558 height 36
click at [266, 342] on input "c. Network risk assessment" at bounding box center [266, 336] width 0 height 11
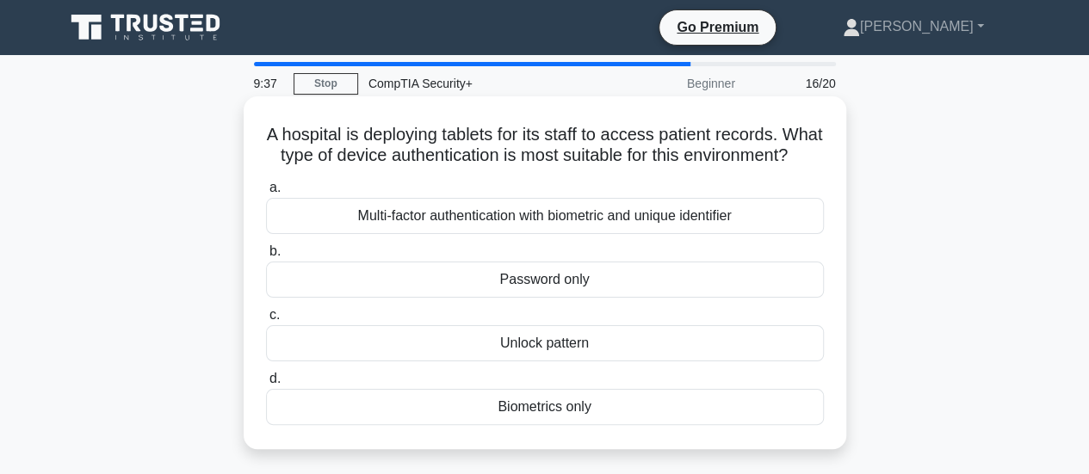
click at [660, 234] on div "Multi-factor authentication with biometric and unique identifier" at bounding box center [545, 216] width 558 height 36
click at [266, 194] on input "a. Multi-factor authentication with biometric and unique identifier" at bounding box center [266, 188] width 0 height 11
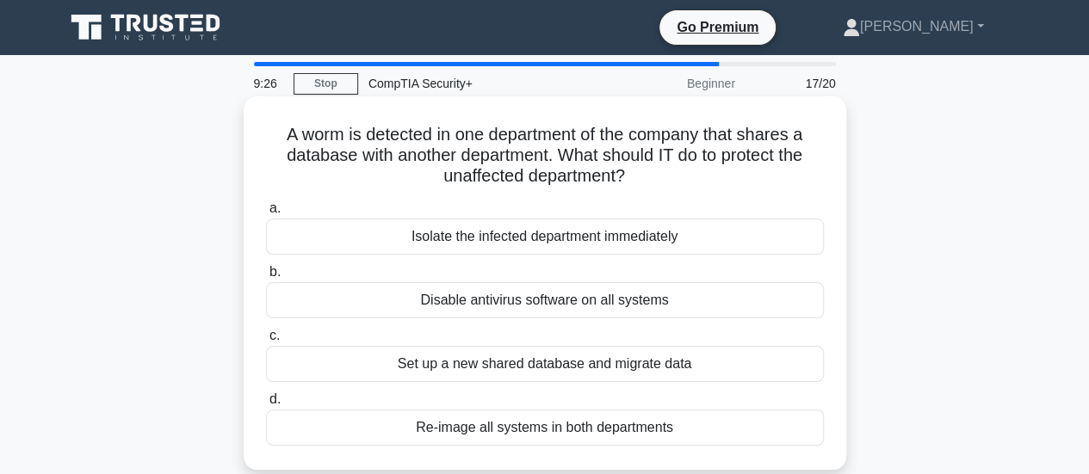
click at [490, 244] on div "Isolate the infected department immediately" at bounding box center [545, 237] width 558 height 36
click at [266, 214] on input "a. Isolate the infected department immediately" at bounding box center [266, 208] width 0 height 11
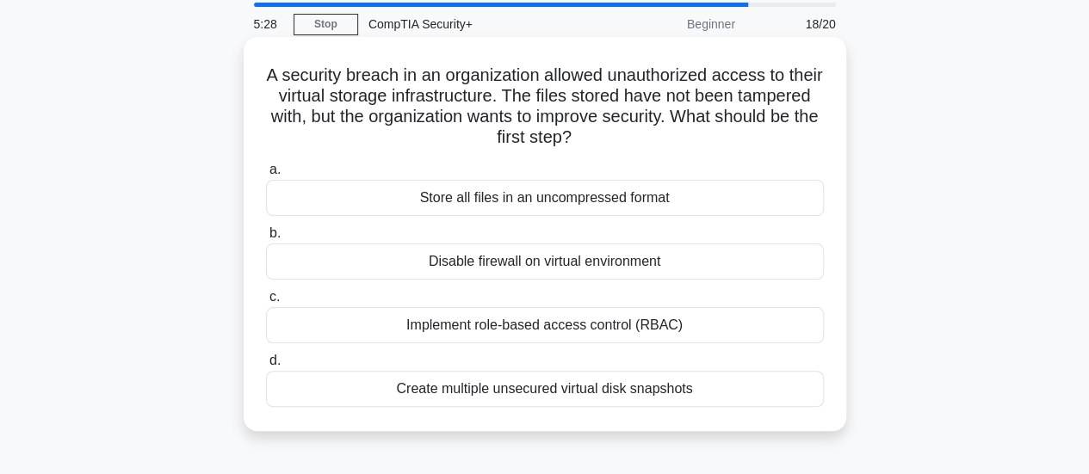
scroll to position [86, 0]
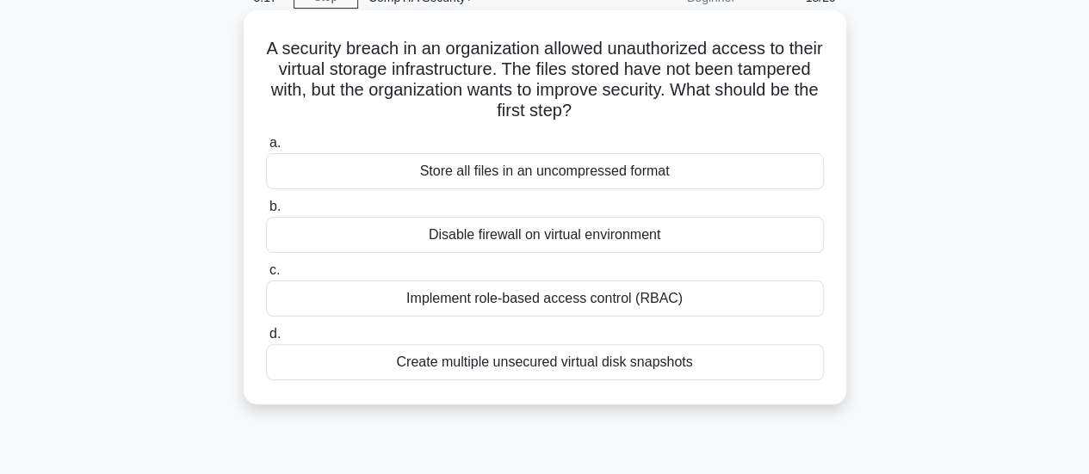
click at [548, 294] on div "Implement role-based access control (RBAC)" at bounding box center [545, 299] width 558 height 36
click at [266, 276] on input "c. Implement role-based access control (RBAC)" at bounding box center [266, 270] width 0 height 11
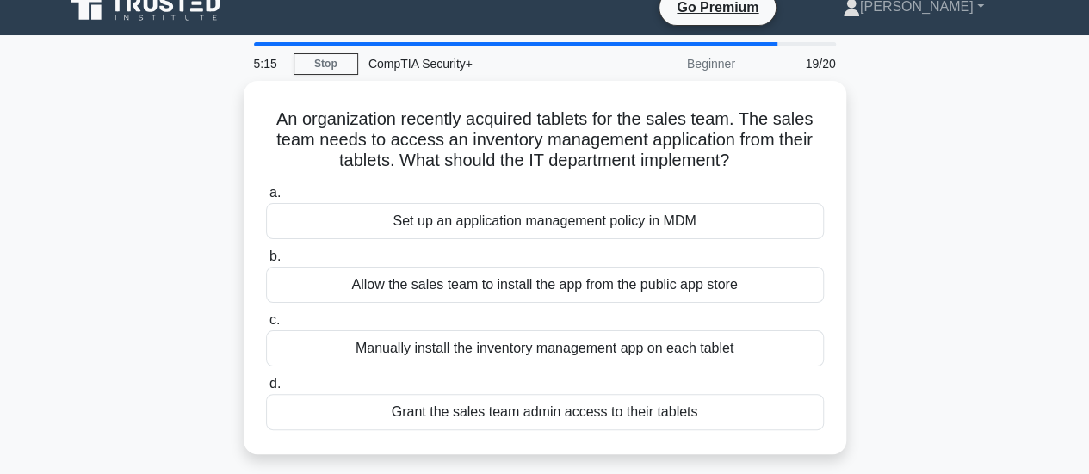
scroll to position [0, 0]
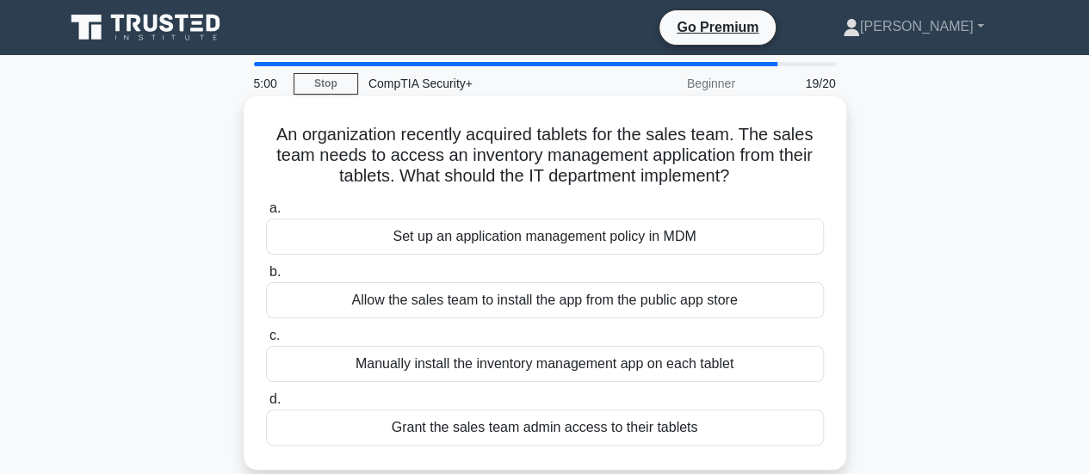
click at [541, 237] on div "Set up an application management policy in MDM" at bounding box center [545, 237] width 558 height 36
click at [266, 214] on input "a. Set up an application management policy in MDM" at bounding box center [266, 208] width 0 height 11
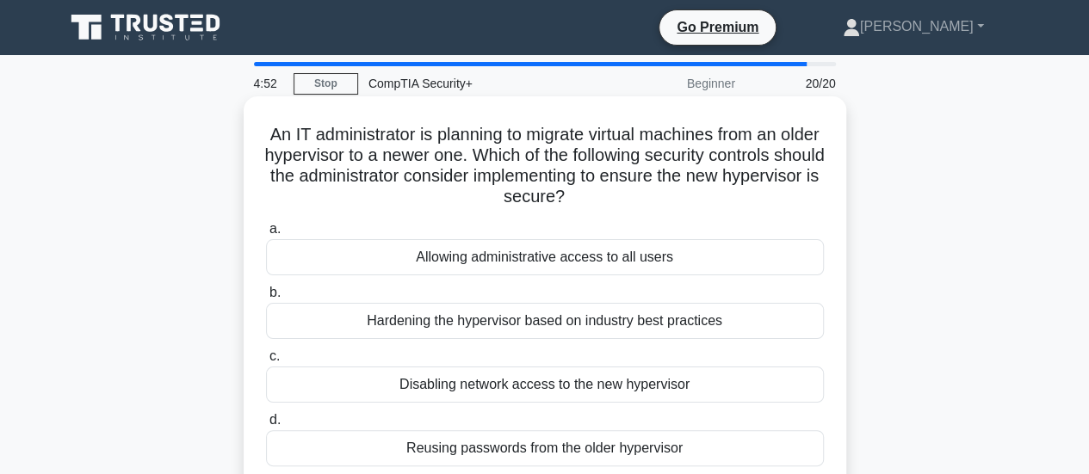
click at [546, 329] on div "Hardening the hypervisor based on industry best practices" at bounding box center [545, 321] width 558 height 36
click at [266, 299] on input "b. Hardening the hypervisor based on industry best practices" at bounding box center [266, 293] width 0 height 11
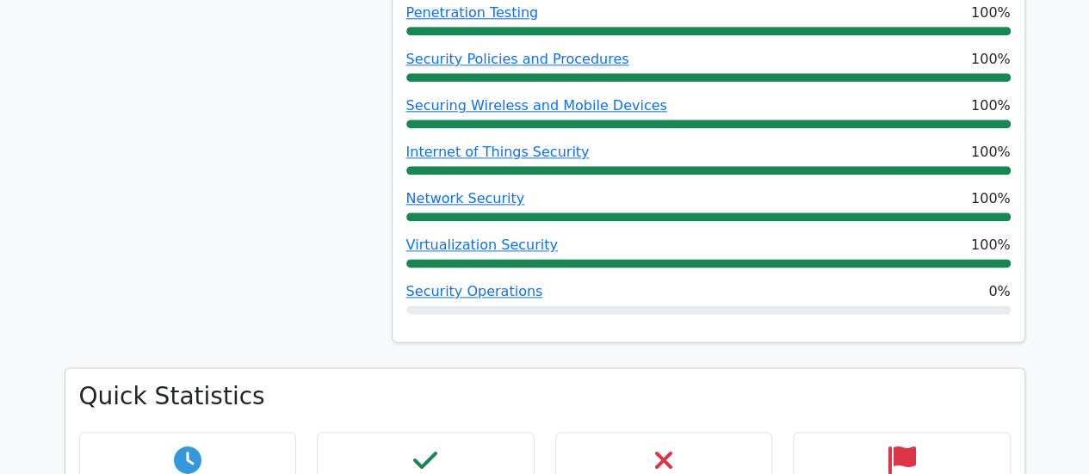
scroll to position [1033, 0]
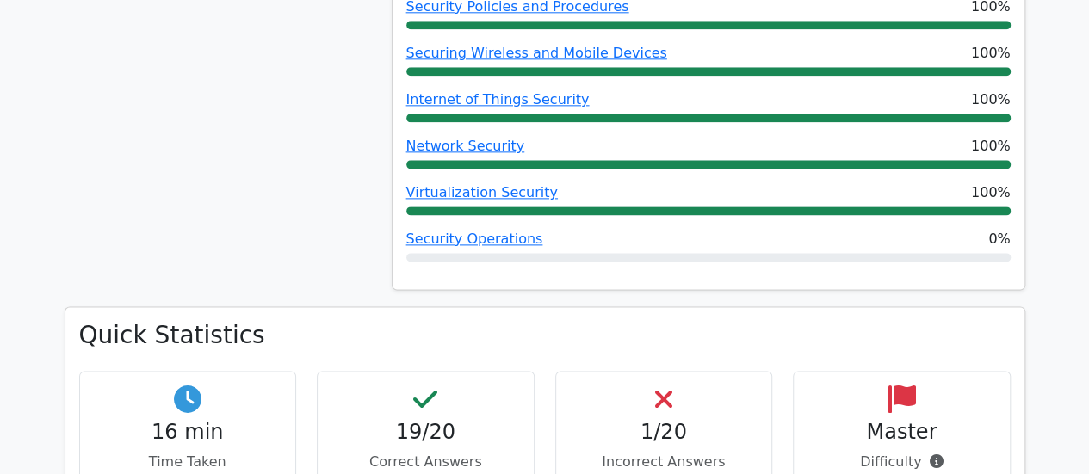
click at [659, 420] on h4 "1/20" at bounding box center [664, 432] width 189 height 25
click at [675, 371] on div "1/20 Incorrect Answers" at bounding box center [664, 429] width 218 height 116
click at [665, 386] on icon at bounding box center [663, 400] width 17 height 28
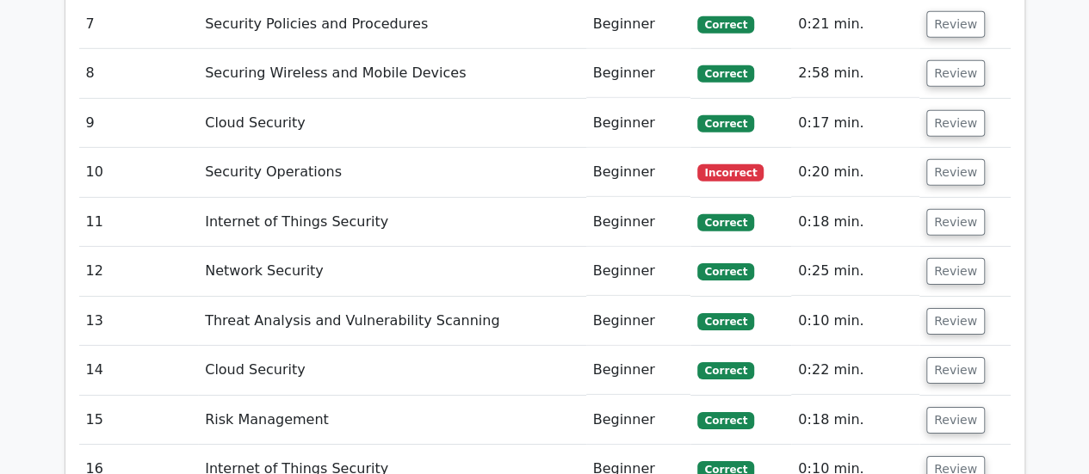
scroll to position [2497, 0]
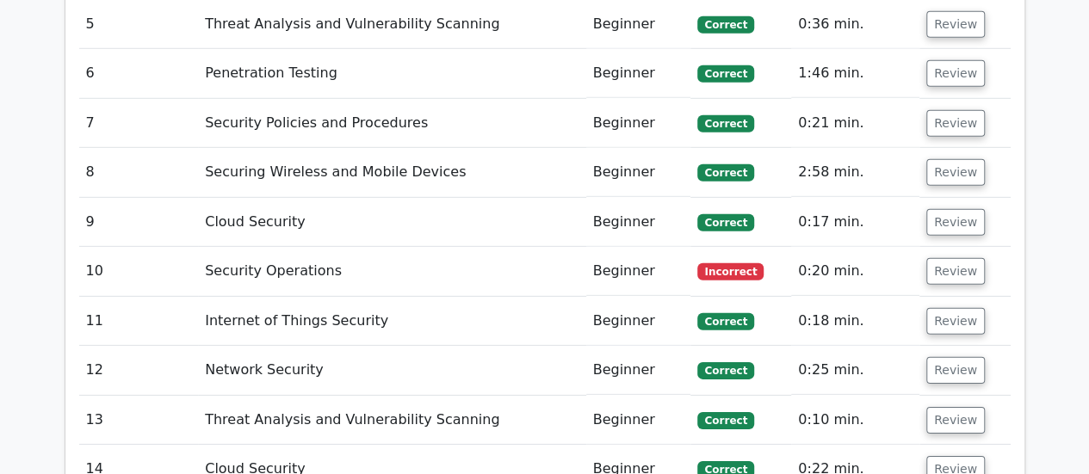
click at [363, 247] on td "Security Operations" at bounding box center [391, 271] width 387 height 49
click at [949, 258] on button "Review" at bounding box center [955, 271] width 59 height 27
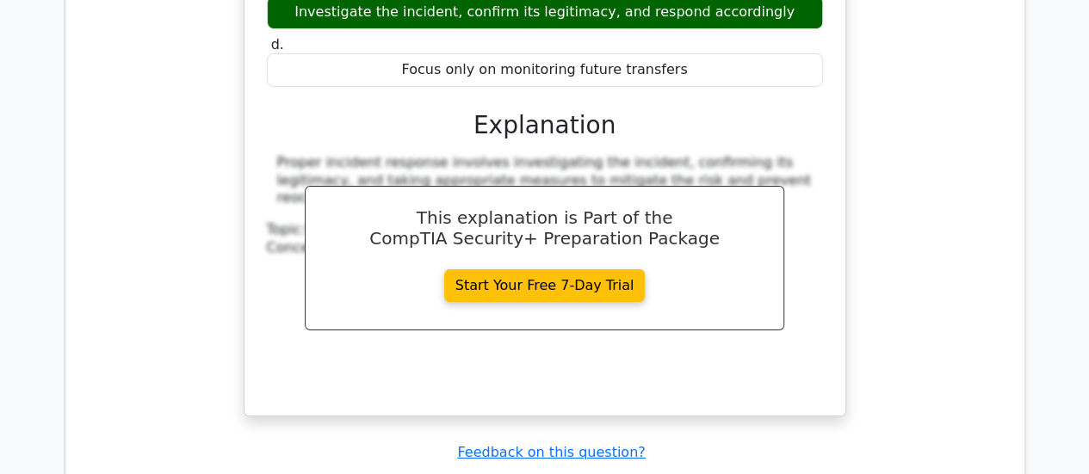
scroll to position [3099, 0]
